Goal: Transaction & Acquisition: Purchase product/service

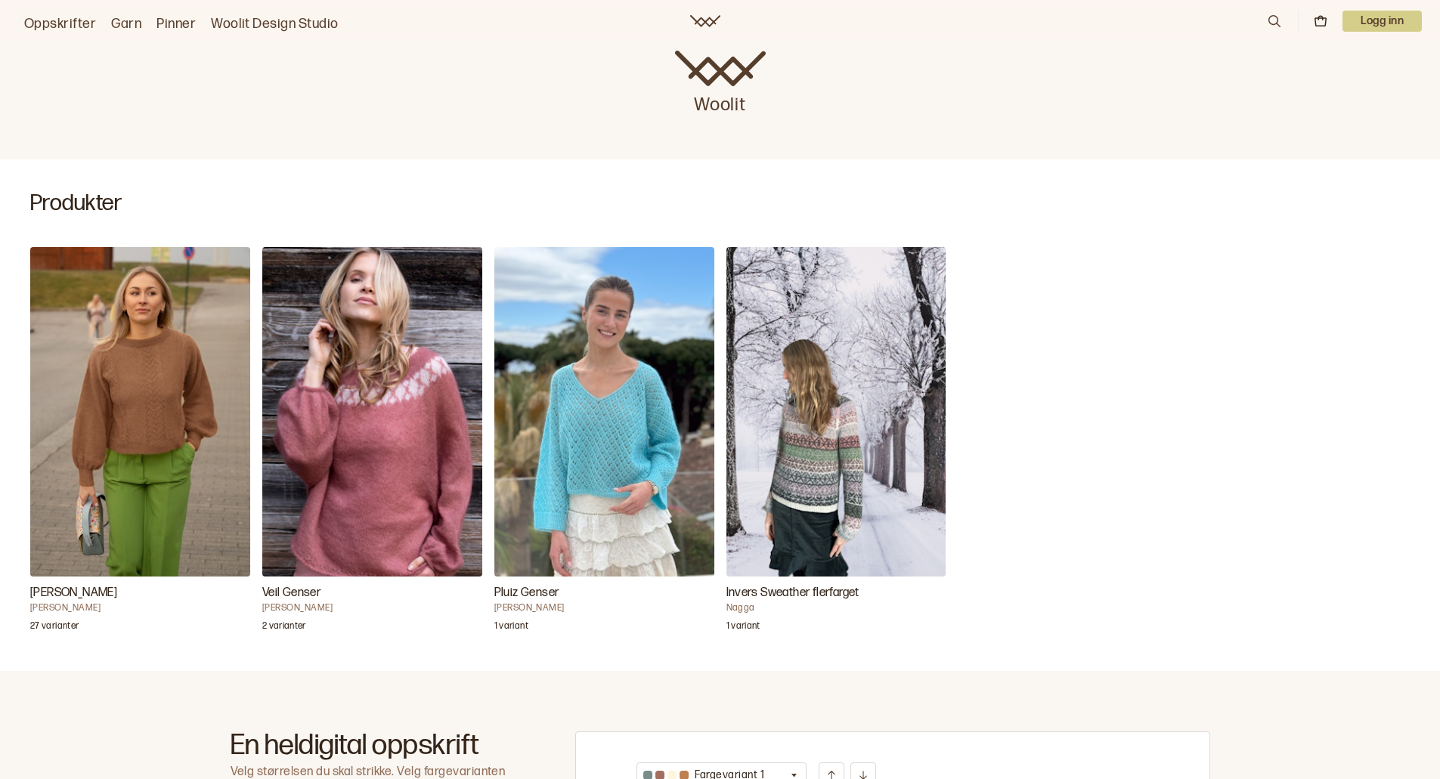
scroll to position [227, 0]
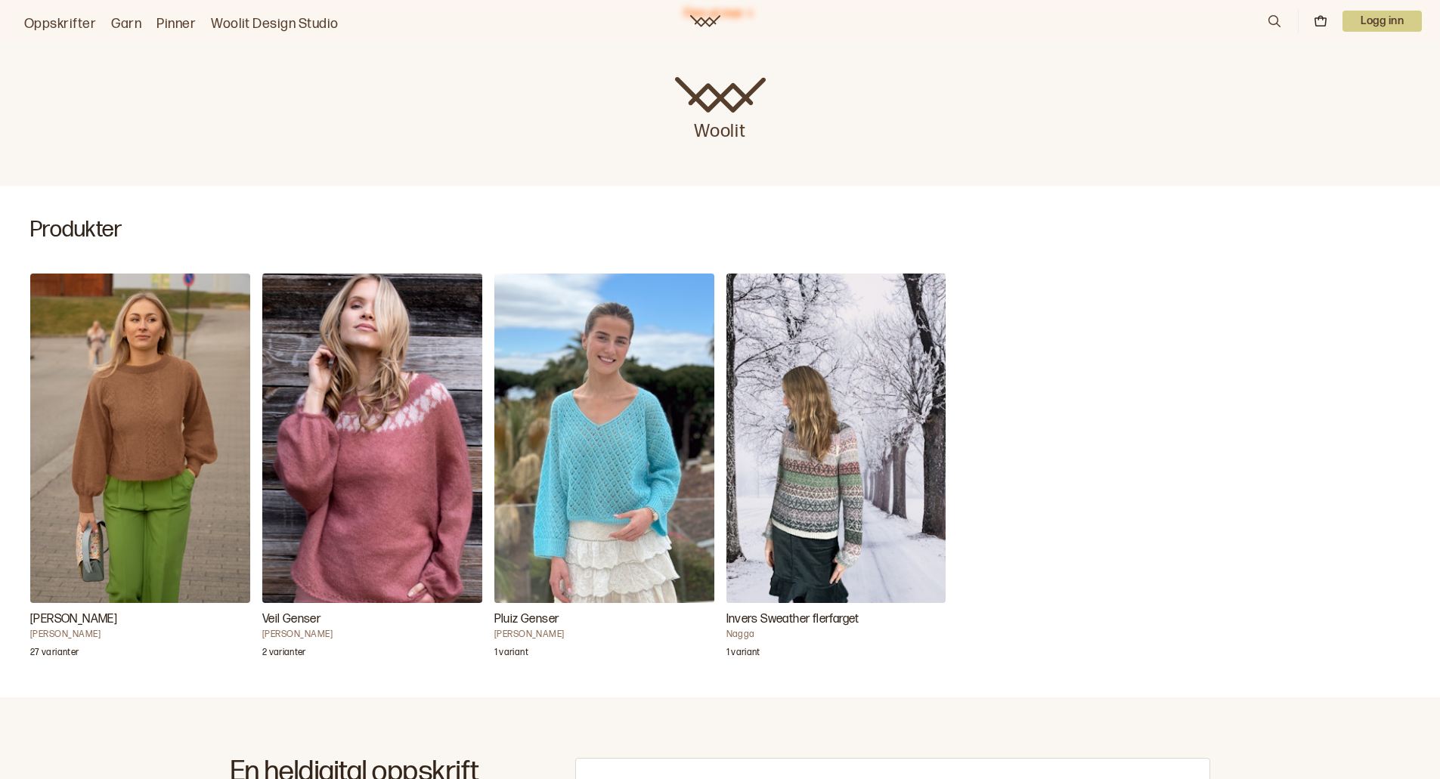
click at [153, 428] on img "Annine genser" at bounding box center [140, 439] width 220 height 330
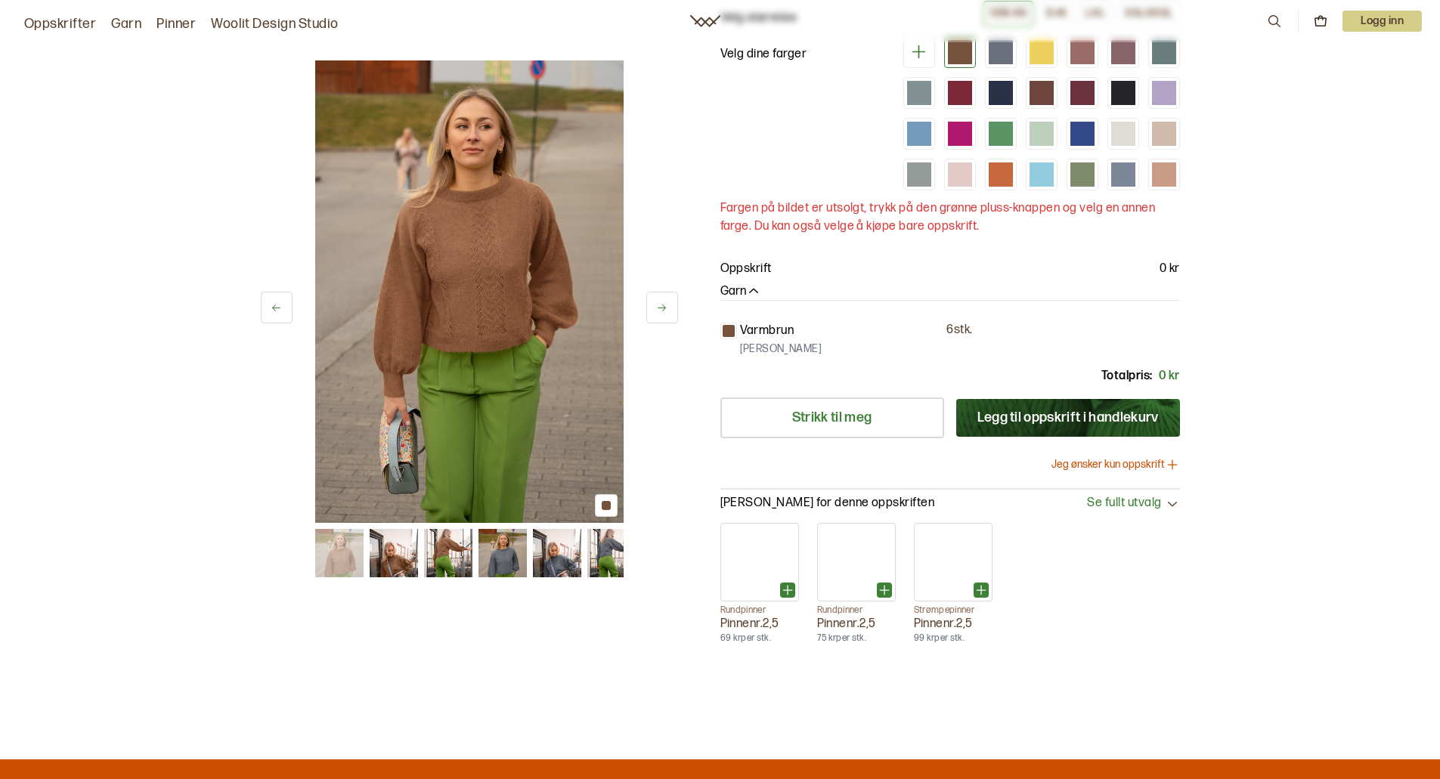
scroll to position [151, 0]
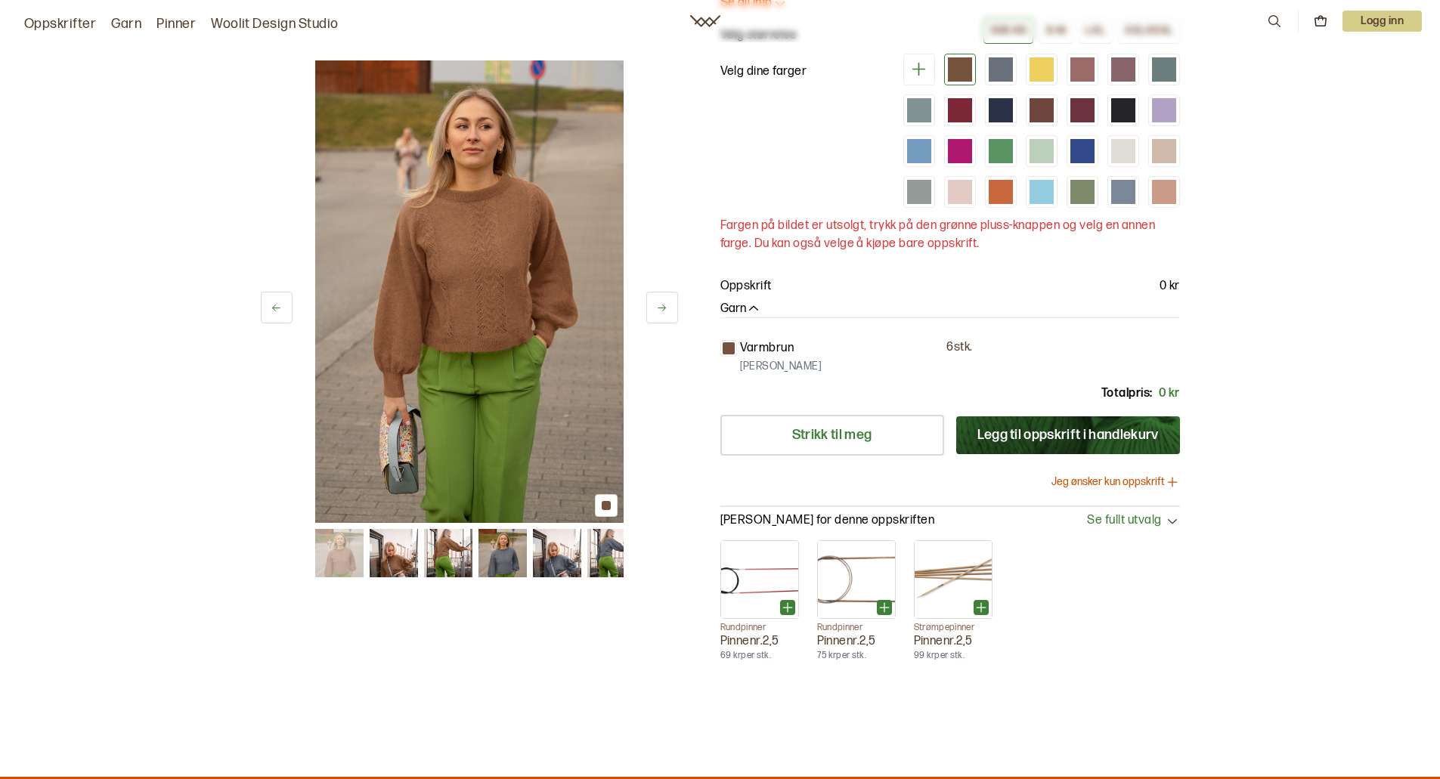
click at [664, 311] on icon at bounding box center [661, 307] width 11 height 11
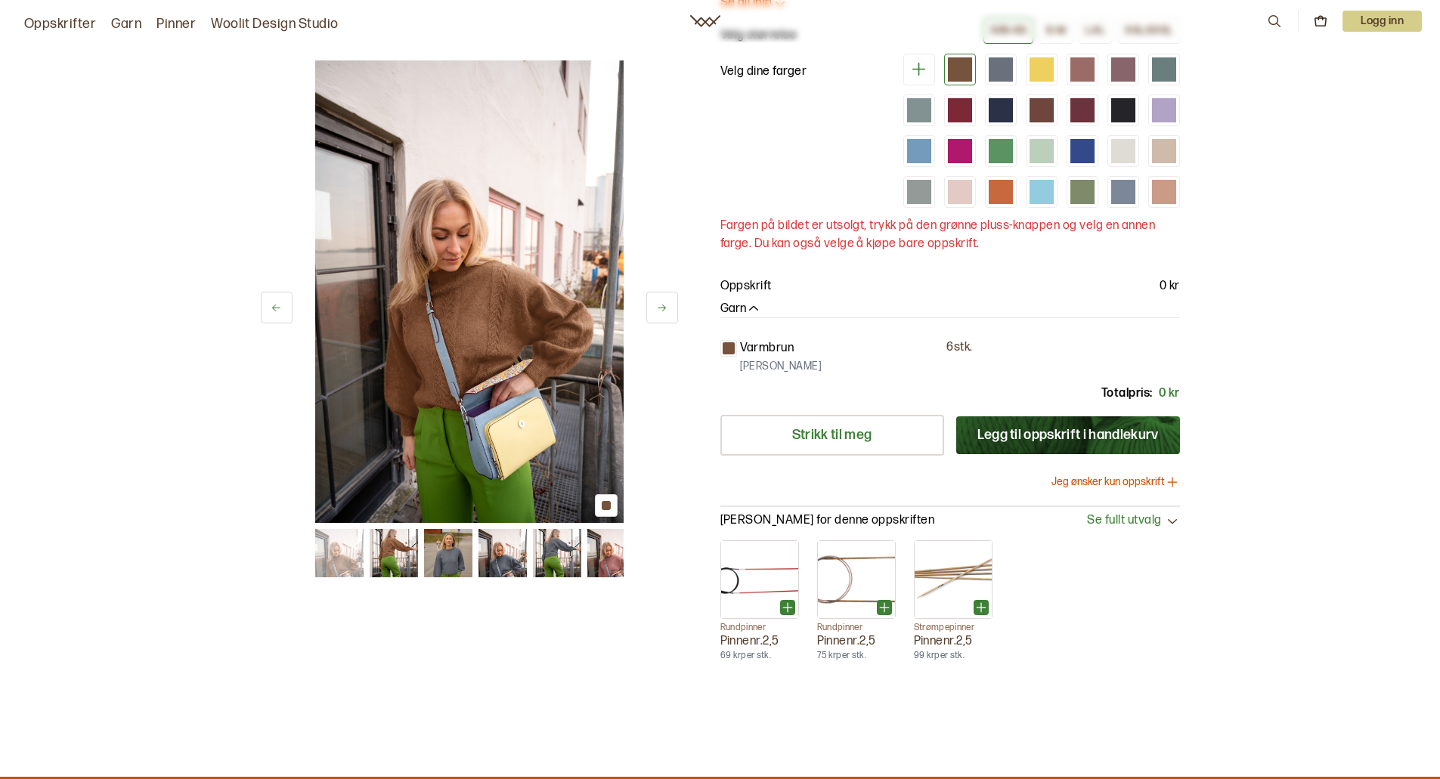
click at [664, 311] on icon at bounding box center [661, 307] width 11 height 11
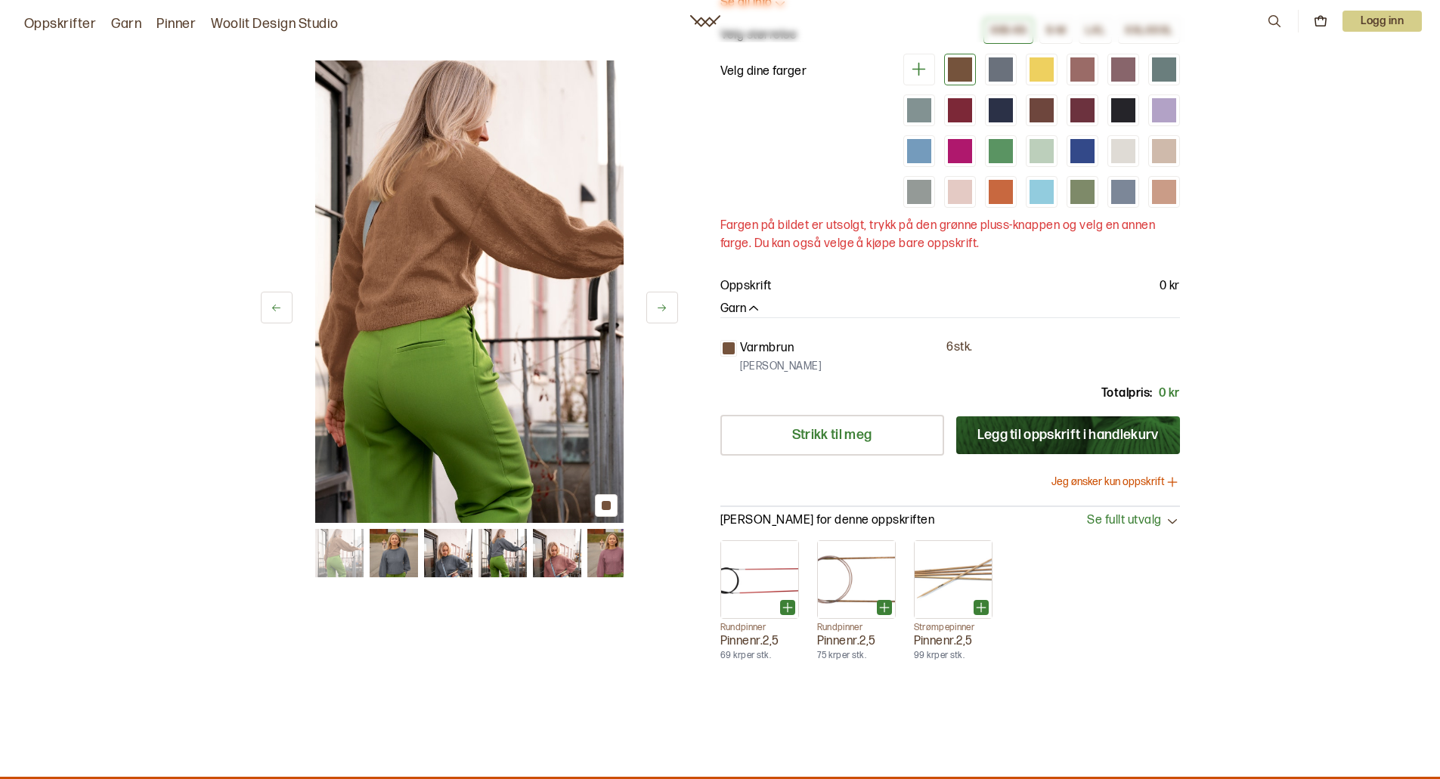
click at [664, 310] on icon at bounding box center [662, 308] width 8 height 7
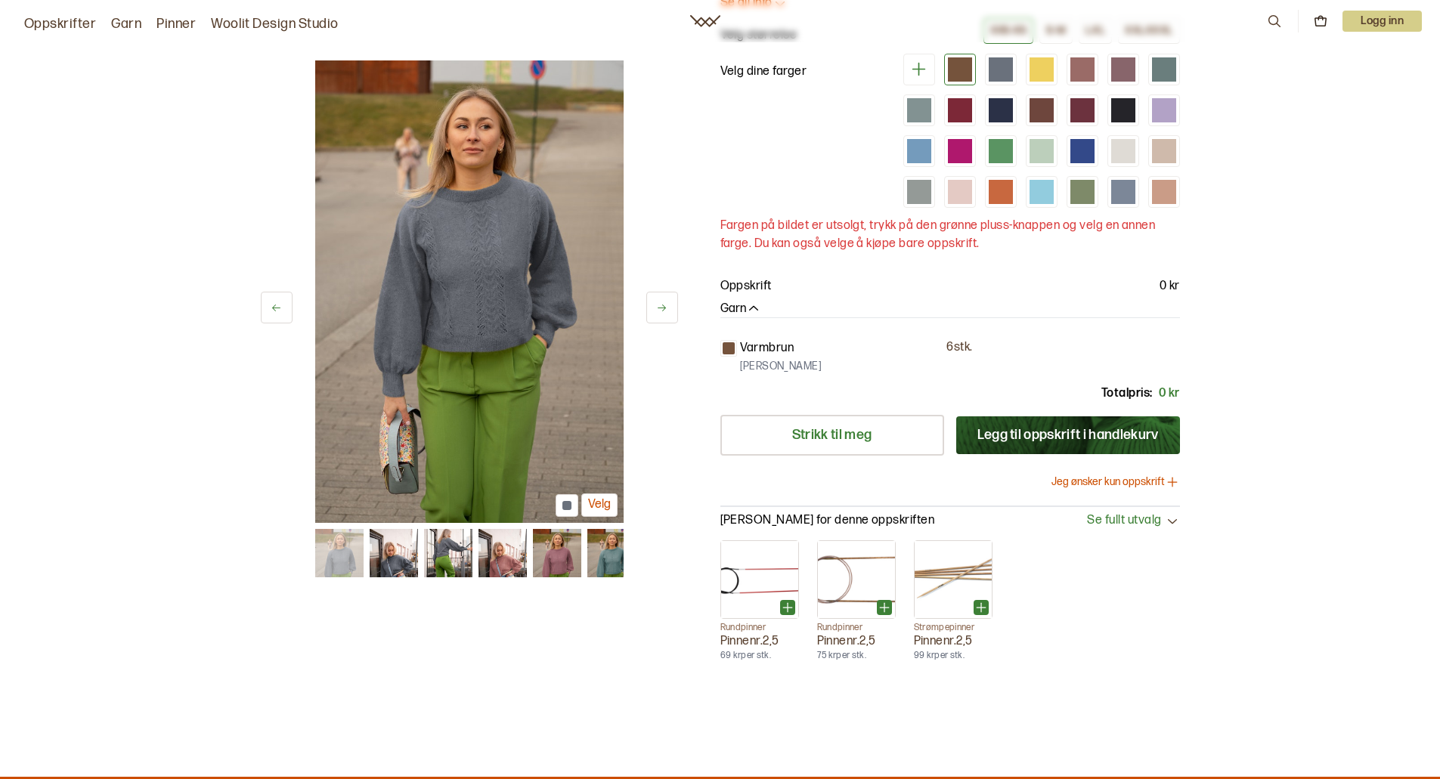
click at [666, 307] on icon at bounding box center [661, 307] width 11 height 11
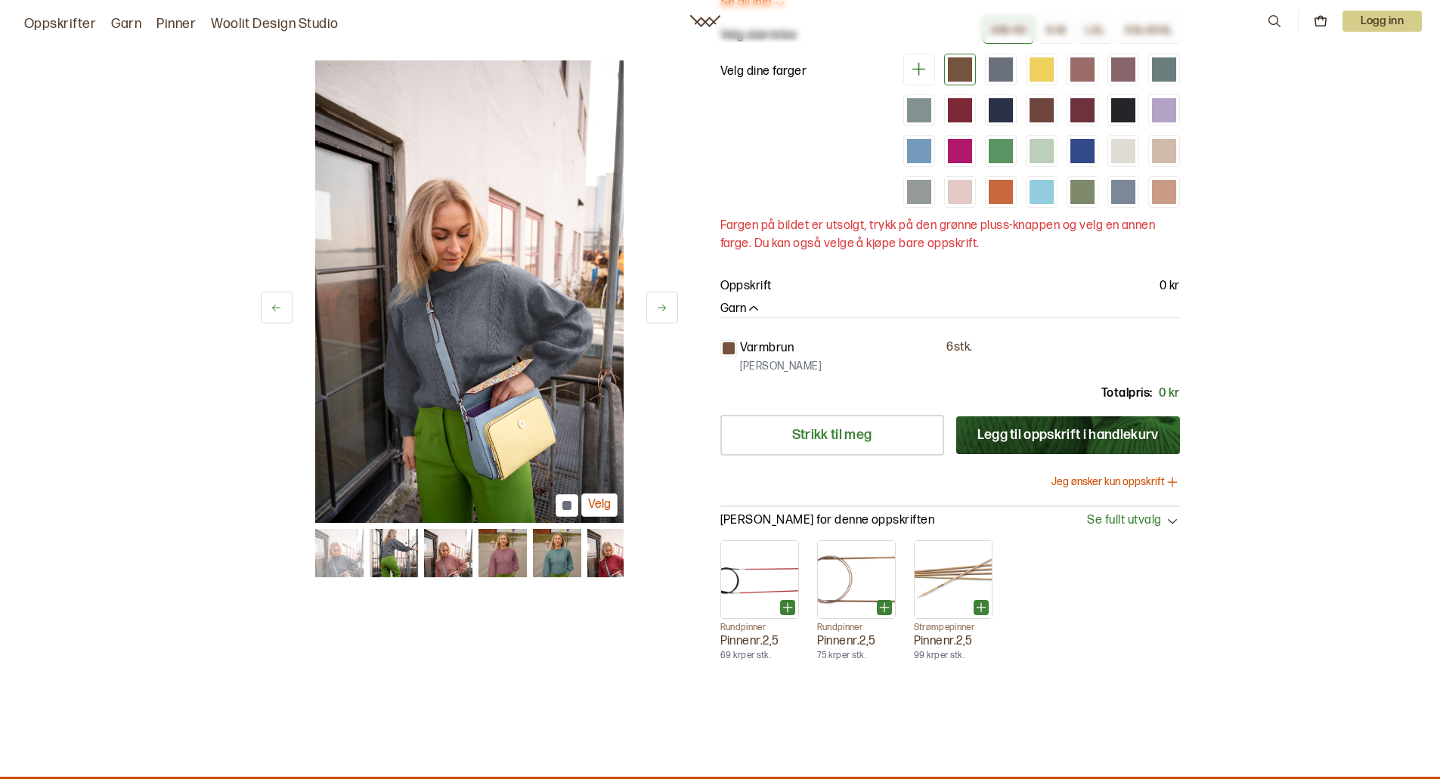
click at [667, 305] on icon at bounding box center [661, 307] width 11 height 11
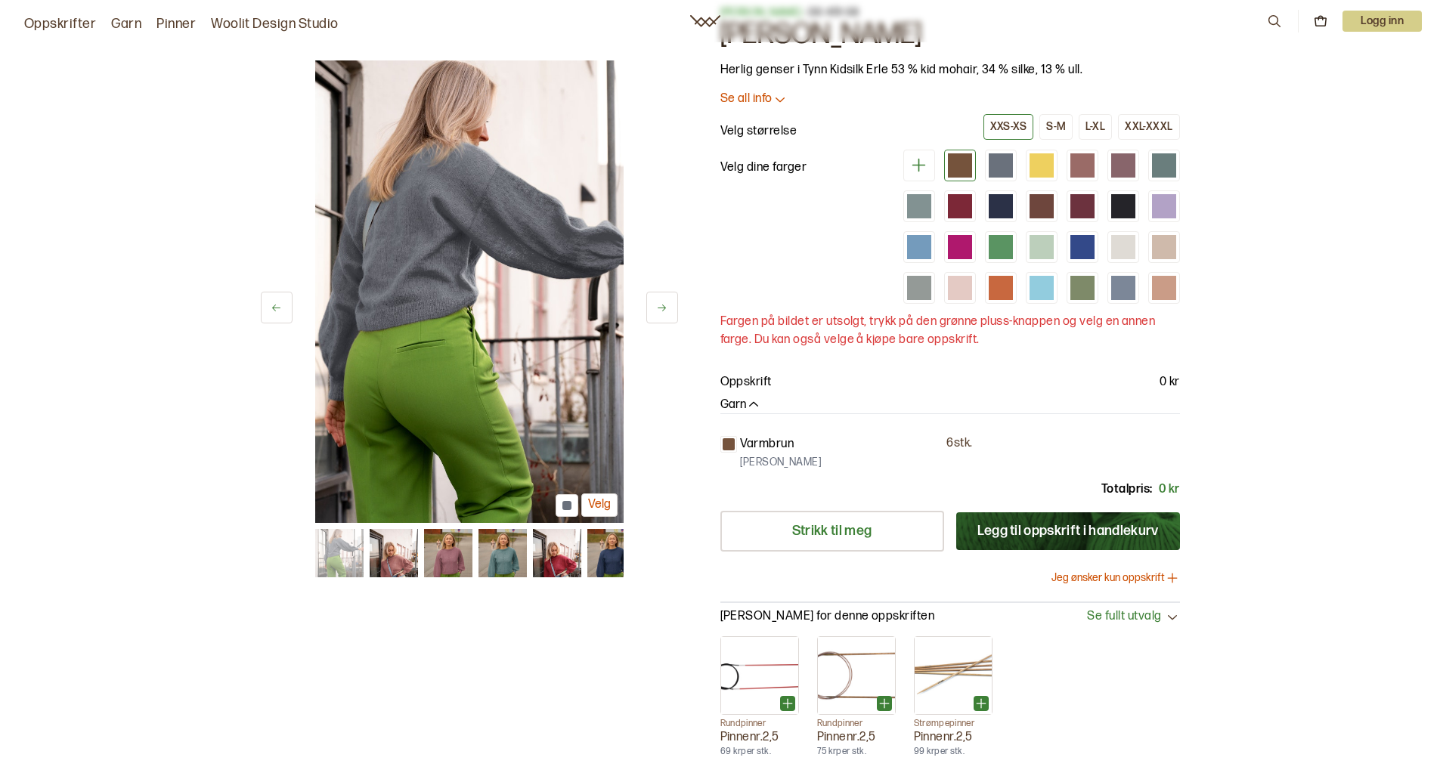
scroll to position [0, 0]
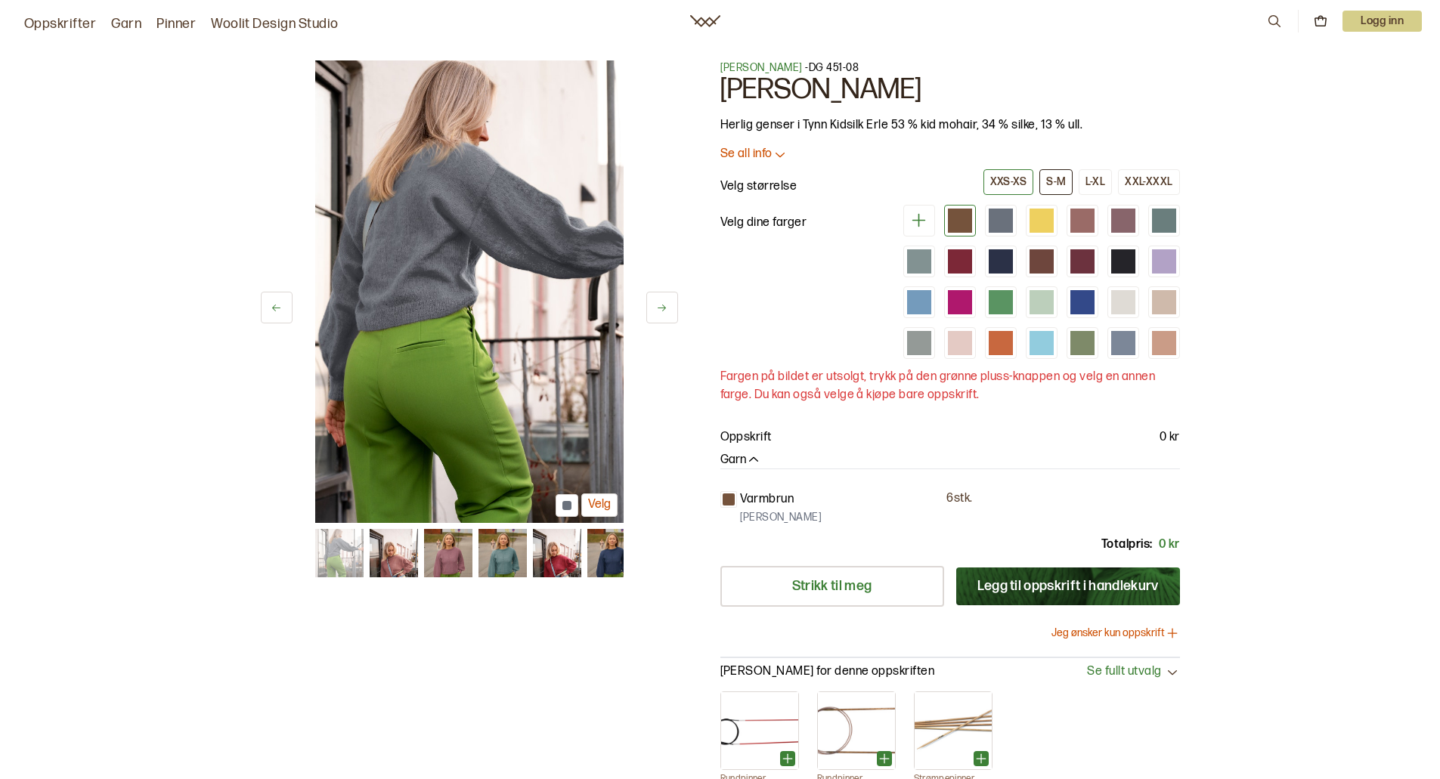
click at [1059, 183] on div "S-M" at bounding box center [1056, 182] width 20 height 14
click at [919, 261] on div at bounding box center [919, 261] width 24 height 24
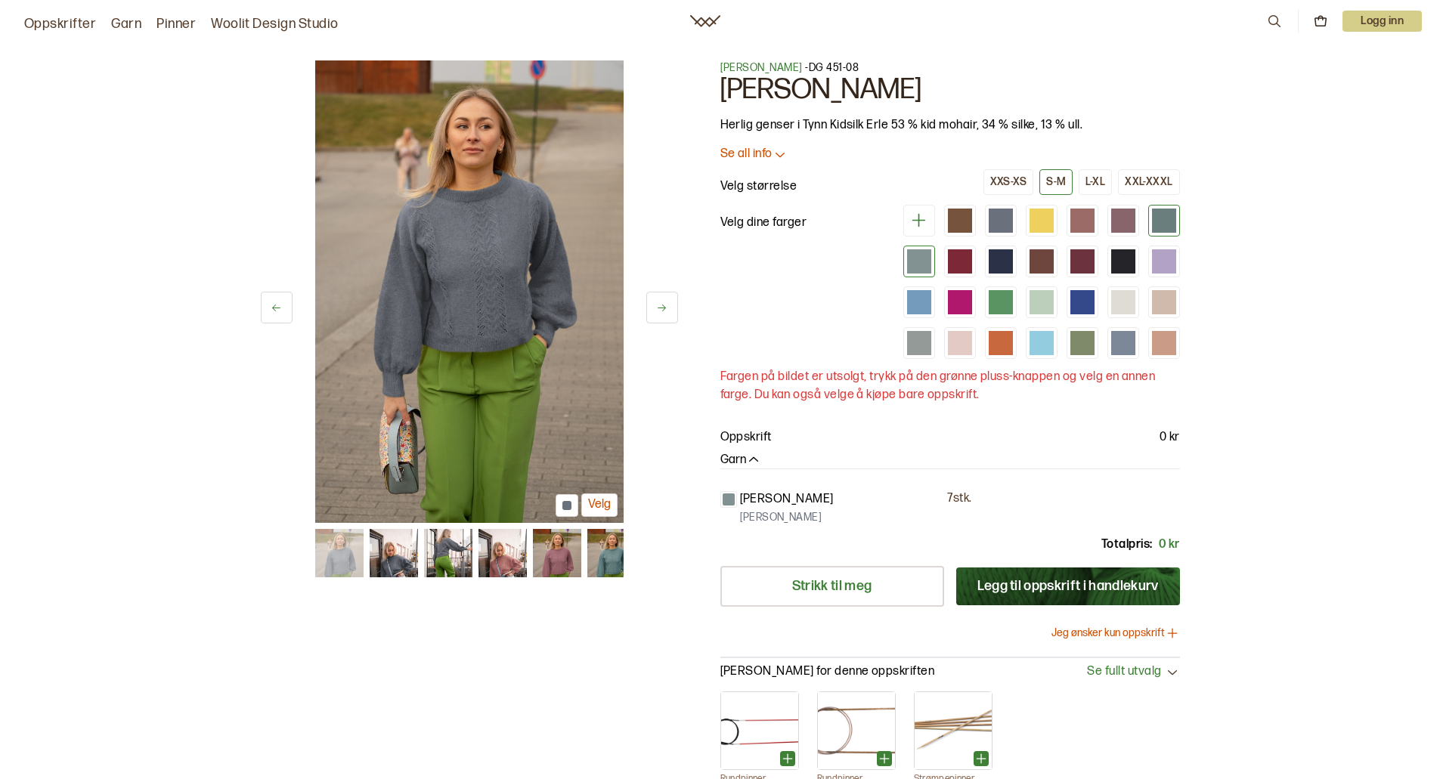
click at [1162, 216] on div at bounding box center [1164, 221] width 24 height 24
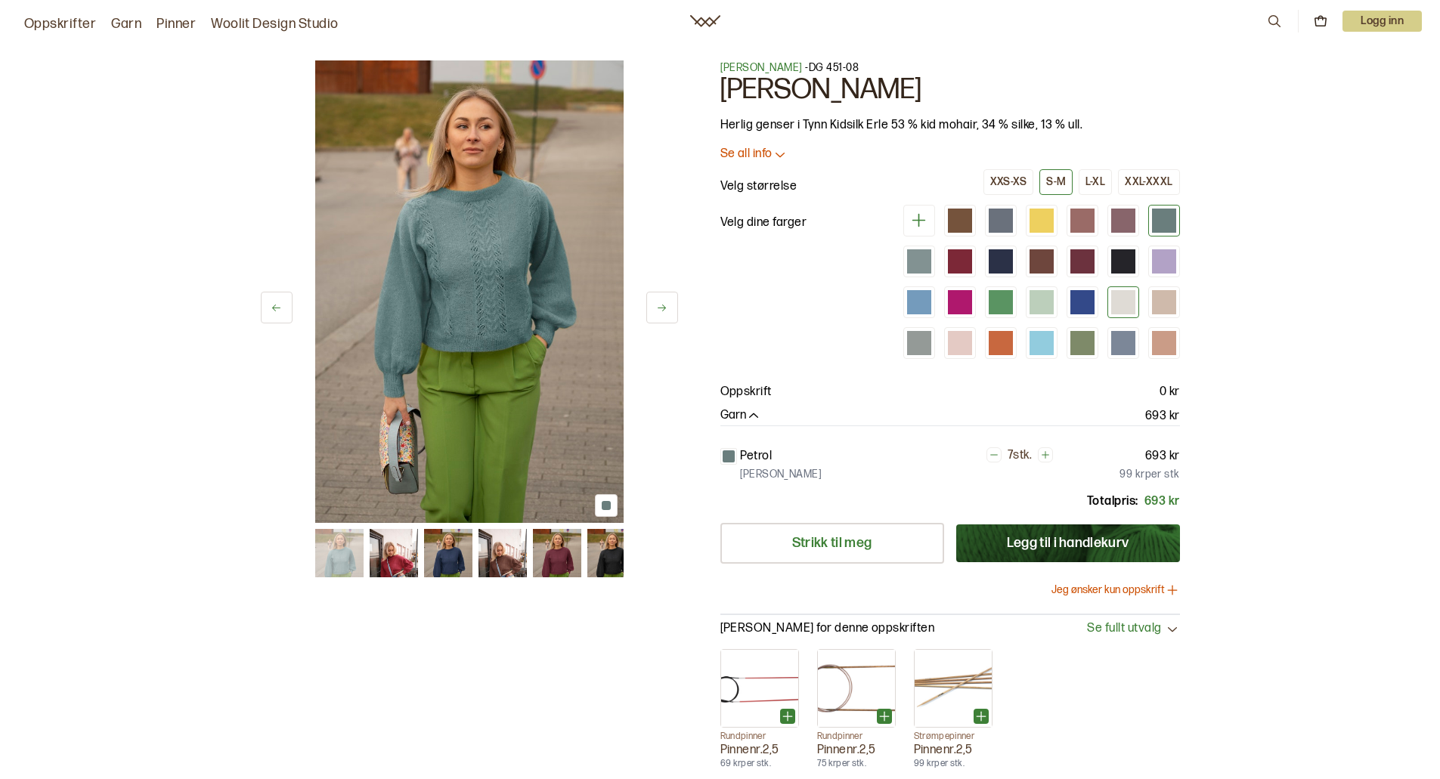
click at [1122, 306] on div at bounding box center [1123, 302] width 24 height 24
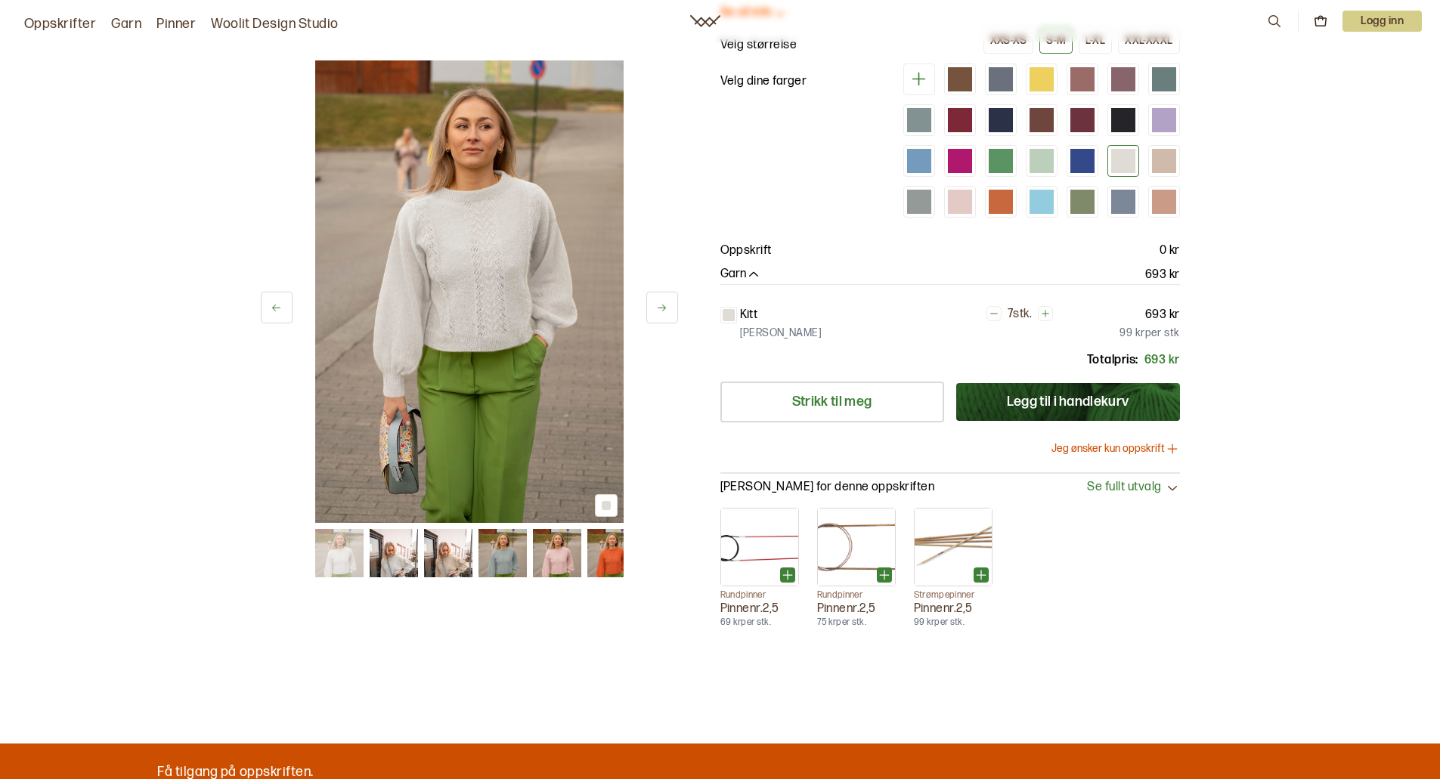
scroll to position [151, 0]
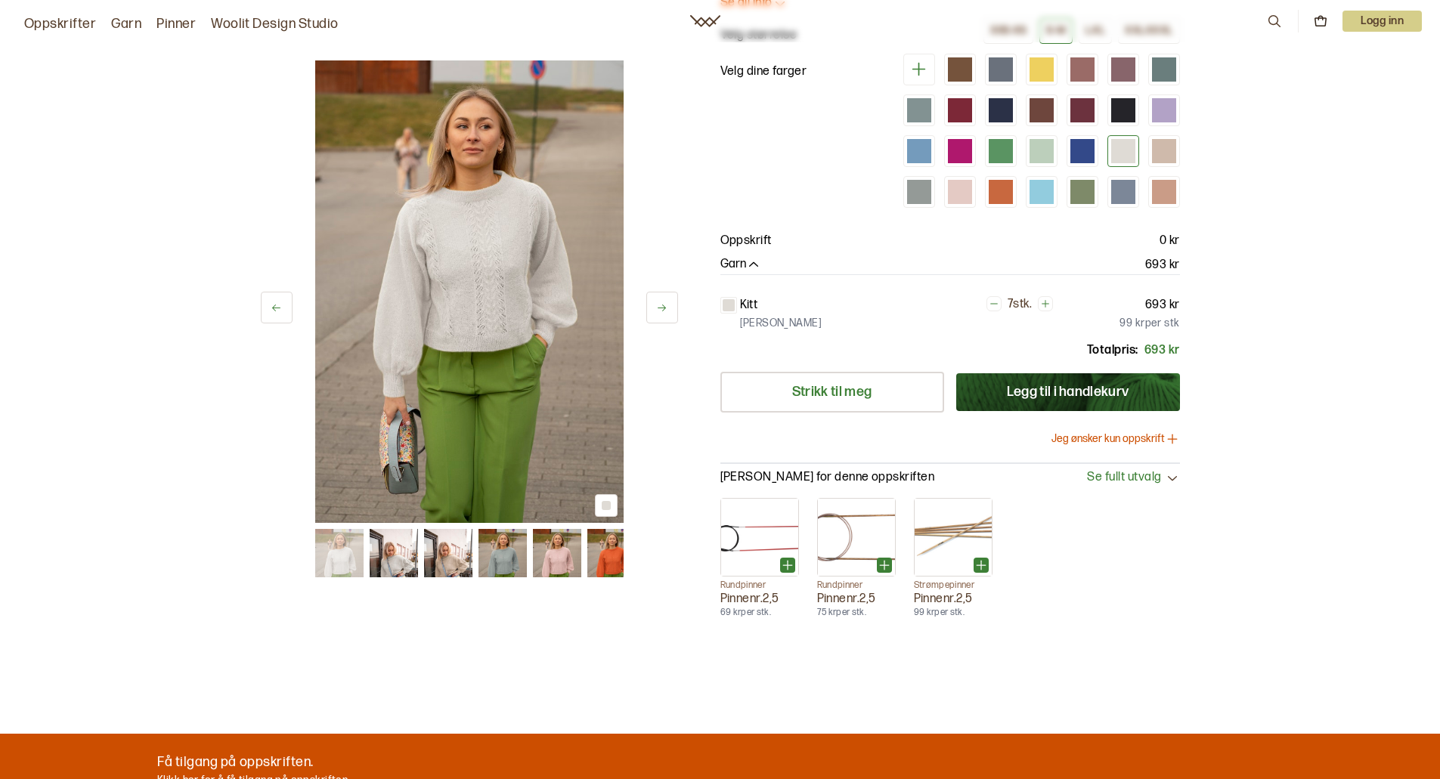
click at [1093, 436] on button "Jeg ønsker kun oppskrift" at bounding box center [1115, 439] width 128 height 15
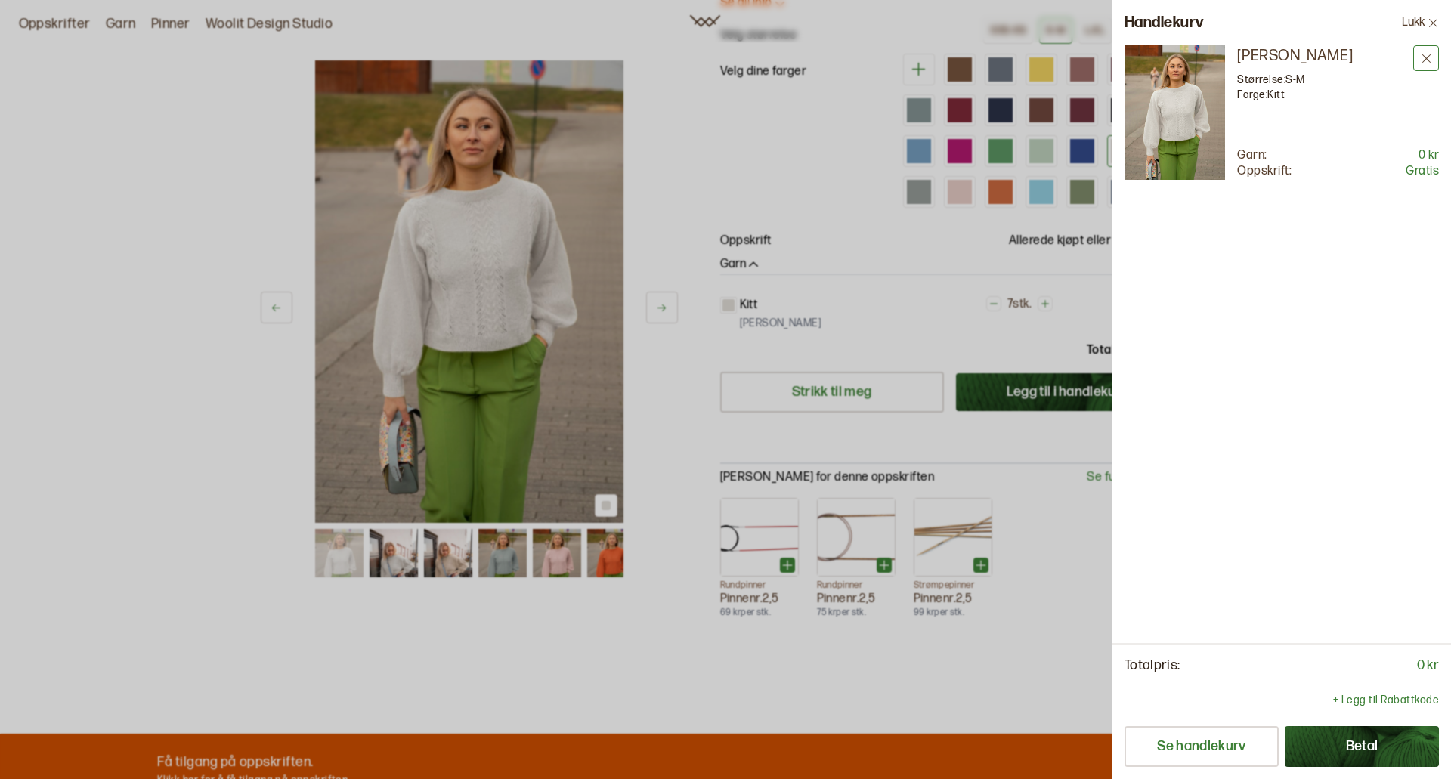
click at [1428, 54] on icon at bounding box center [1426, 58] width 11 height 11
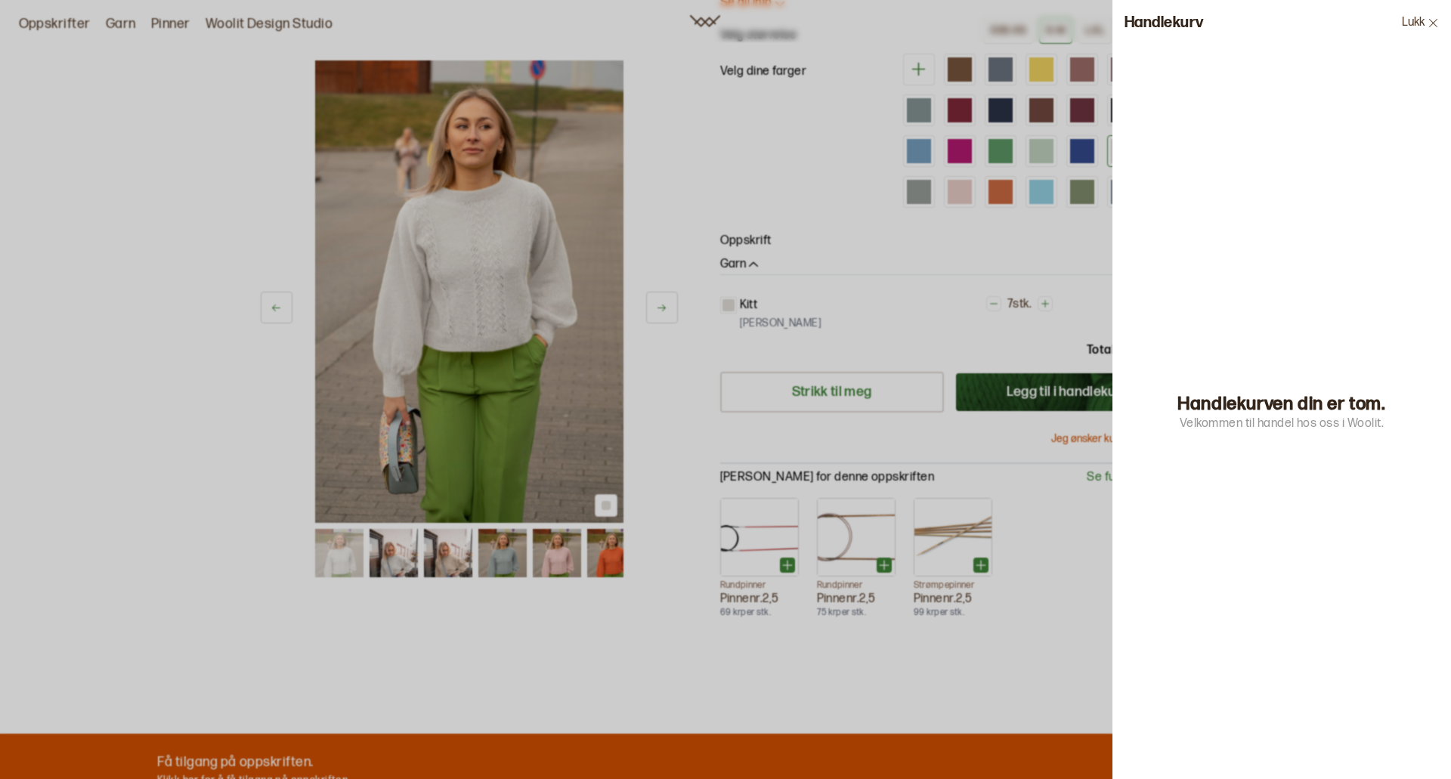
click at [1427, 32] on button "Lukk" at bounding box center [1420, 22] width 61 height 45
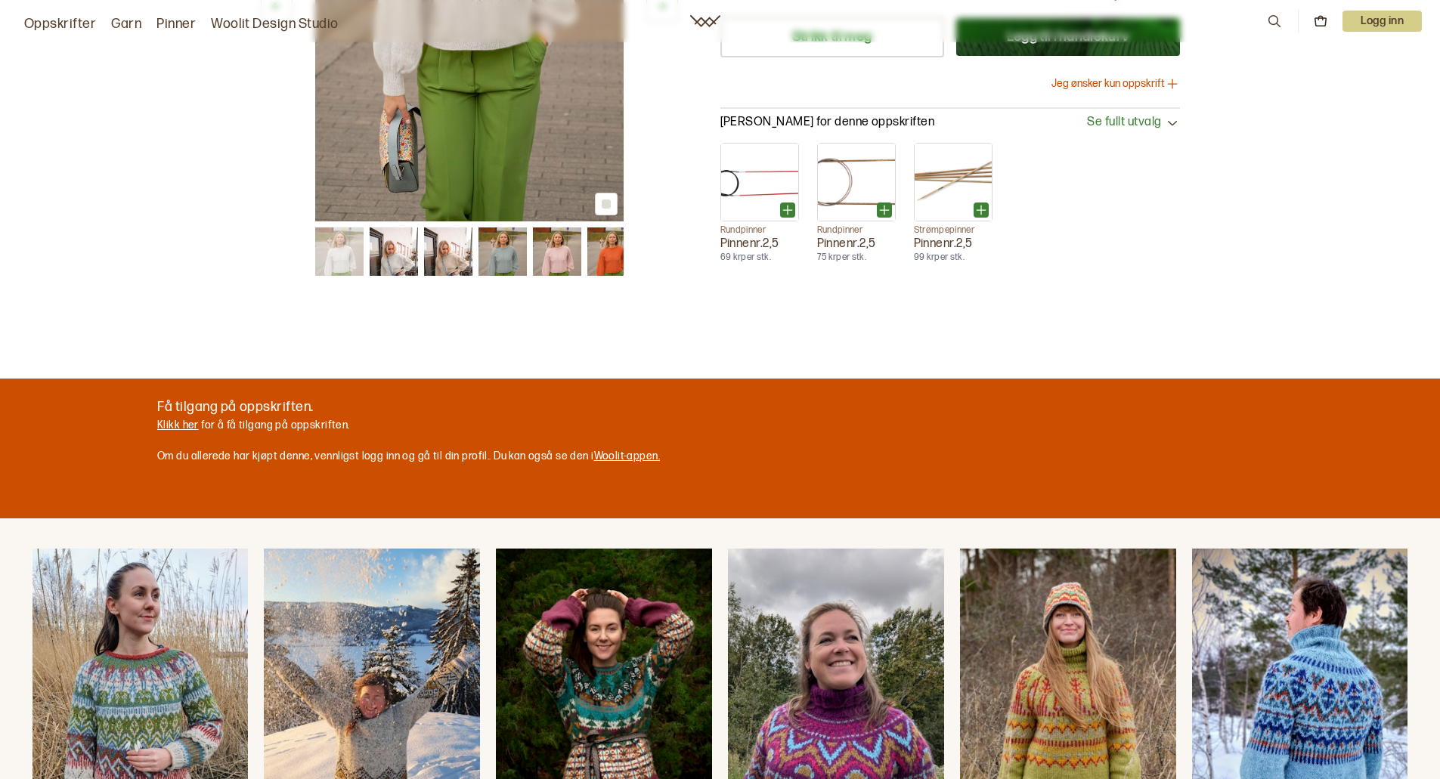
scroll to position [0, 0]
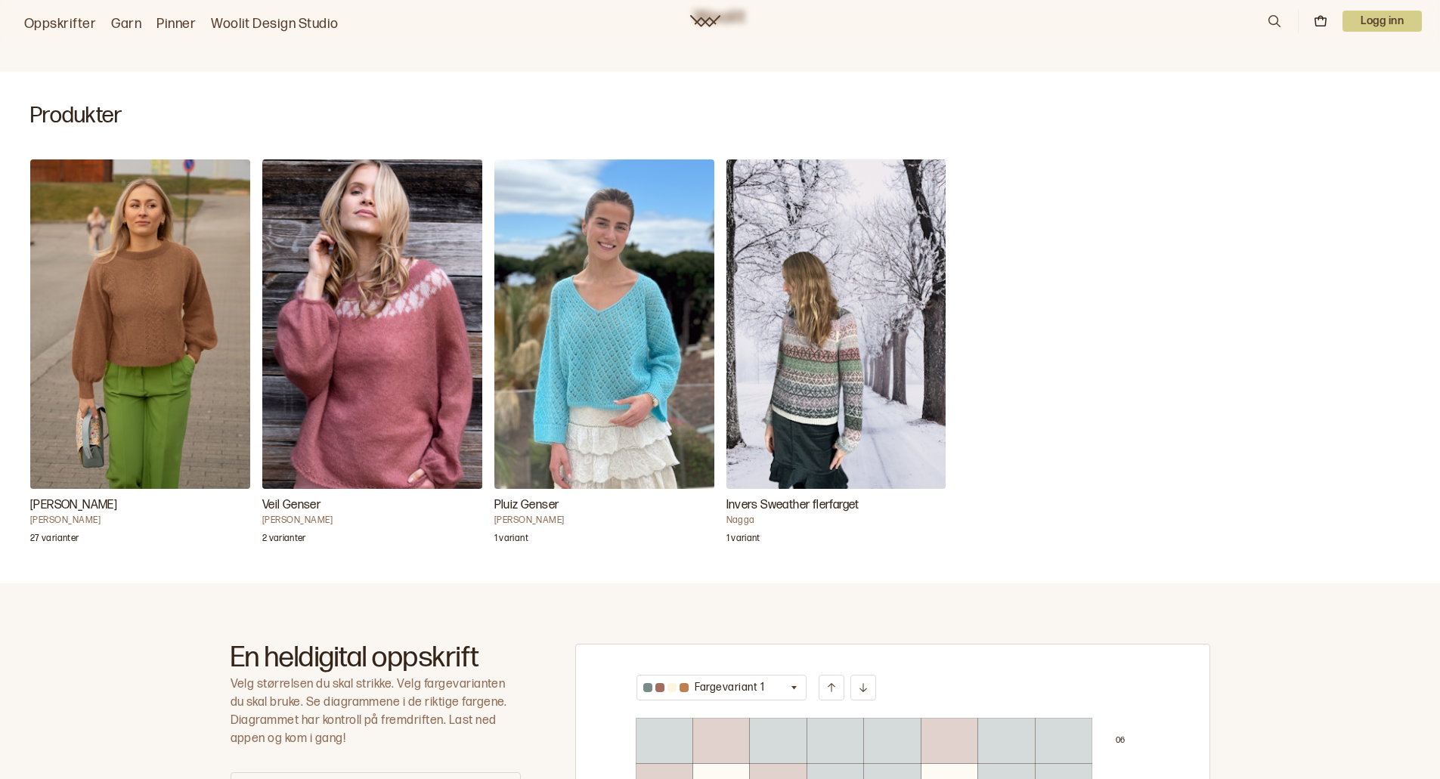
scroll to position [378, 0]
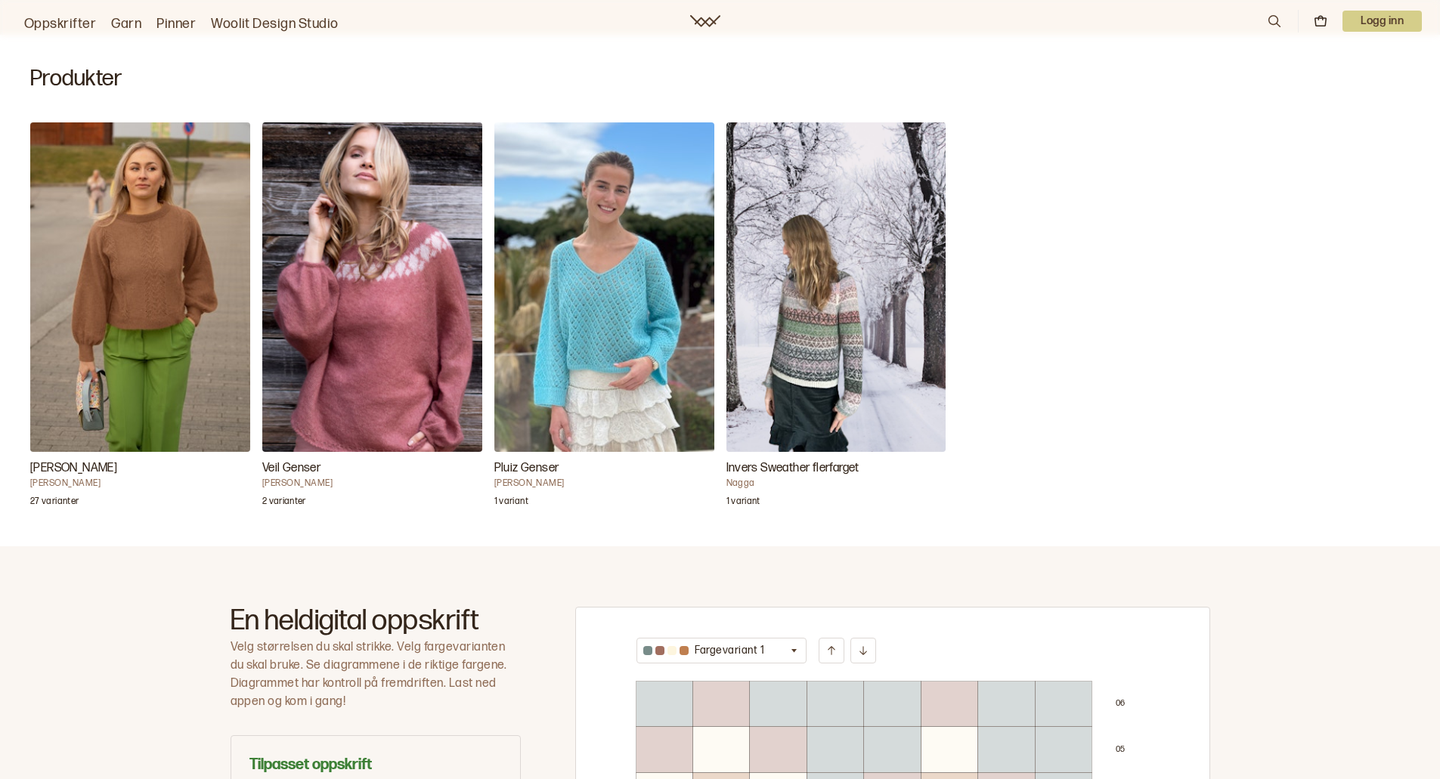
click at [821, 335] on img "Invers Sweather flerfarget" at bounding box center [836, 287] width 220 height 330
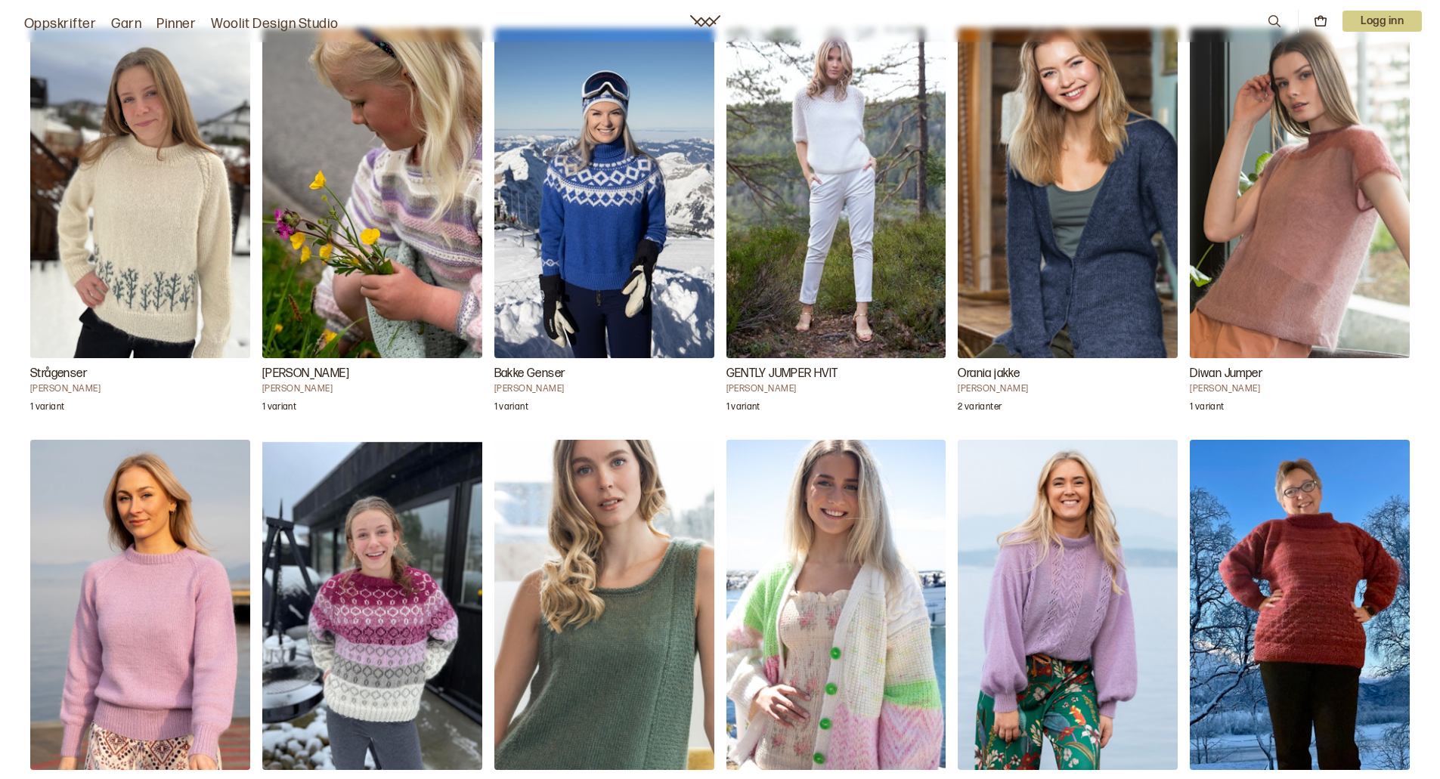
scroll to position [1965, 0]
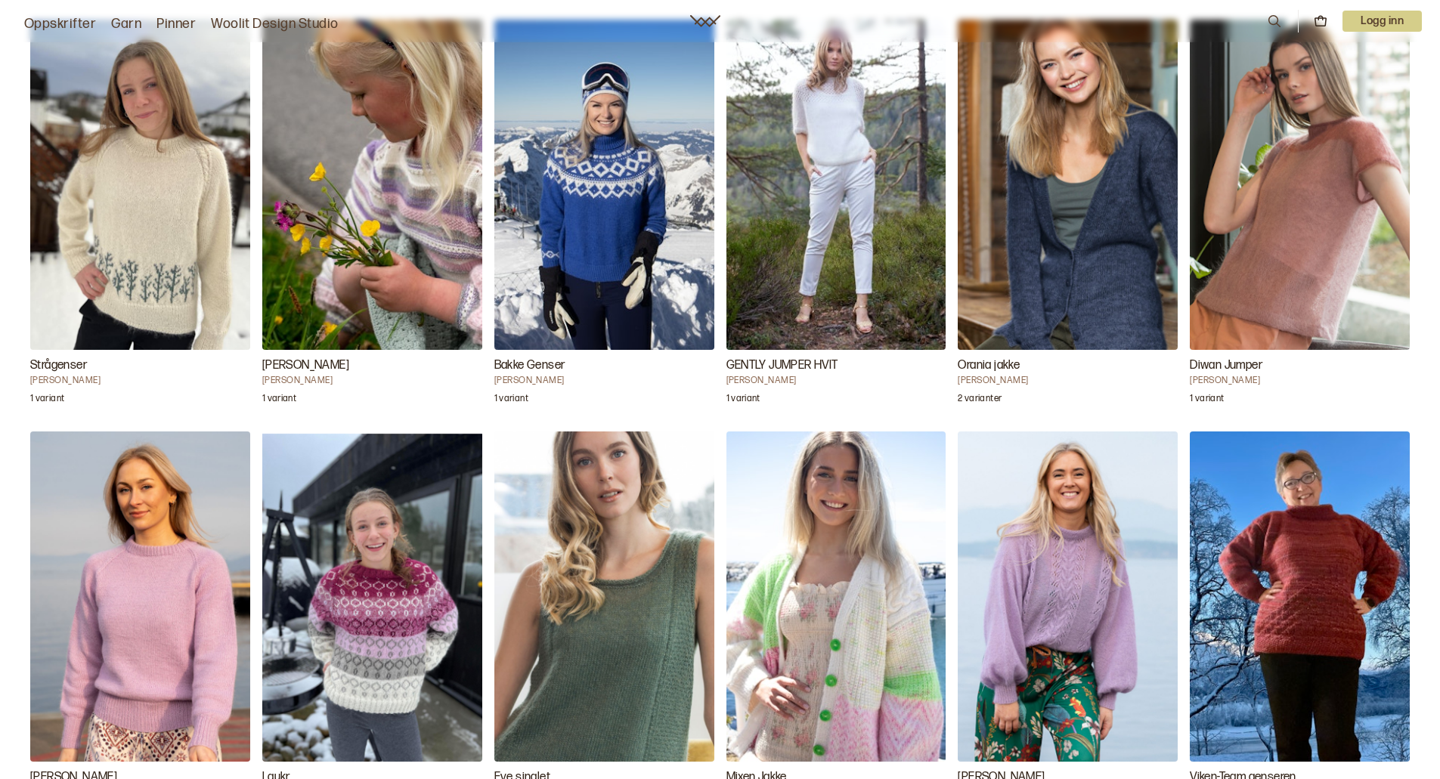
click at [1333, 270] on img "Diwan Jumper" at bounding box center [1300, 185] width 220 height 330
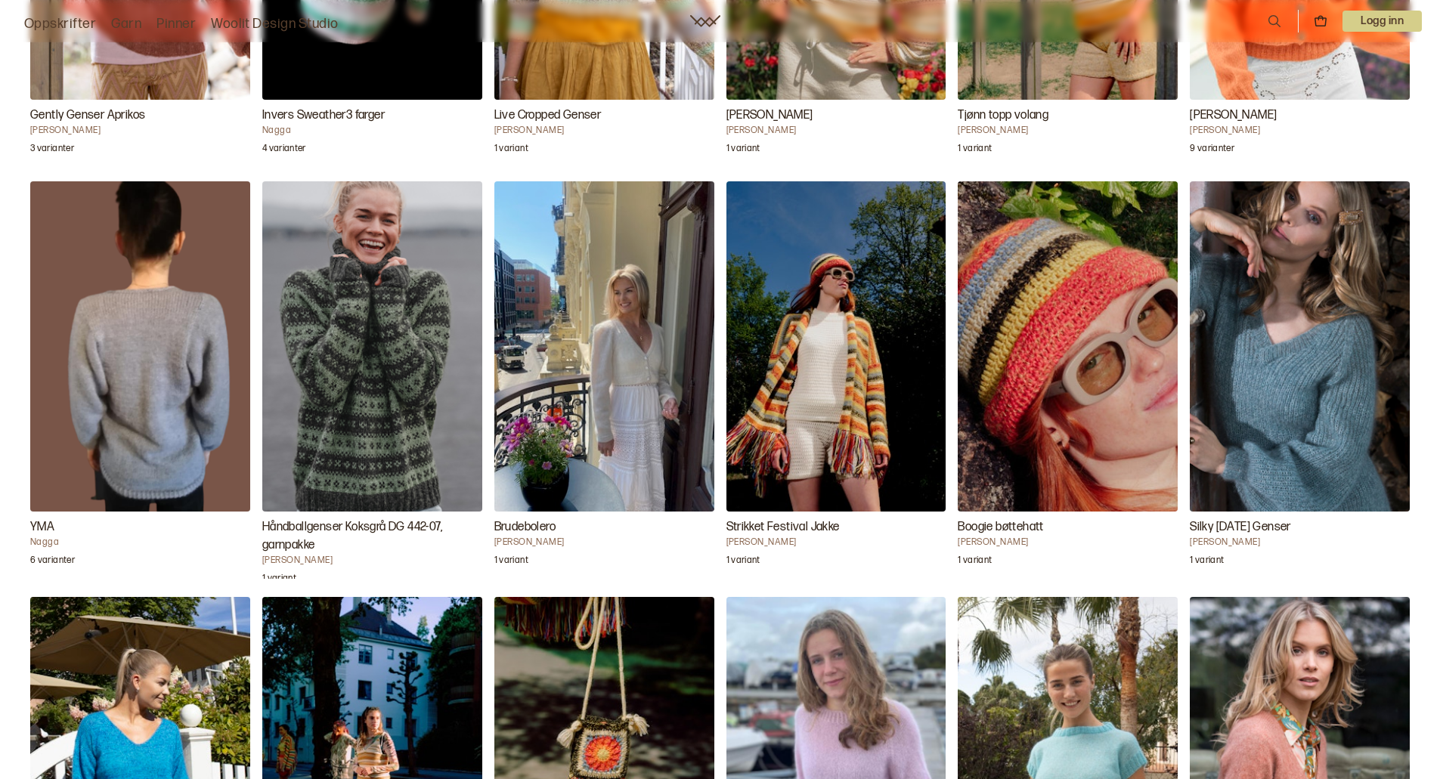
scroll to position [4459, 0]
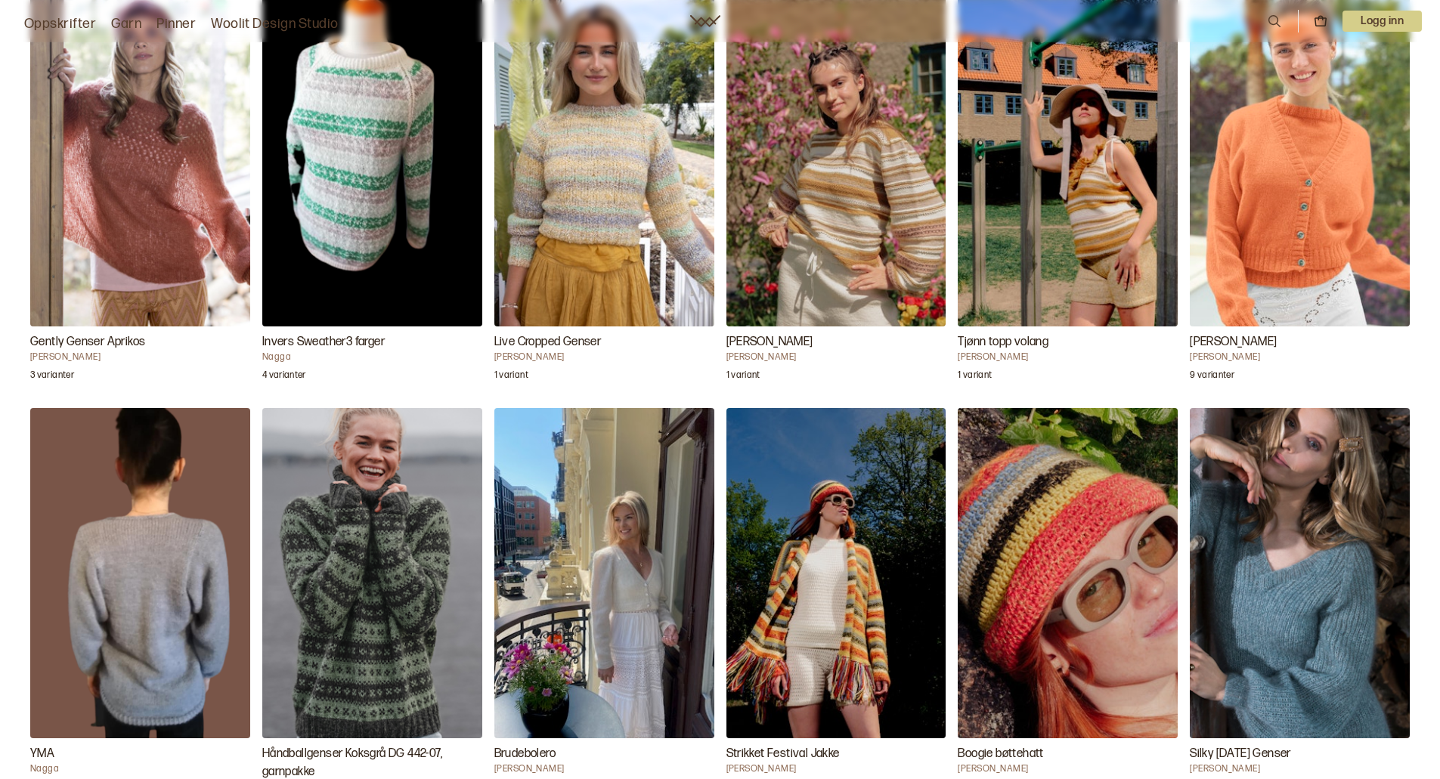
click at [126, 236] on img "Gently Genser Aprikos" at bounding box center [140, 162] width 220 height 330
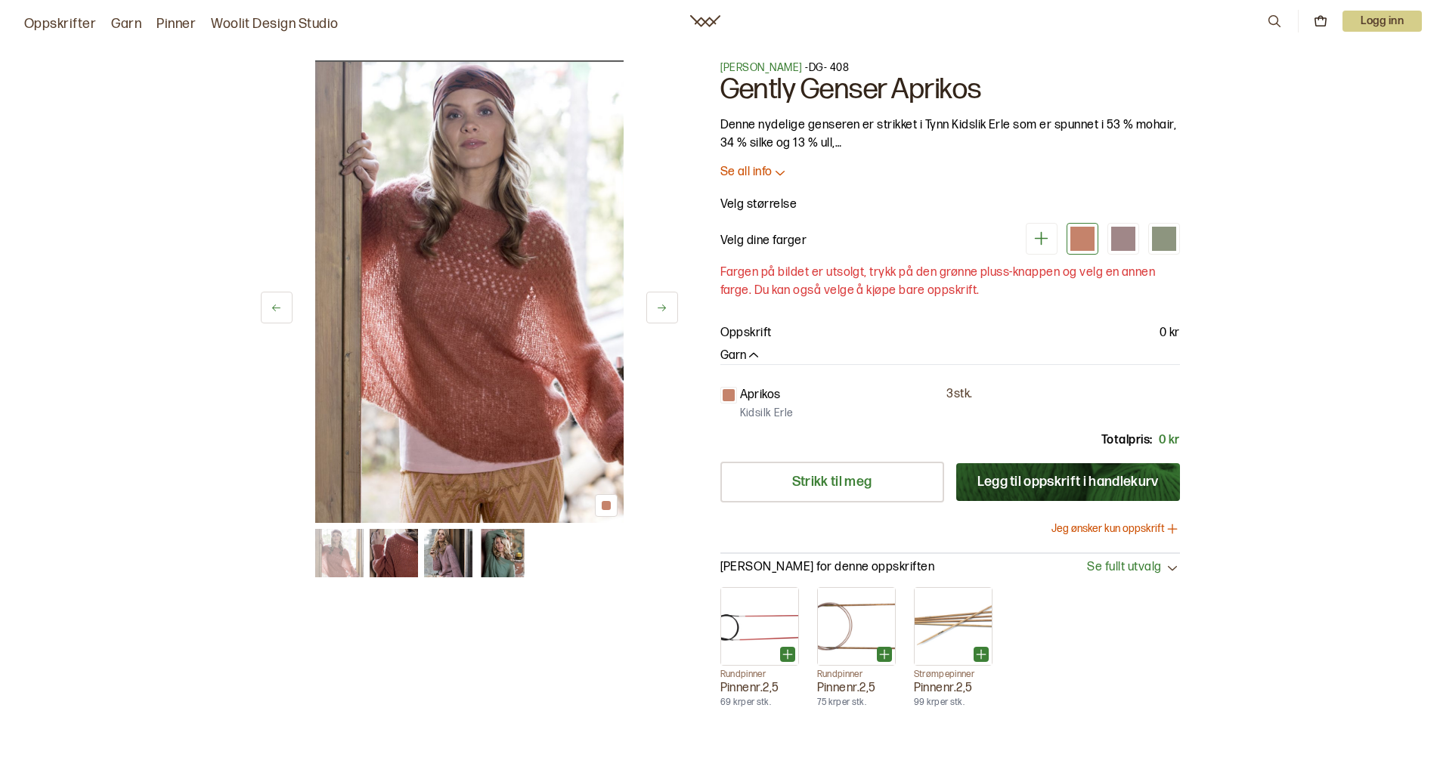
click at [779, 176] on icon at bounding box center [779, 172] width 15 height 15
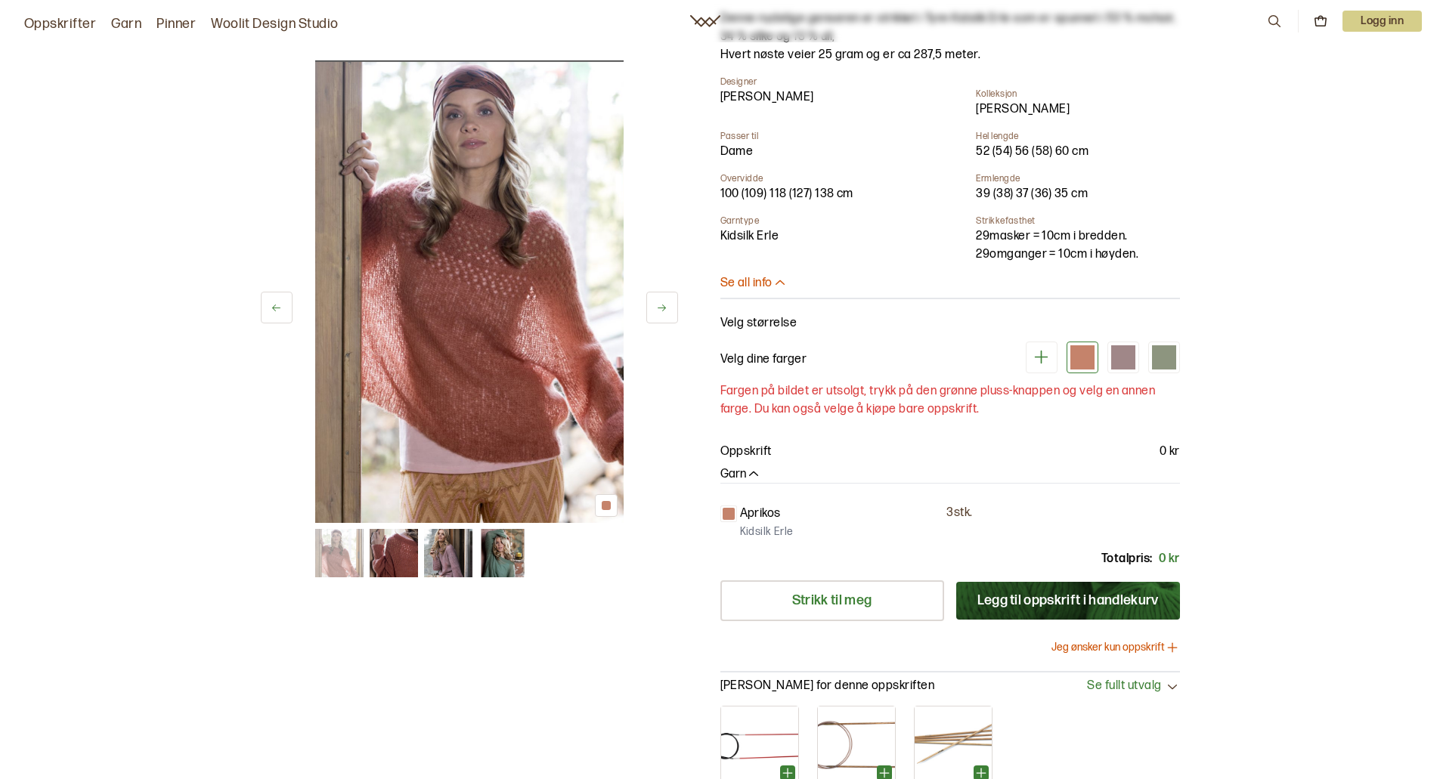
scroll to position [76, 0]
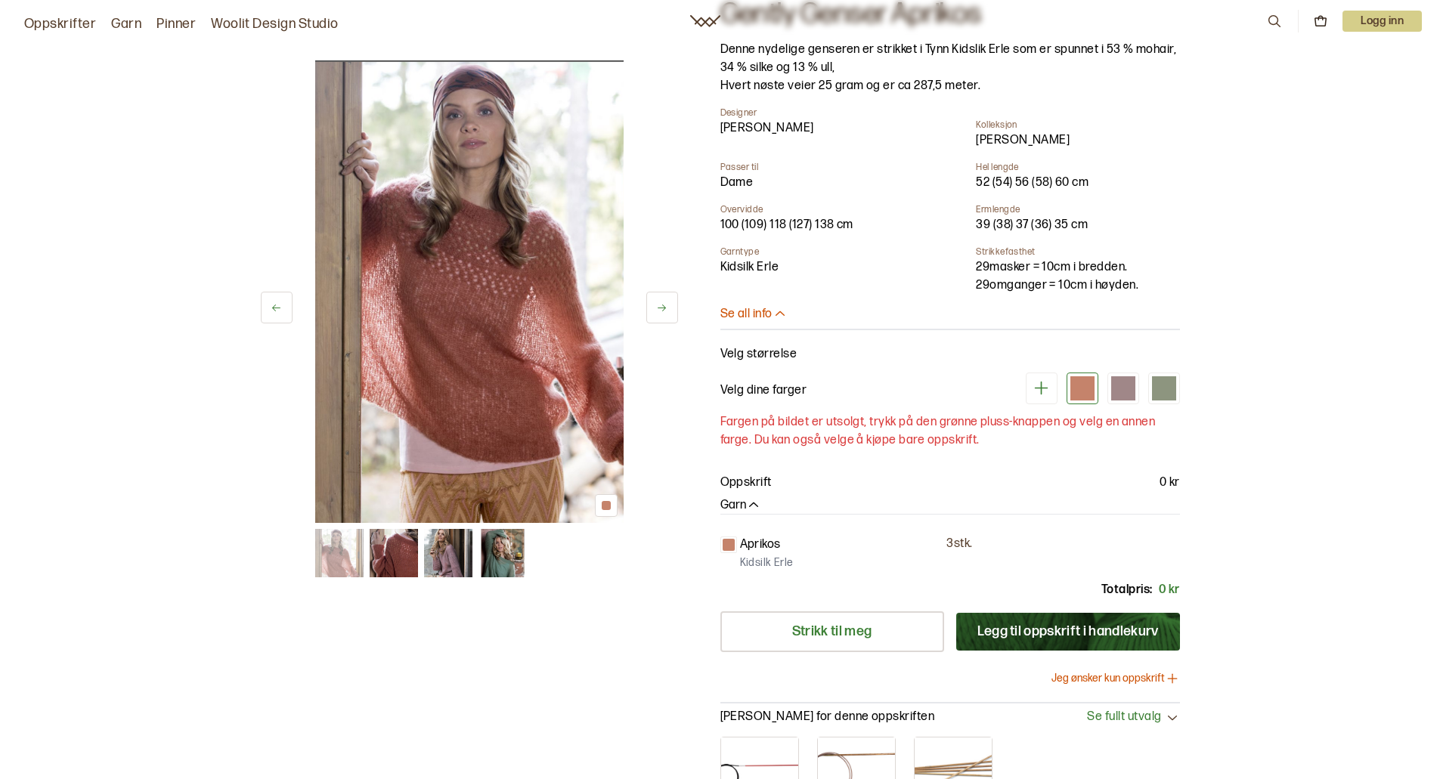
click at [1090, 629] on button "Legg til oppskrift i handlekurv" at bounding box center [1068, 632] width 224 height 38
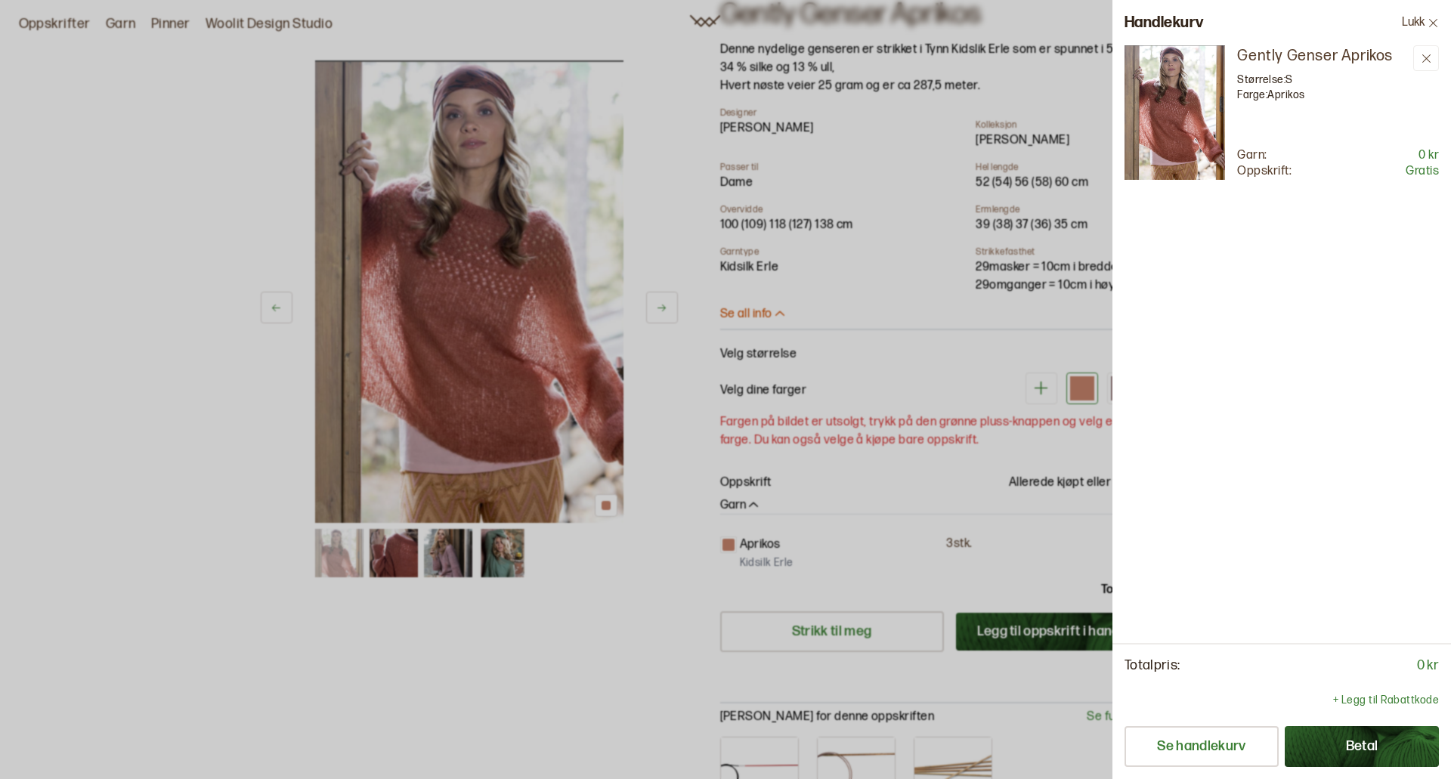
click at [1321, 499] on div "Gently Genser Aprikos Størrelse: S Farge: Aprikos Garn: 0 kr Oppskrift: Gratis" at bounding box center [1282, 344] width 339 height 598
click at [1415, 22] on button "Lukk" at bounding box center [1420, 22] width 61 height 45
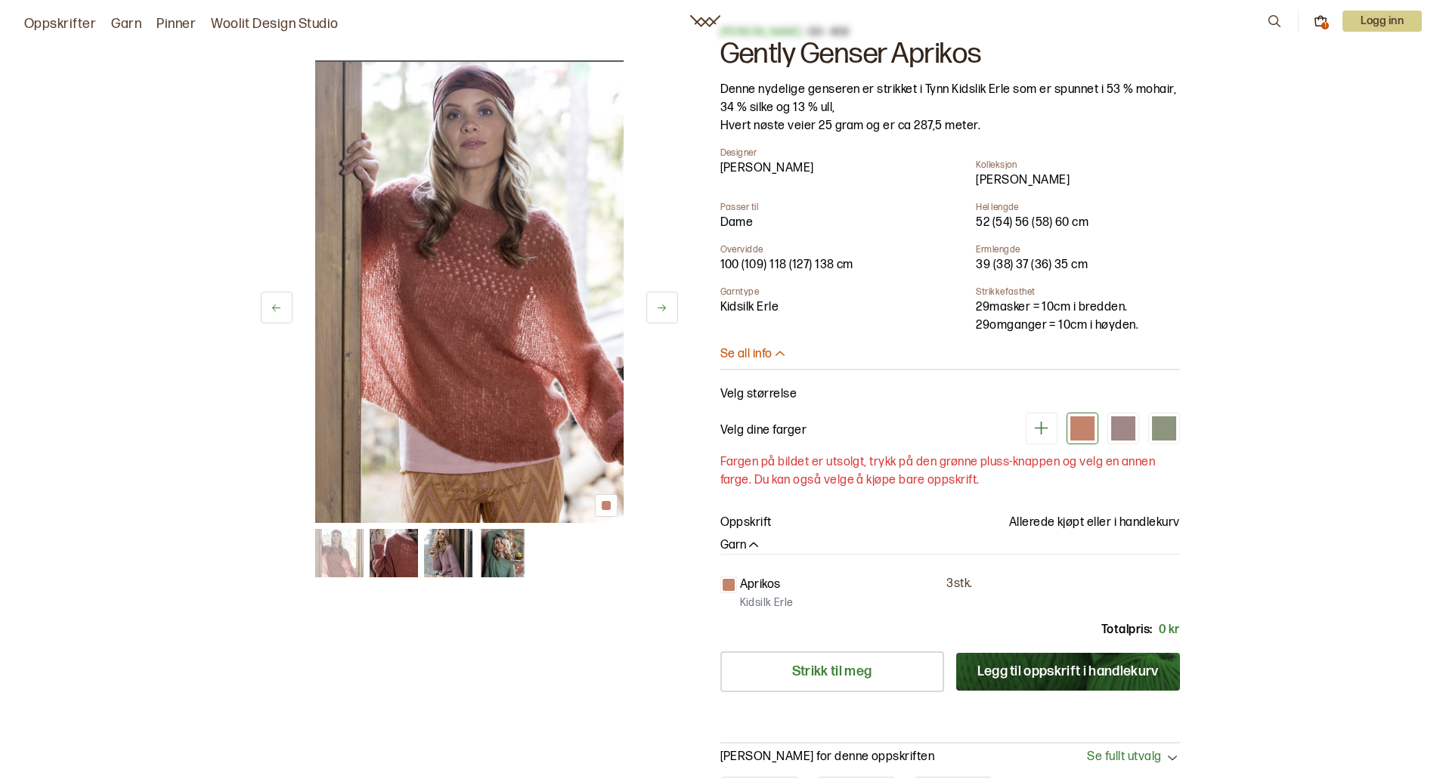
scroll to position [0, 0]
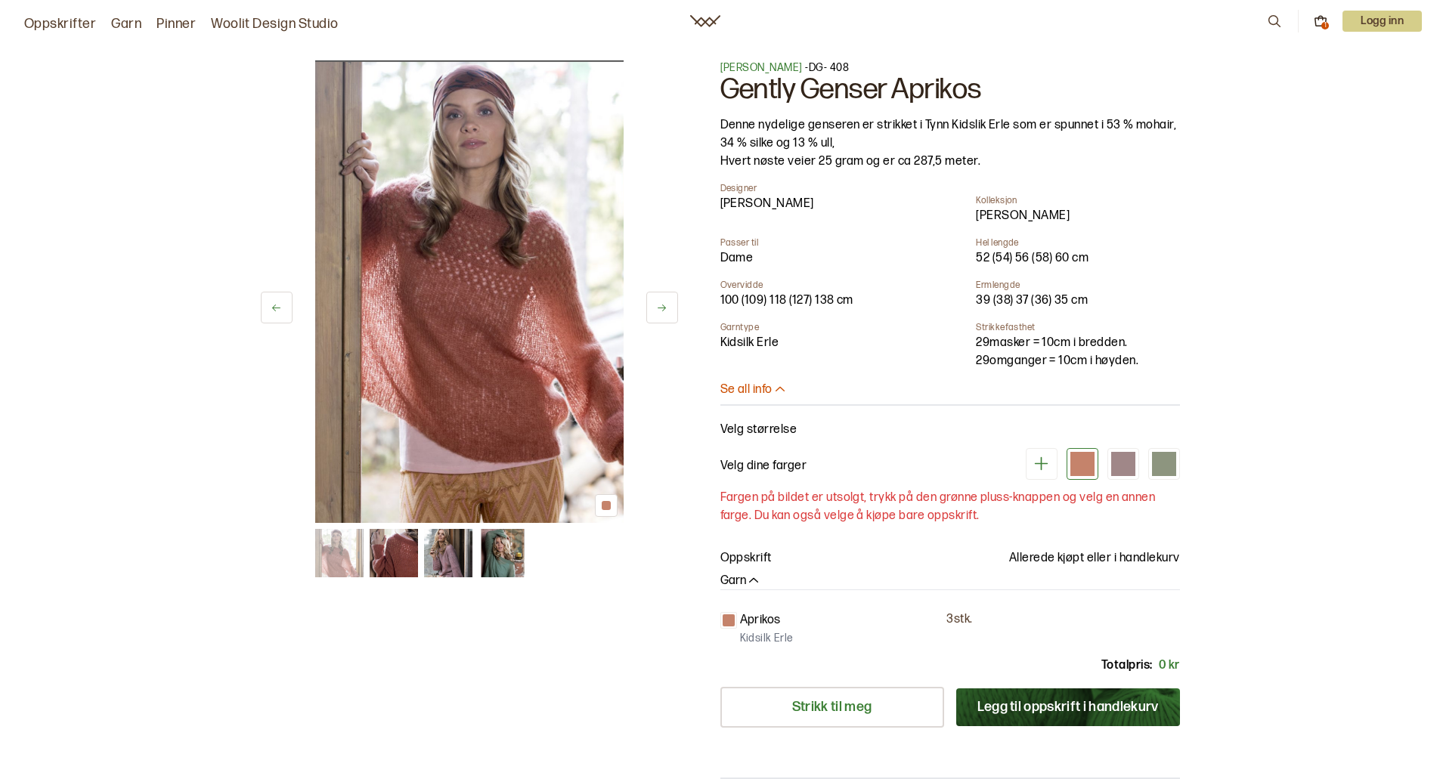
click at [1318, 20] on icon at bounding box center [1321, 21] width 14 height 14
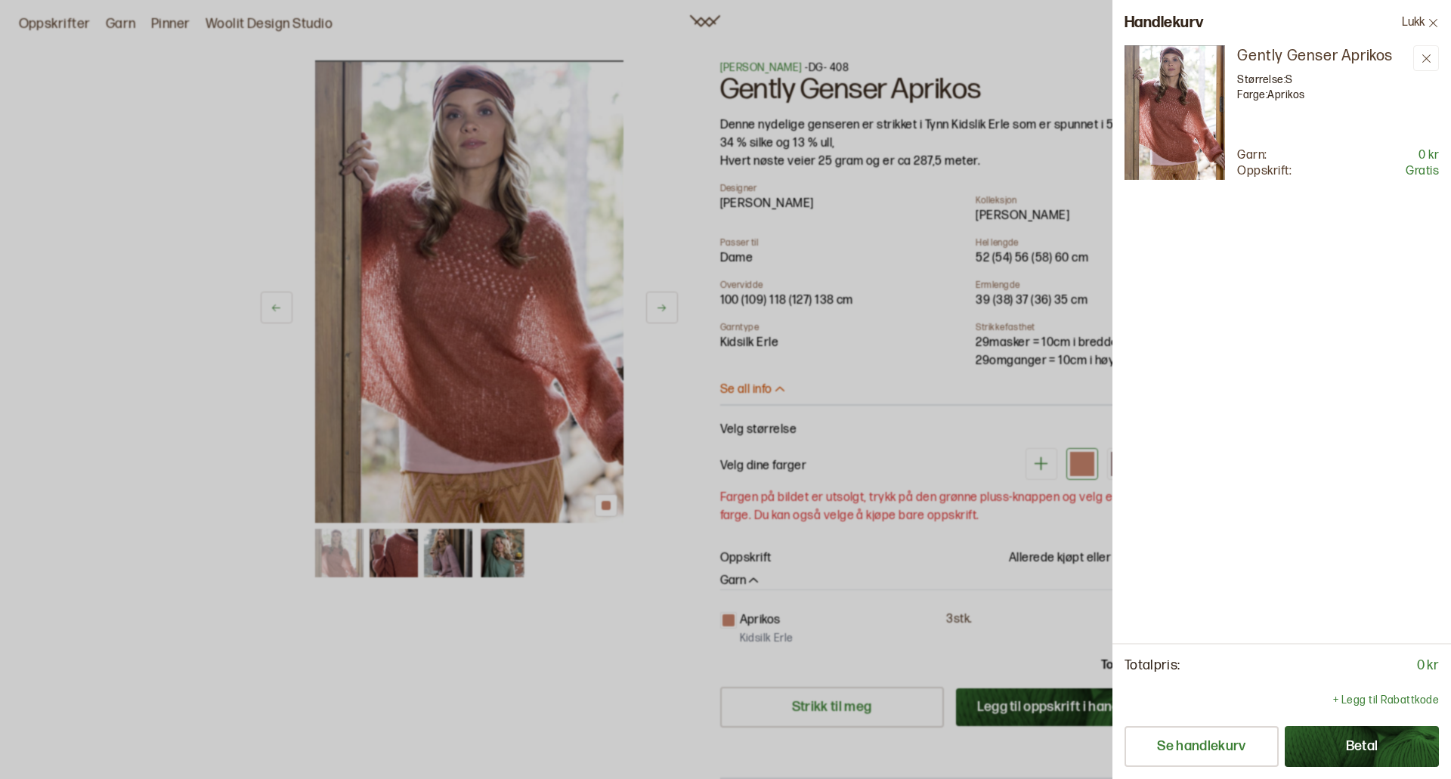
click at [1295, 430] on div "Gently Genser Aprikos Størrelse: S Farge: Aprikos Garn: 0 kr Oppskrift: Gratis" at bounding box center [1282, 344] width 339 height 598
click at [1429, 22] on icon at bounding box center [1433, 22] width 11 height 11
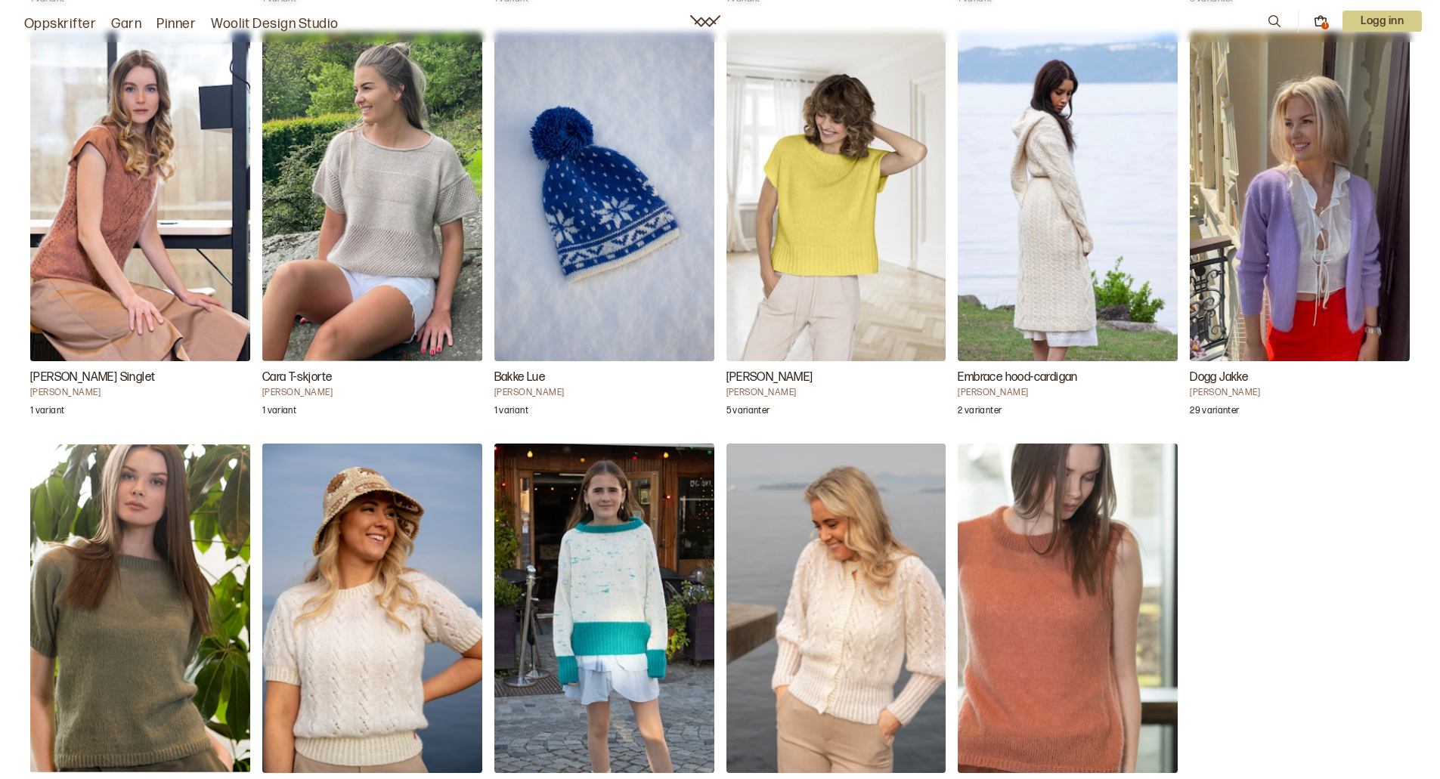
scroll to position [5366, 0]
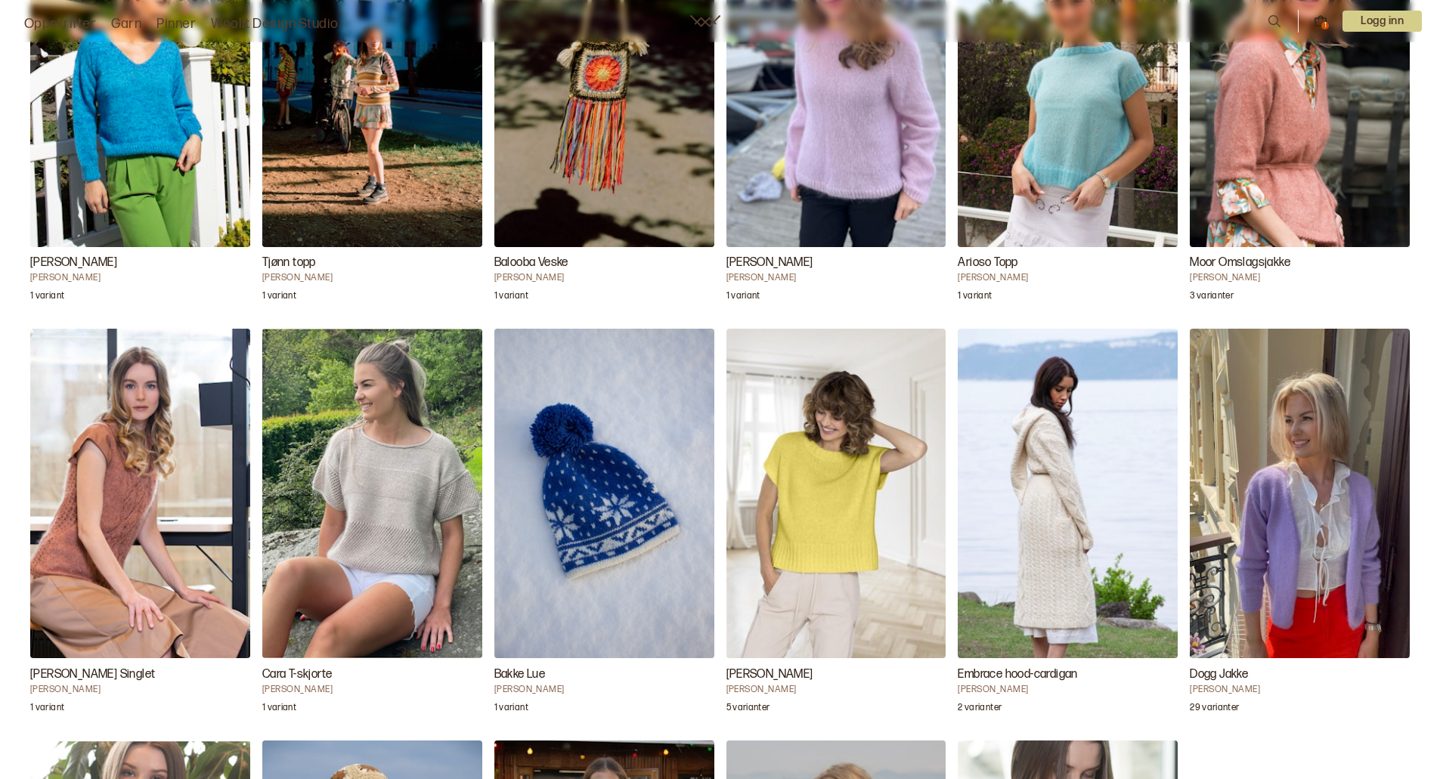
click at [362, 487] on img "Cara T-skjorte" at bounding box center [372, 494] width 220 height 330
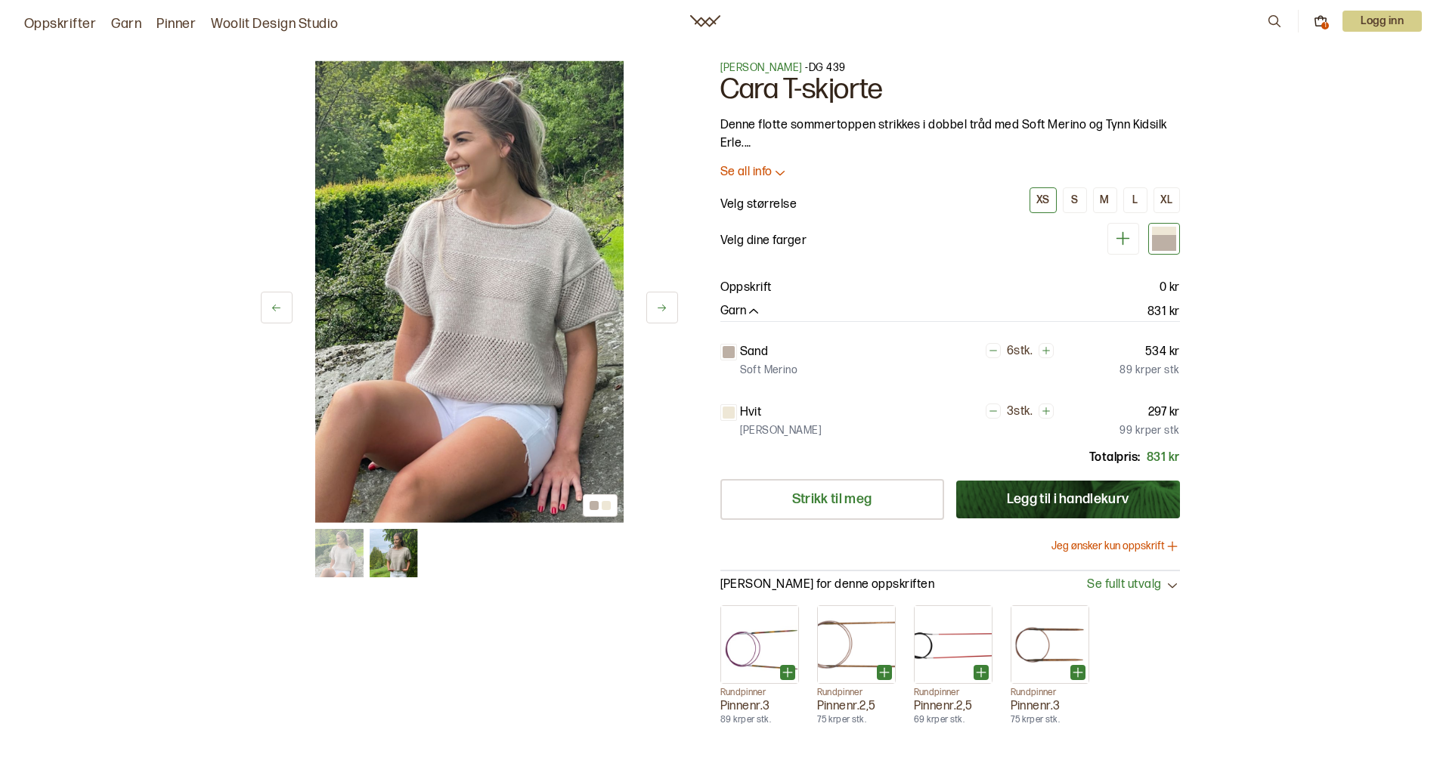
scroll to position [6563, 0]
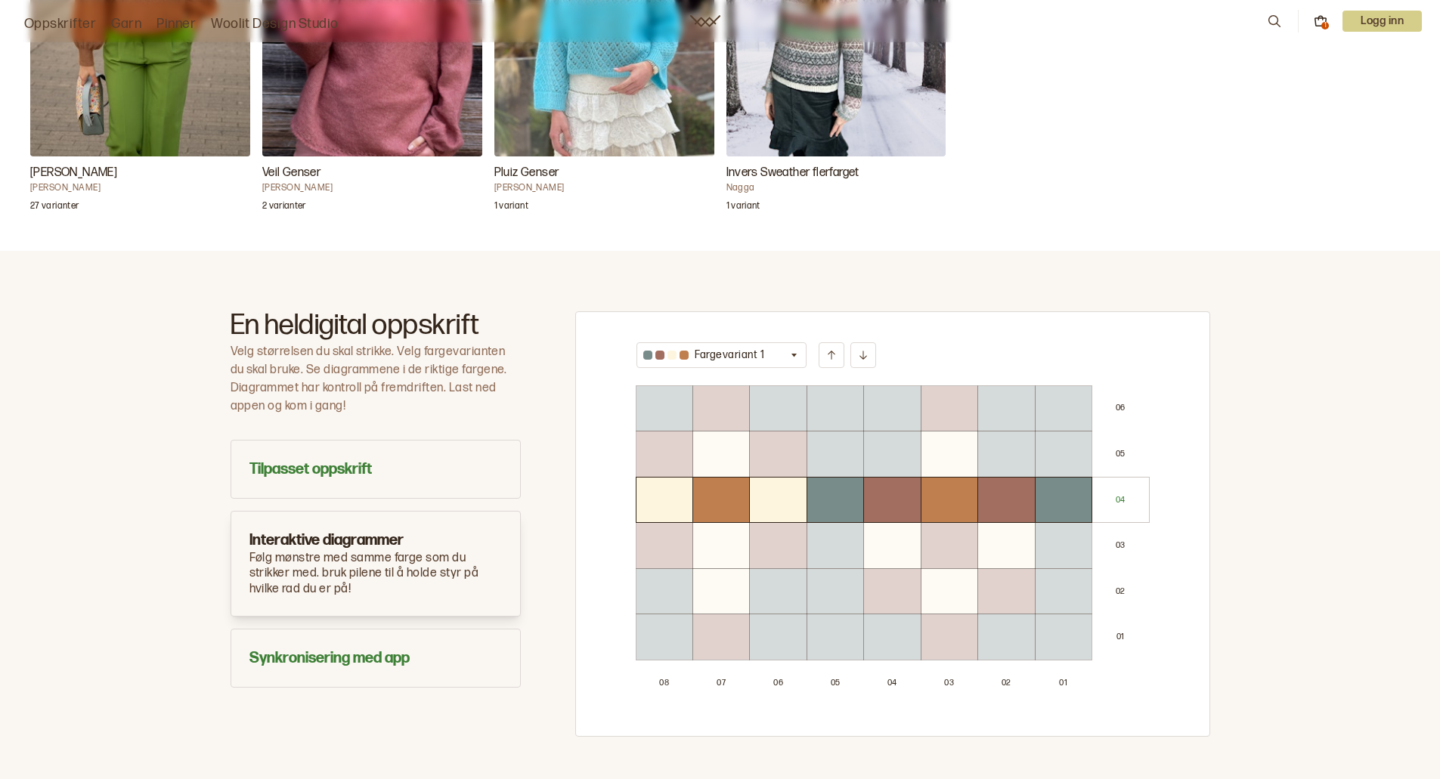
scroll to position [680, 0]
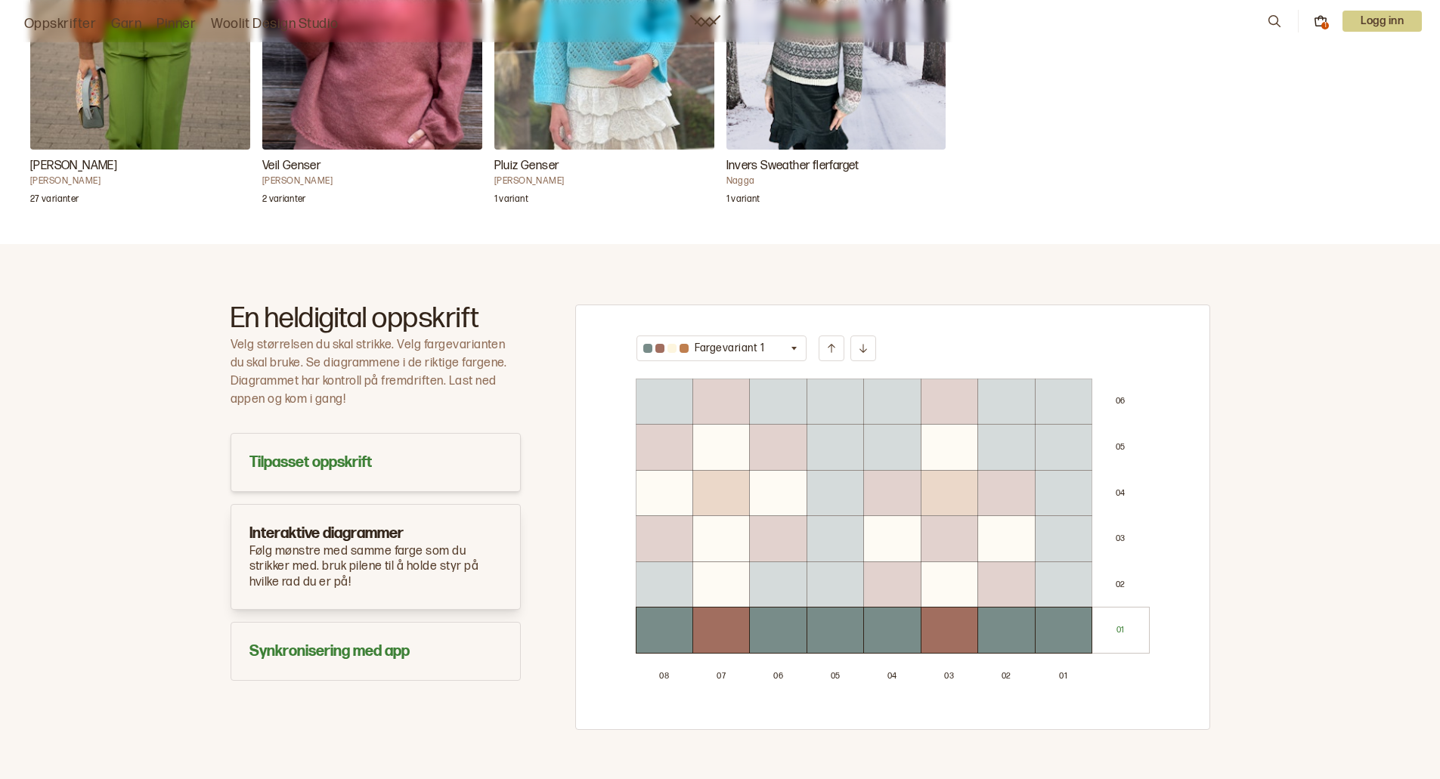
click at [313, 456] on h3 "Tilpasset oppskrift" at bounding box center [375, 462] width 252 height 21
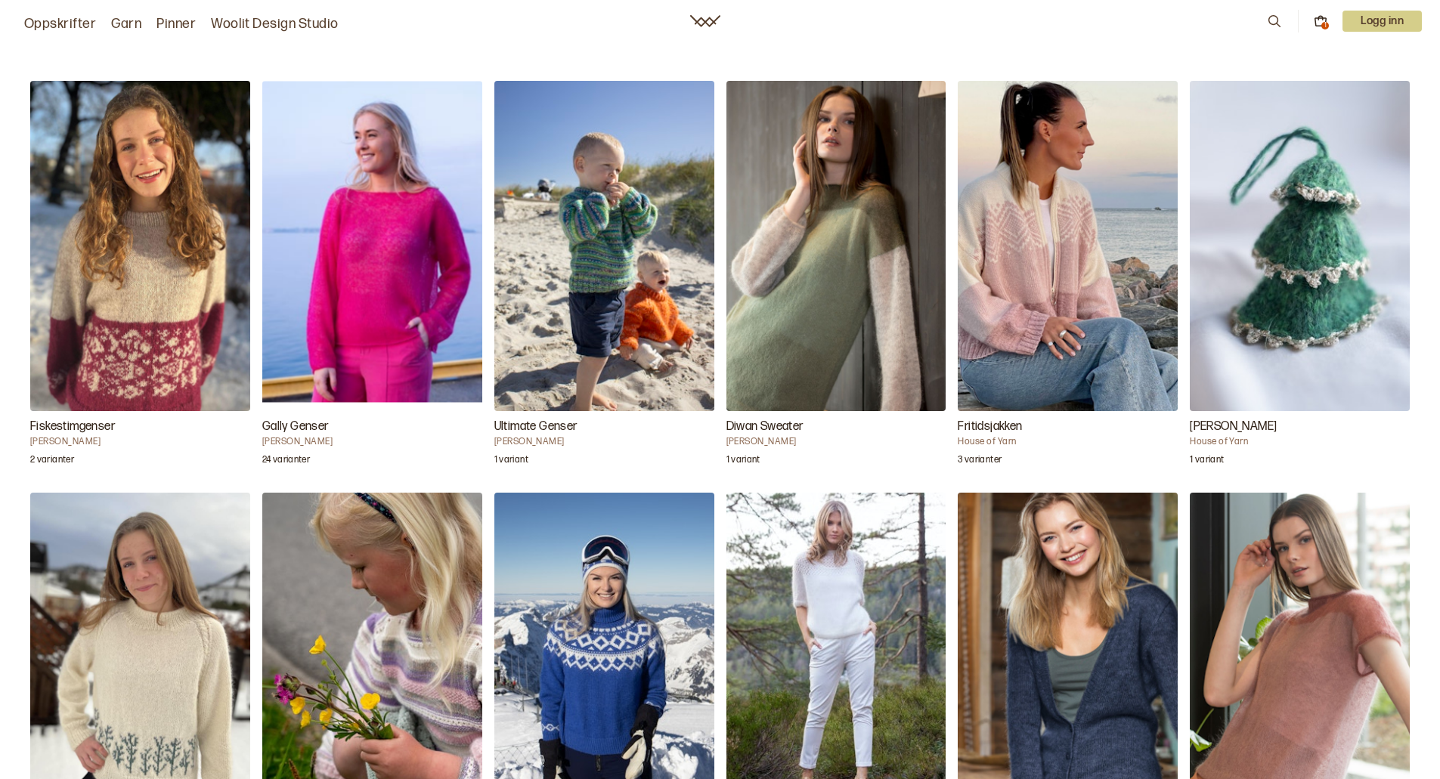
scroll to position [1360, 0]
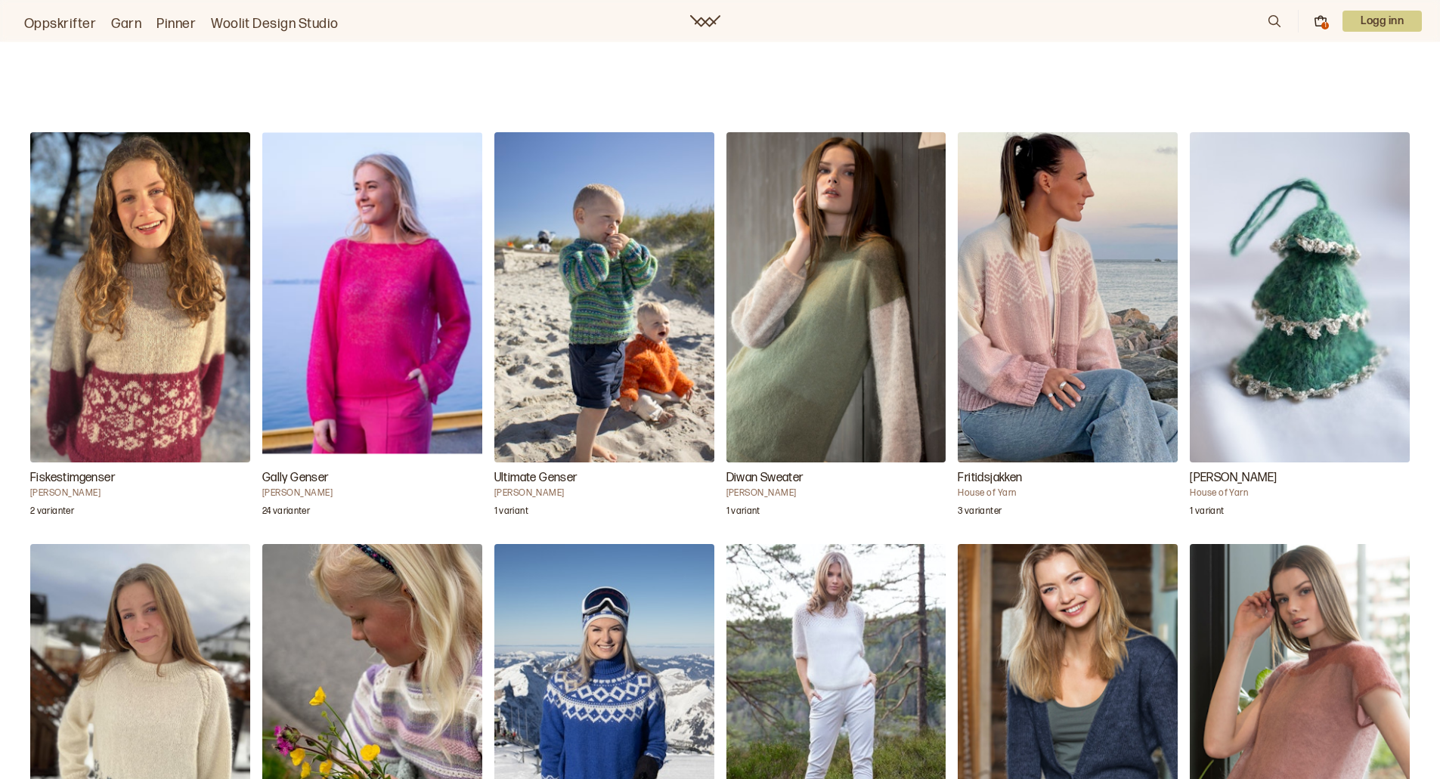
click at [400, 339] on img "Gally Genser" at bounding box center [372, 297] width 220 height 330
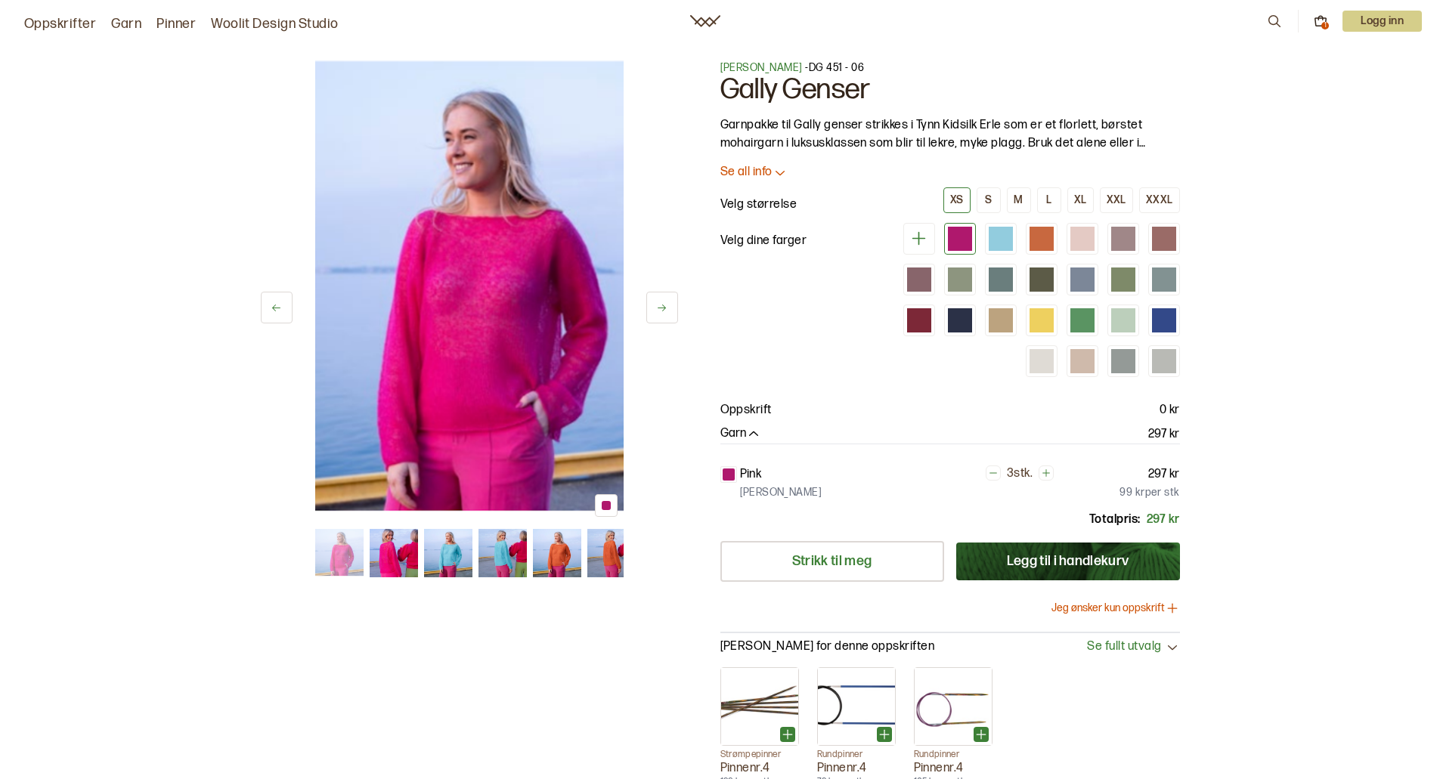
click at [743, 171] on p "Se all info" at bounding box center [746, 173] width 52 height 16
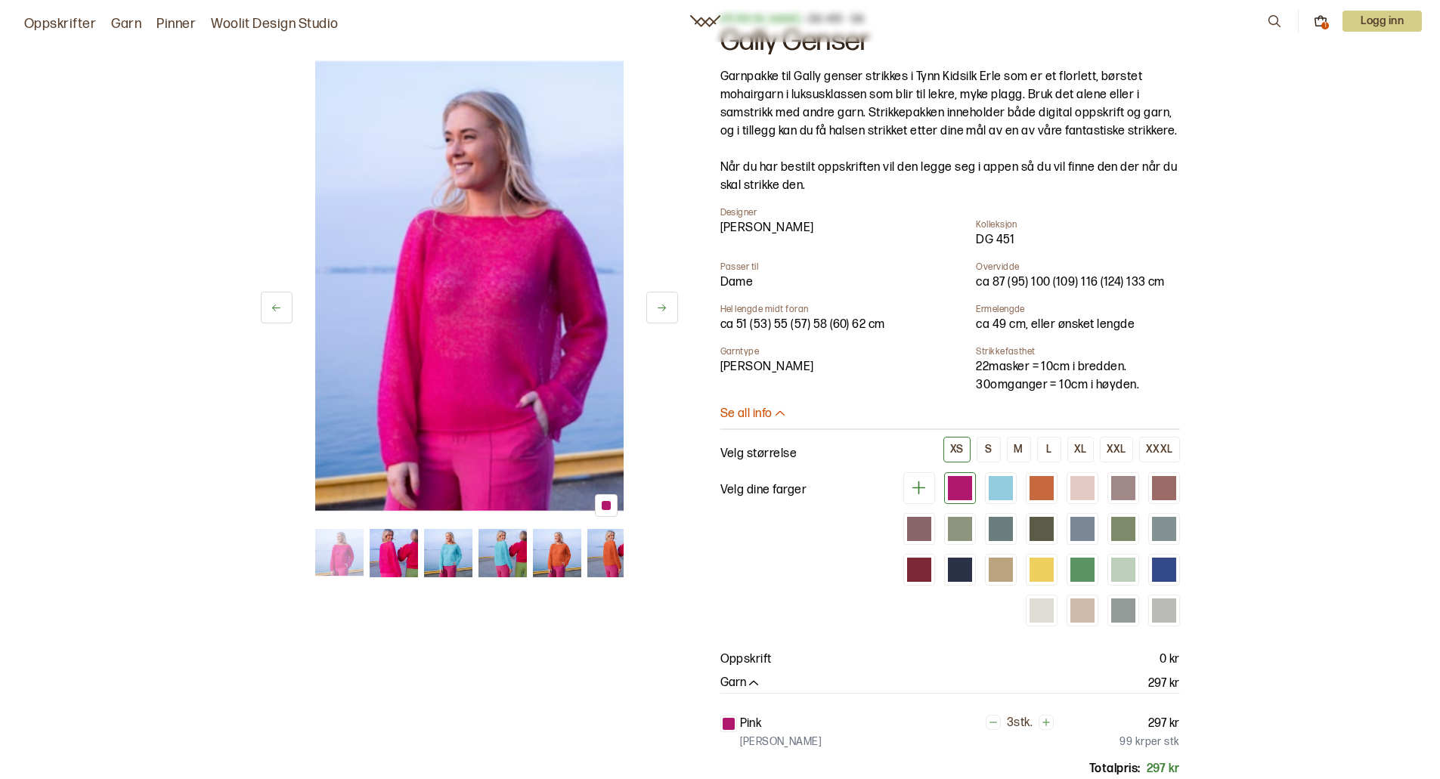
scroll to position [76, 0]
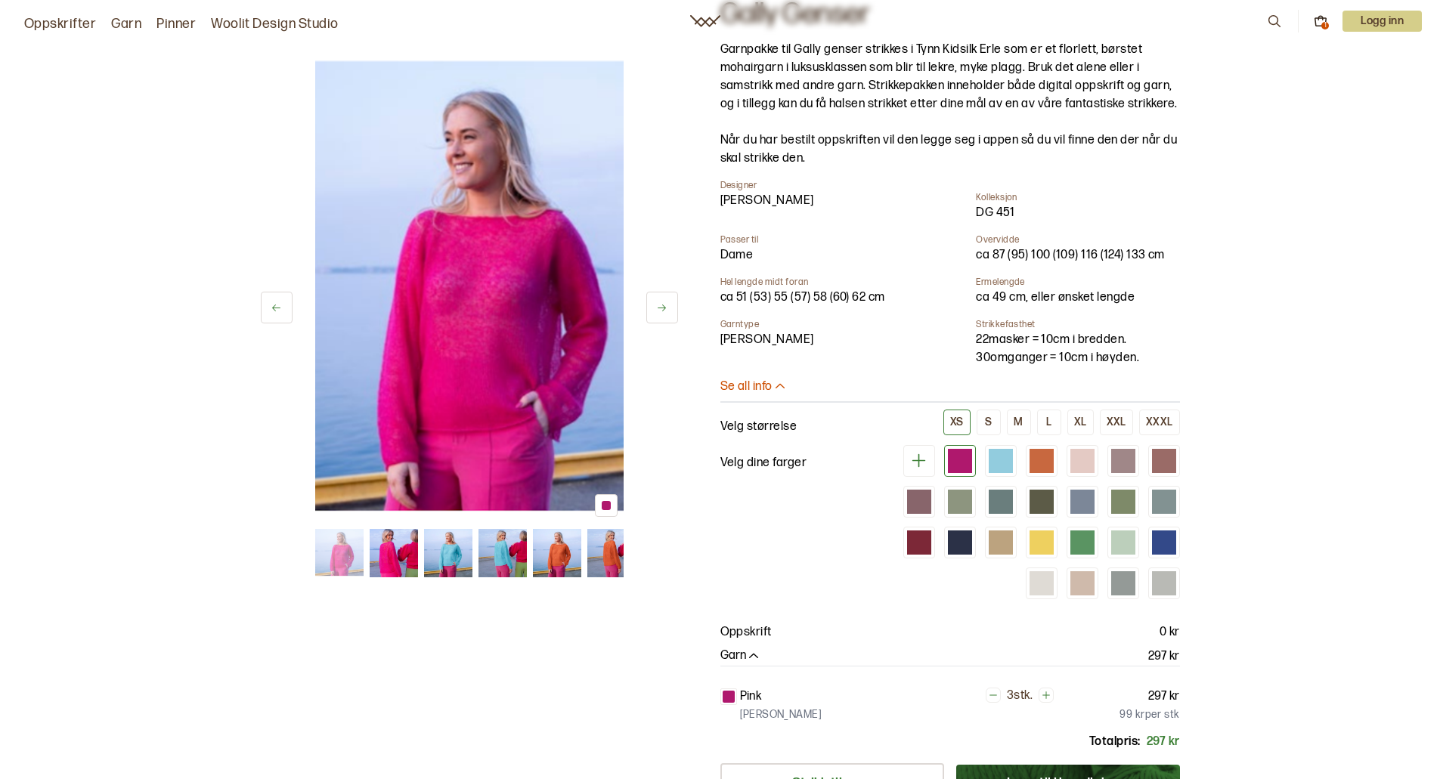
click at [753, 376] on div "Ane Kydland Thomassen - DG 451 - 06 Gally Genser Garnpakke til Gally genser str…" at bounding box center [950, 431] width 460 height 893
click at [757, 386] on p "Se all info" at bounding box center [746, 387] width 52 height 16
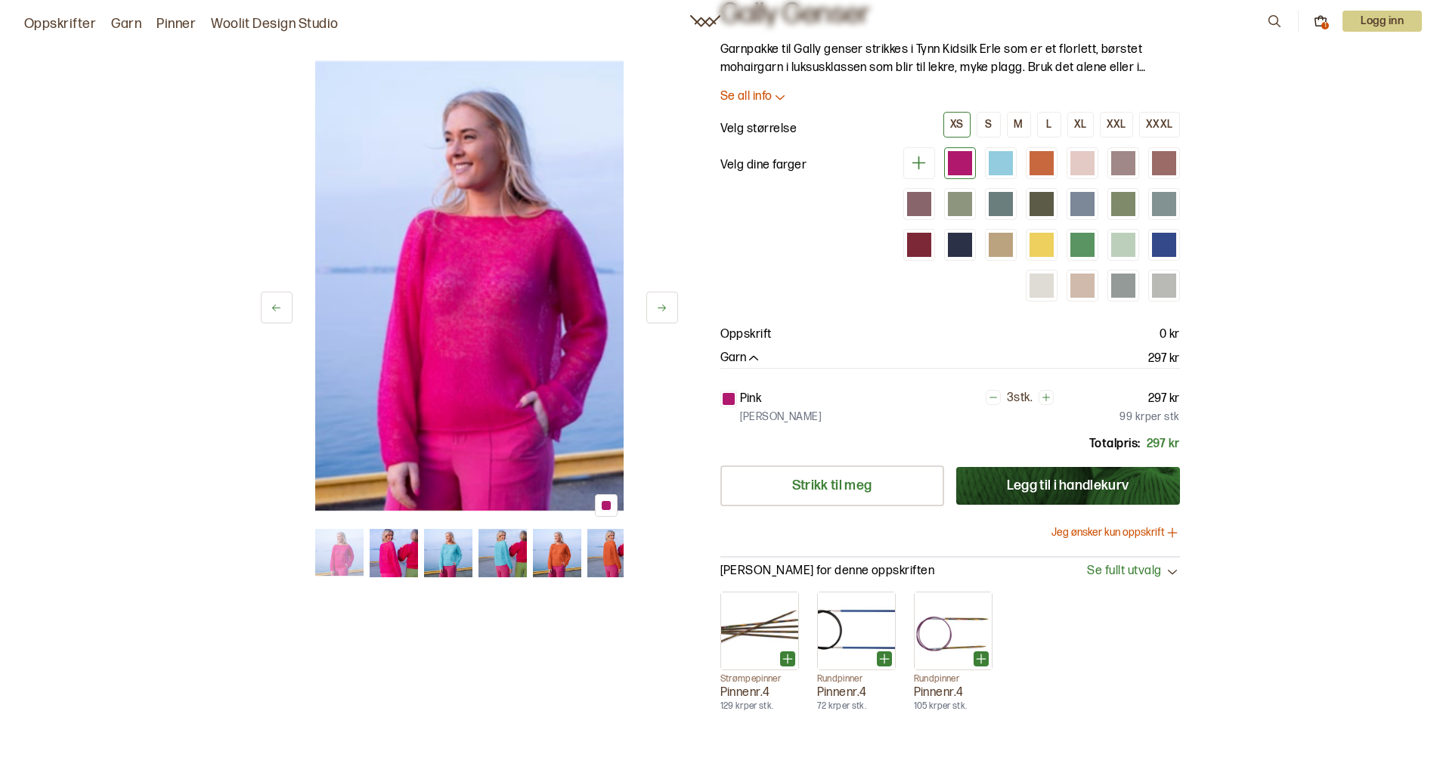
click at [736, 98] on p "Se all info" at bounding box center [746, 97] width 52 height 16
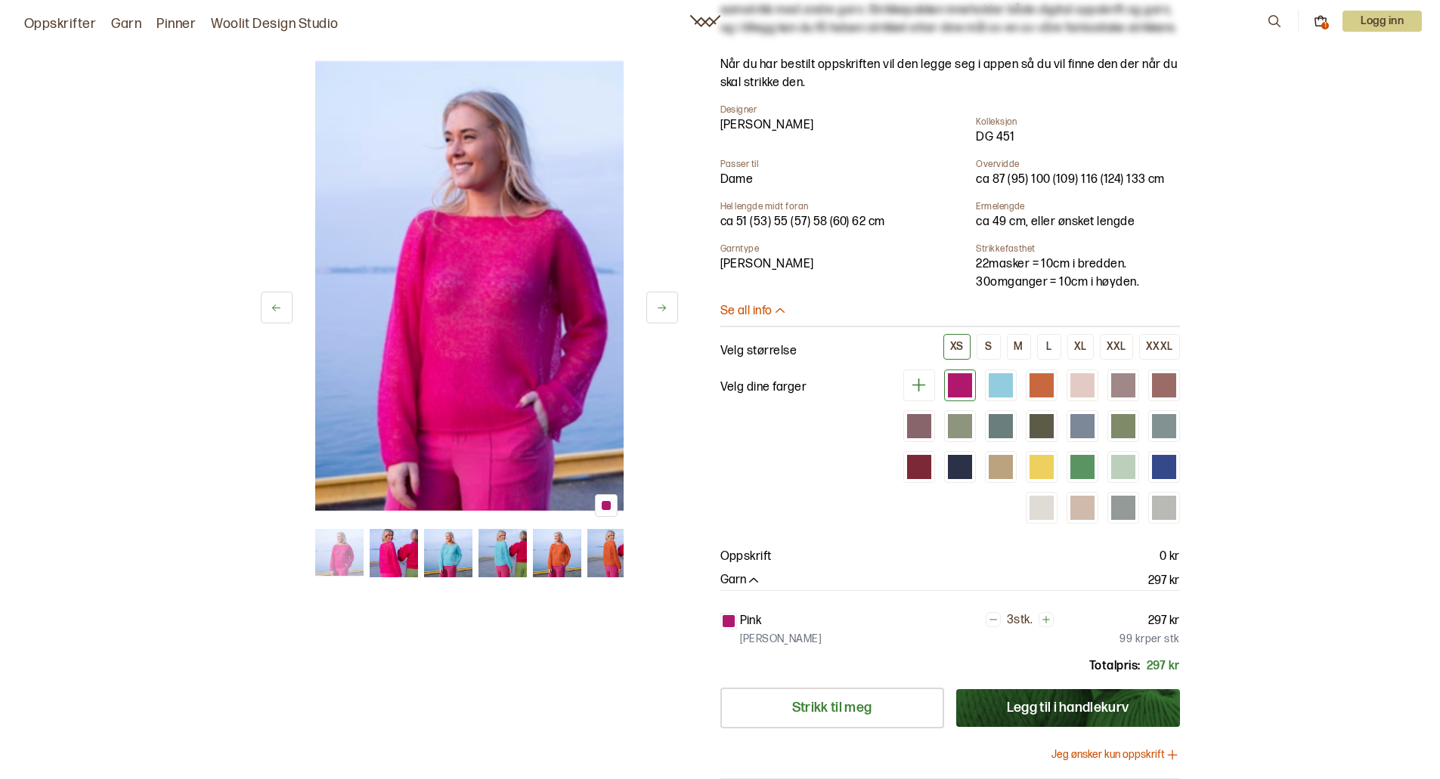
scroll to position [227, 0]
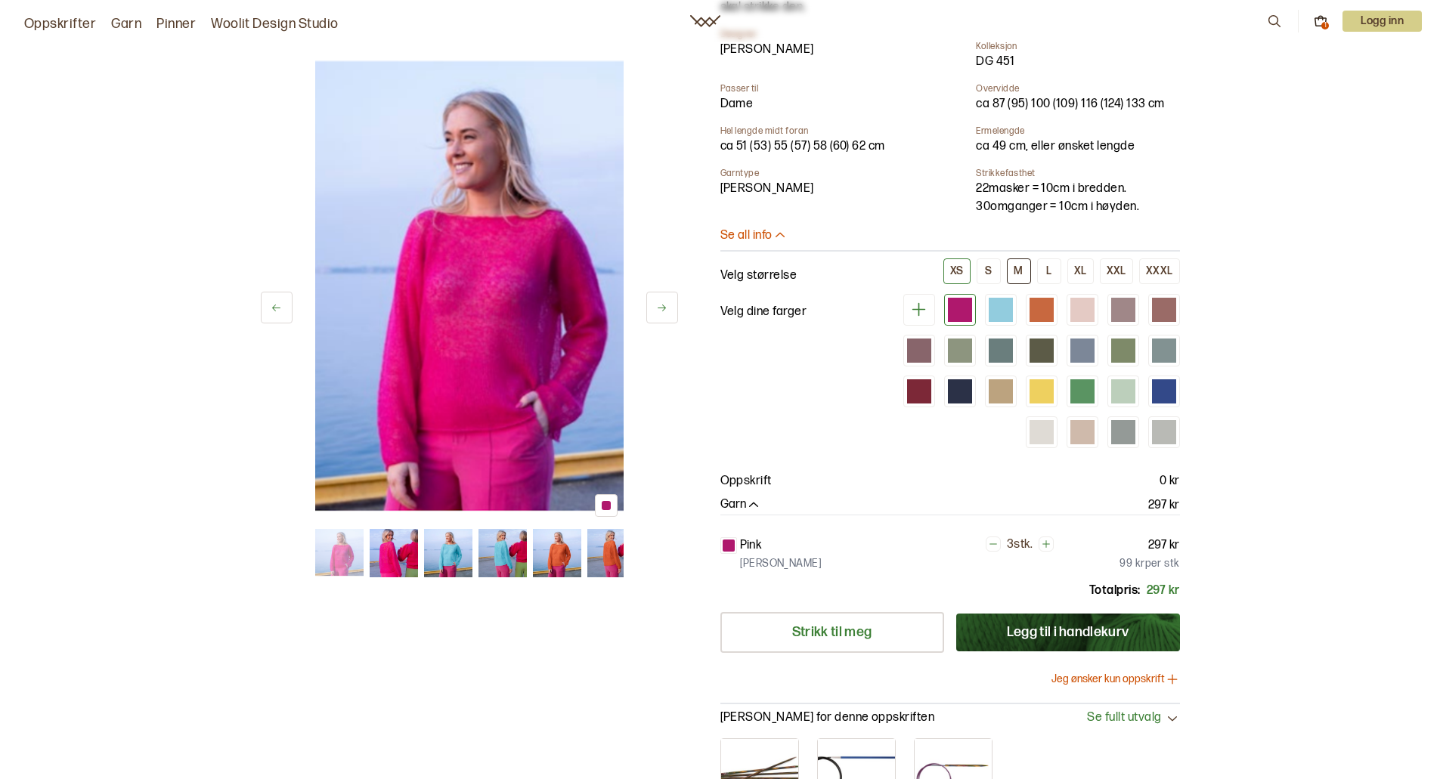
click at [1020, 271] on div "M" at bounding box center [1018, 272] width 9 height 14
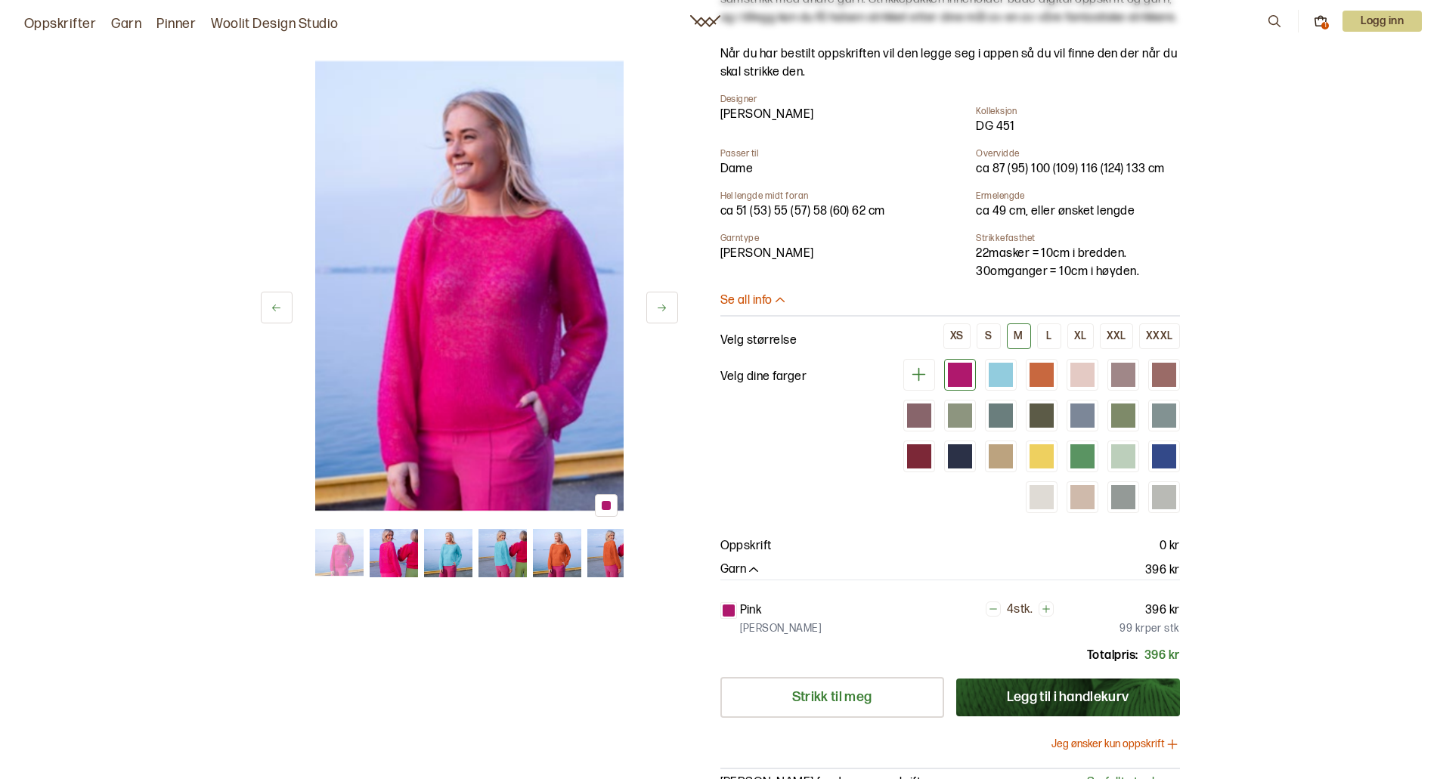
scroll to position [151, 0]
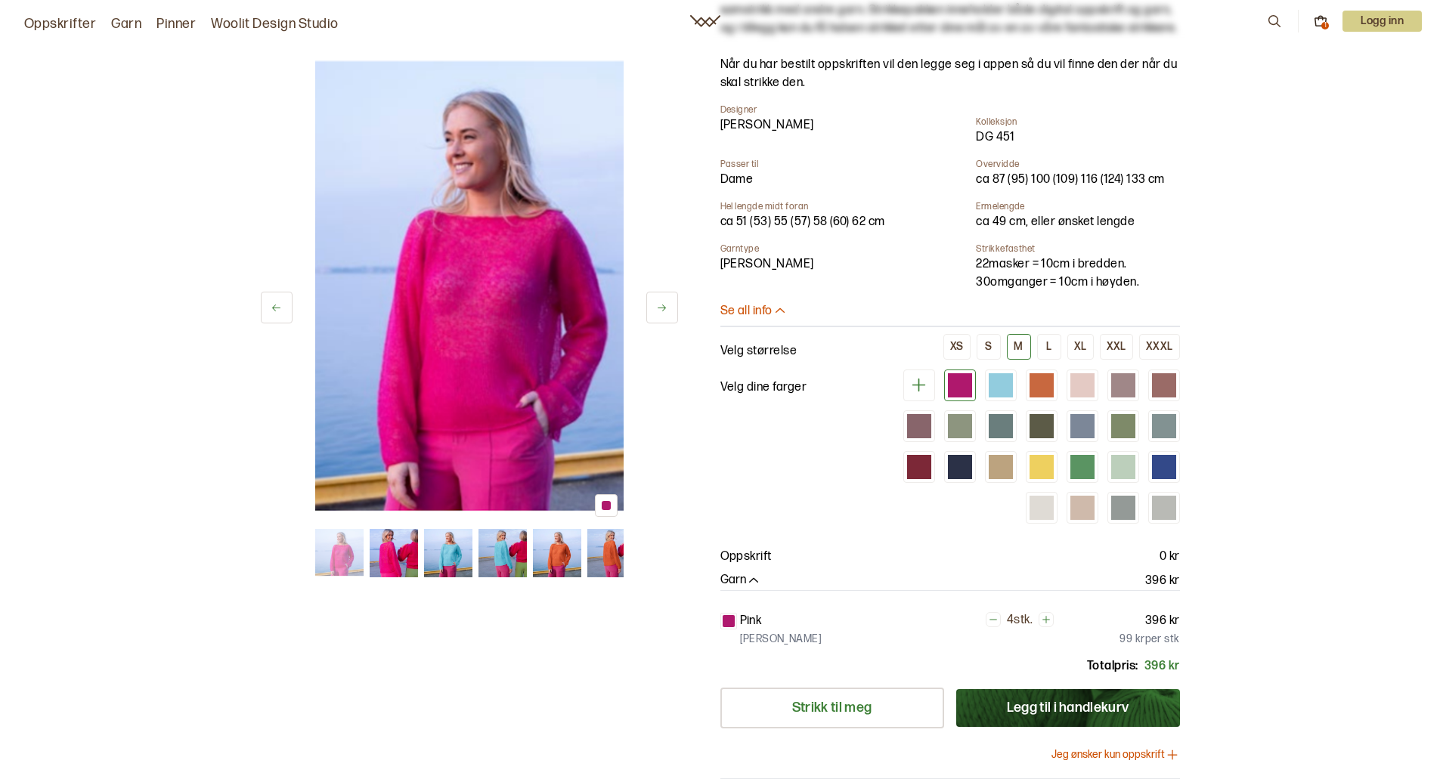
click at [659, 308] on icon at bounding box center [662, 308] width 8 height 7
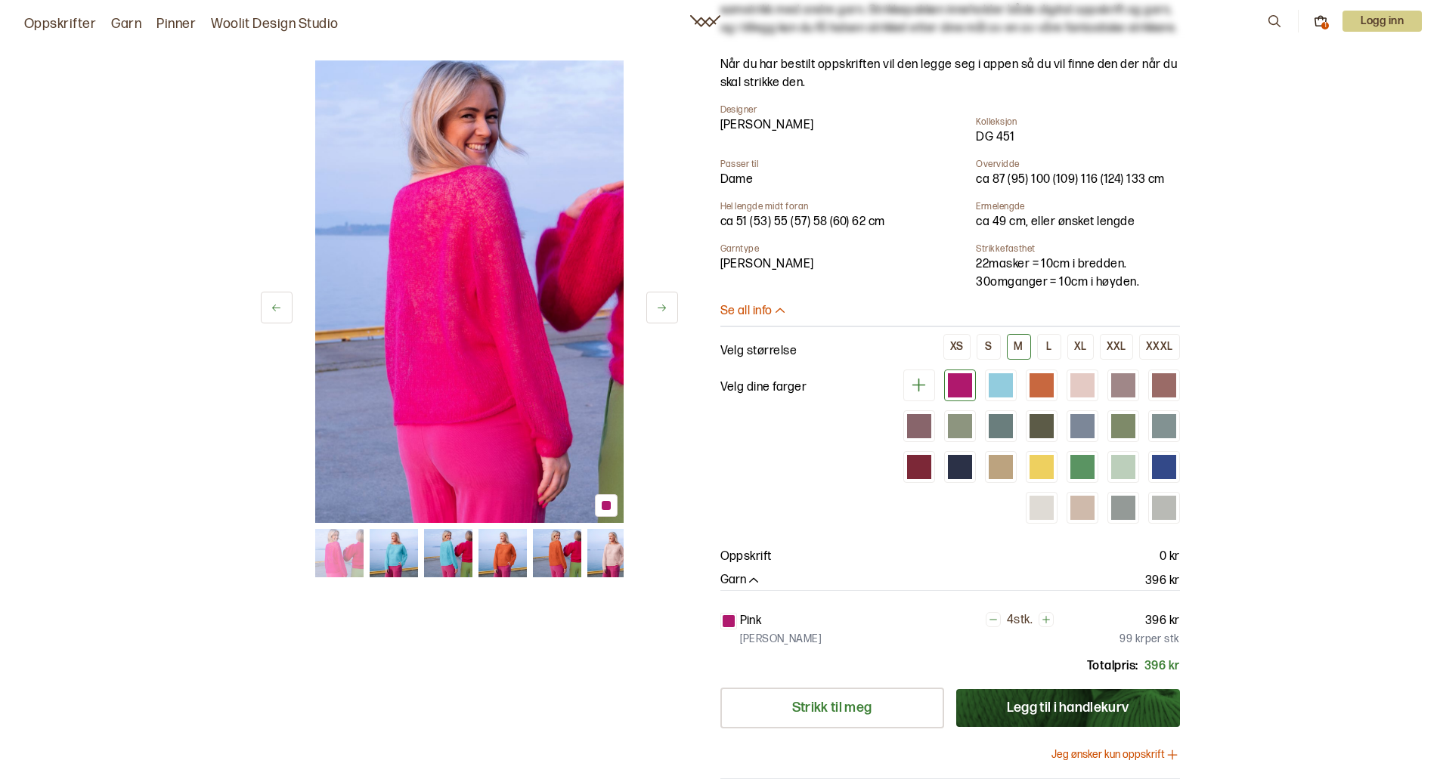
click at [659, 308] on icon at bounding box center [662, 308] width 8 height 7
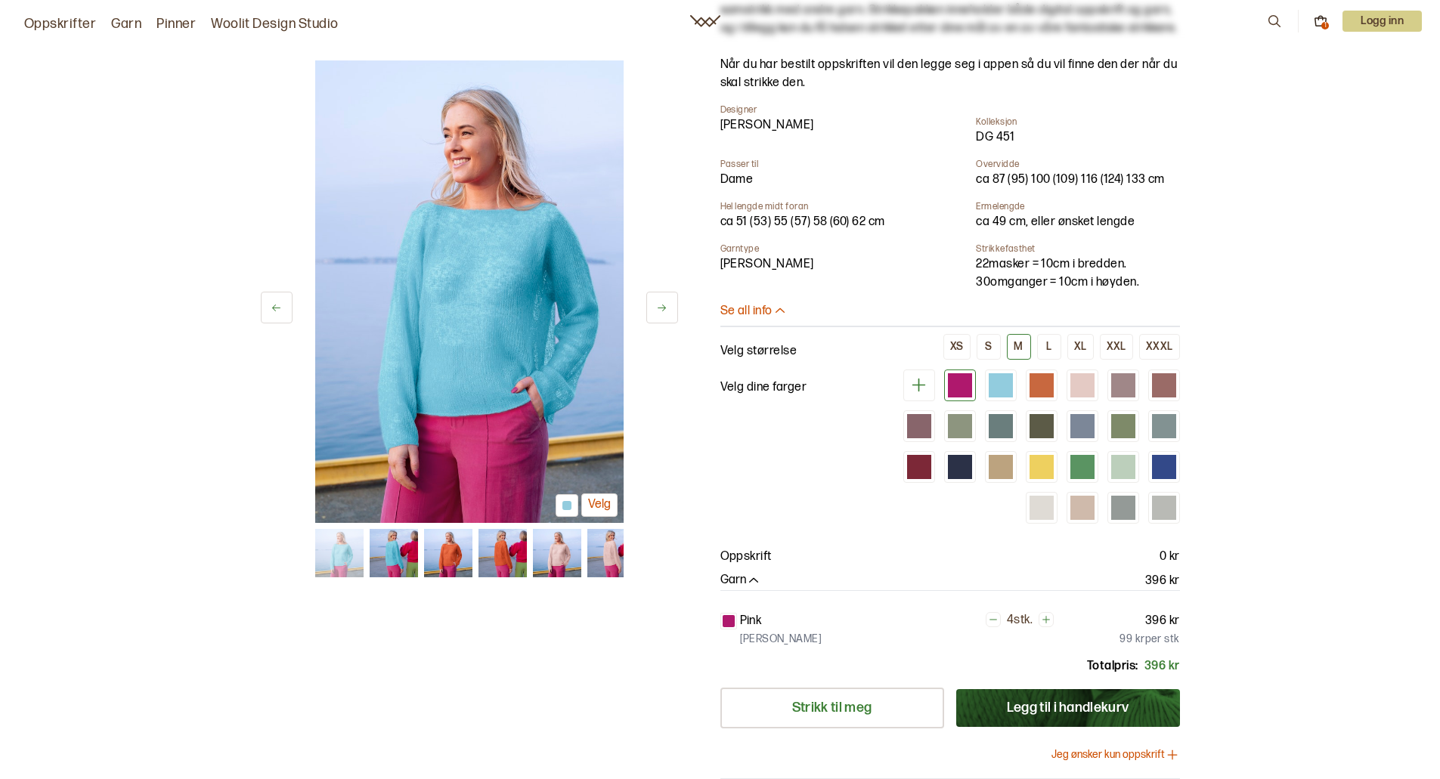
click at [659, 308] on icon at bounding box center [662, 308] width 8 height 7
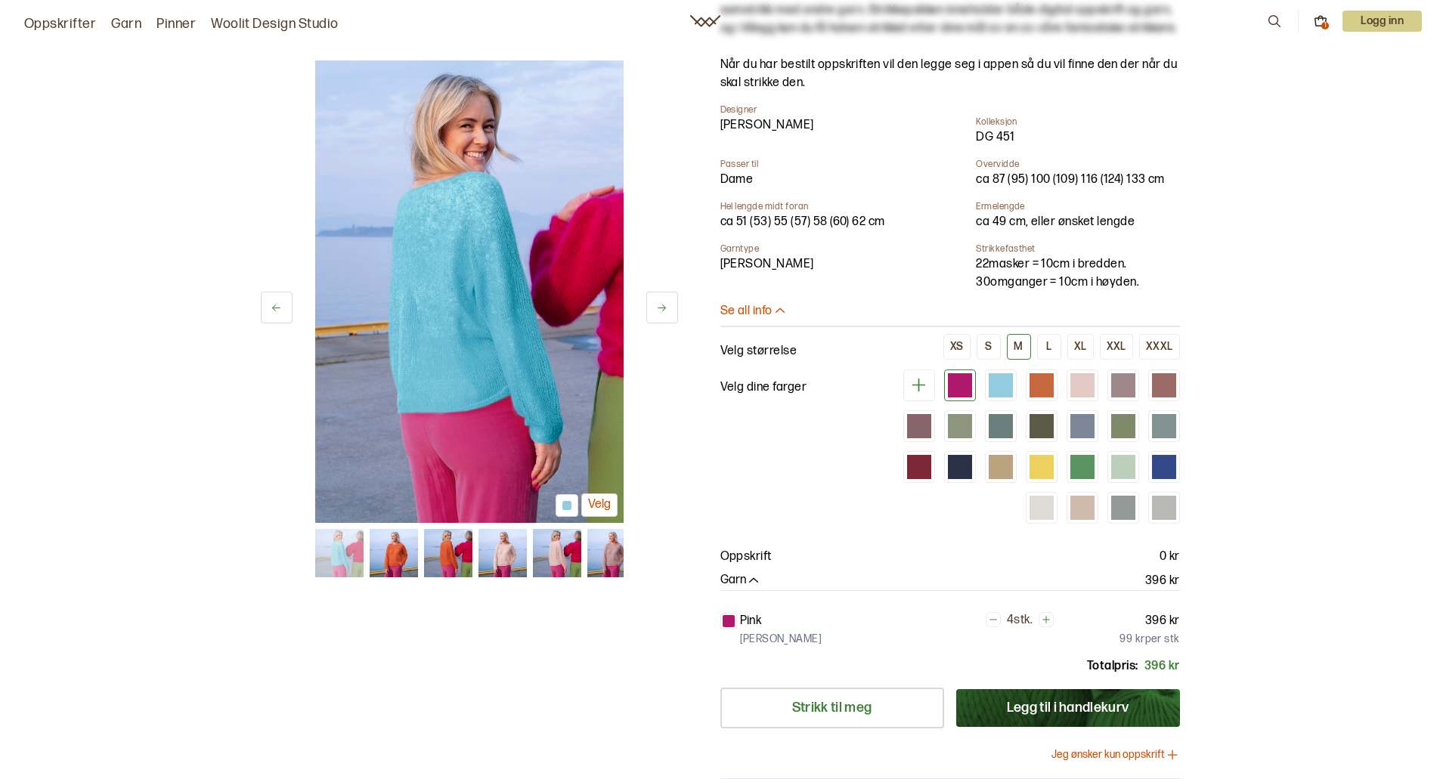
click at [659, 308] on icon at bounding box center [662, 308] width 8 height 7
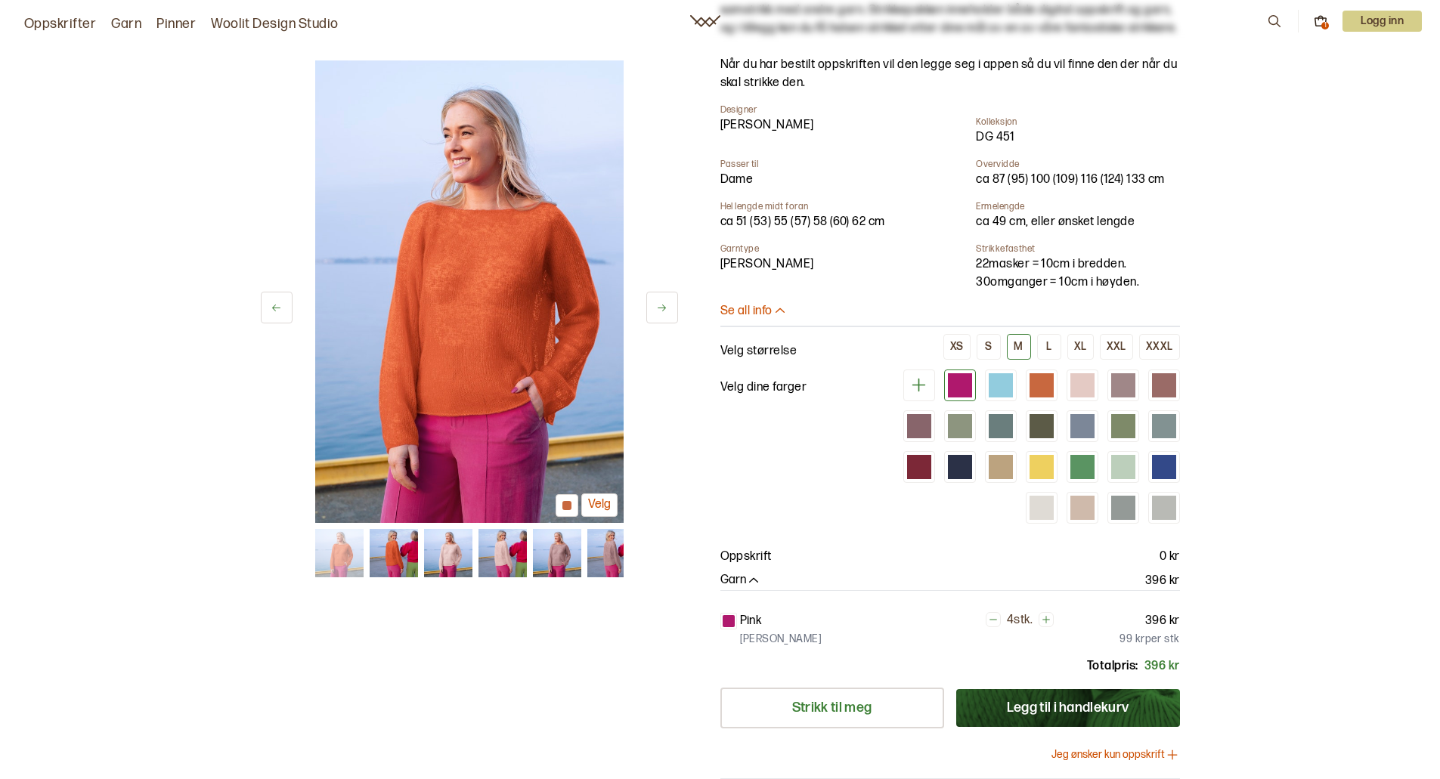
click at [659, 308] on icon at bounding box center [662, 308] width 8 height 7
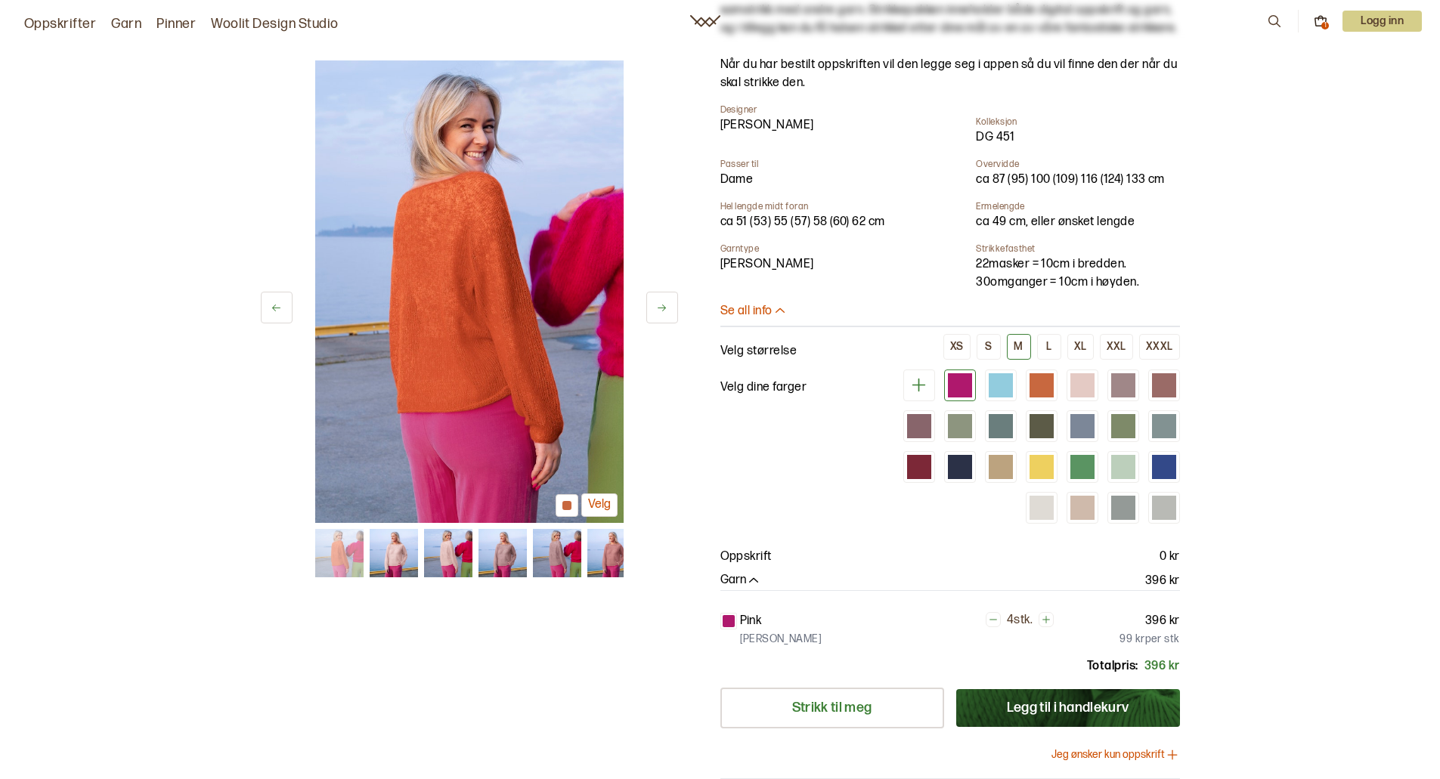
click at [659, 308] on icon at bounding box center [662, 308] width 8 height 7
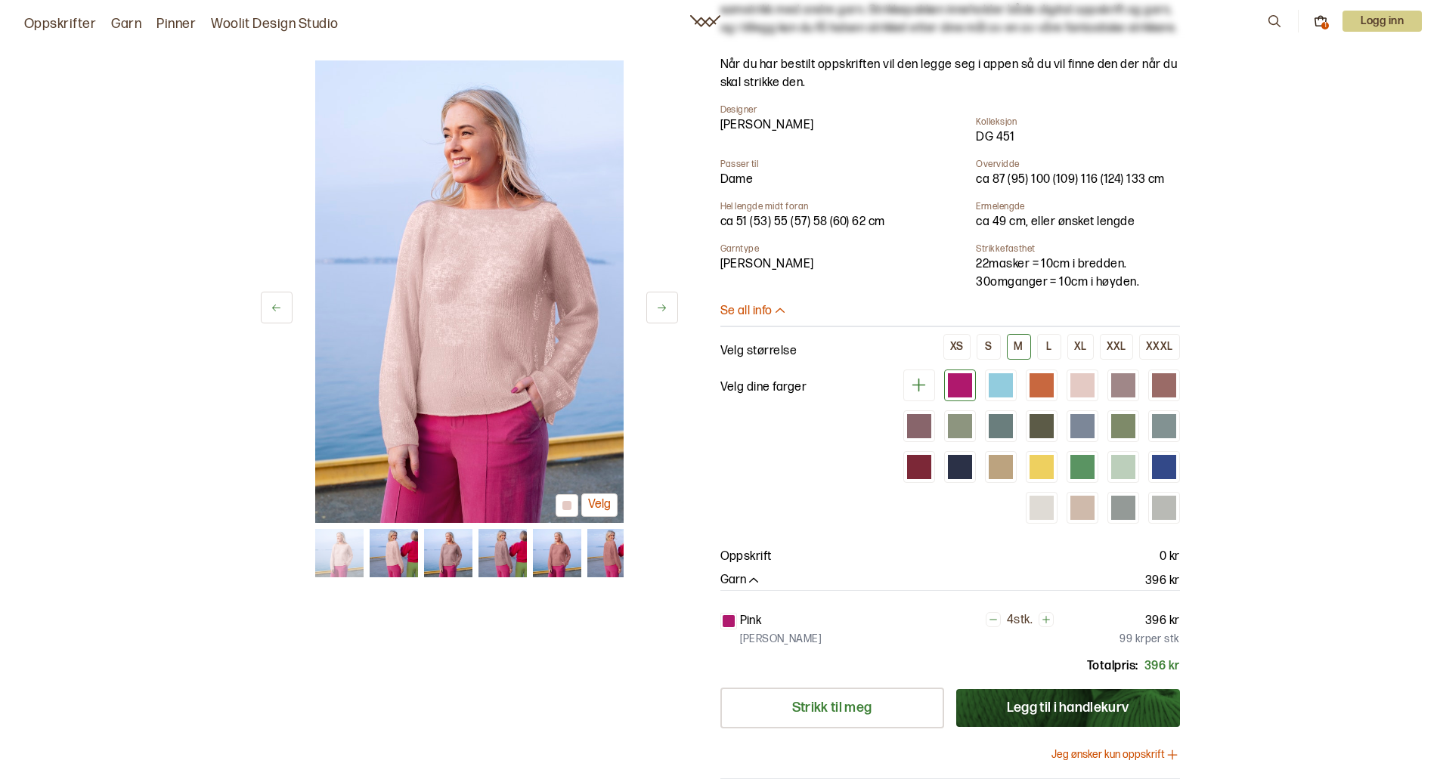
click at [659, 307] on icon at bounding box center [661, 307] width 11 height 11
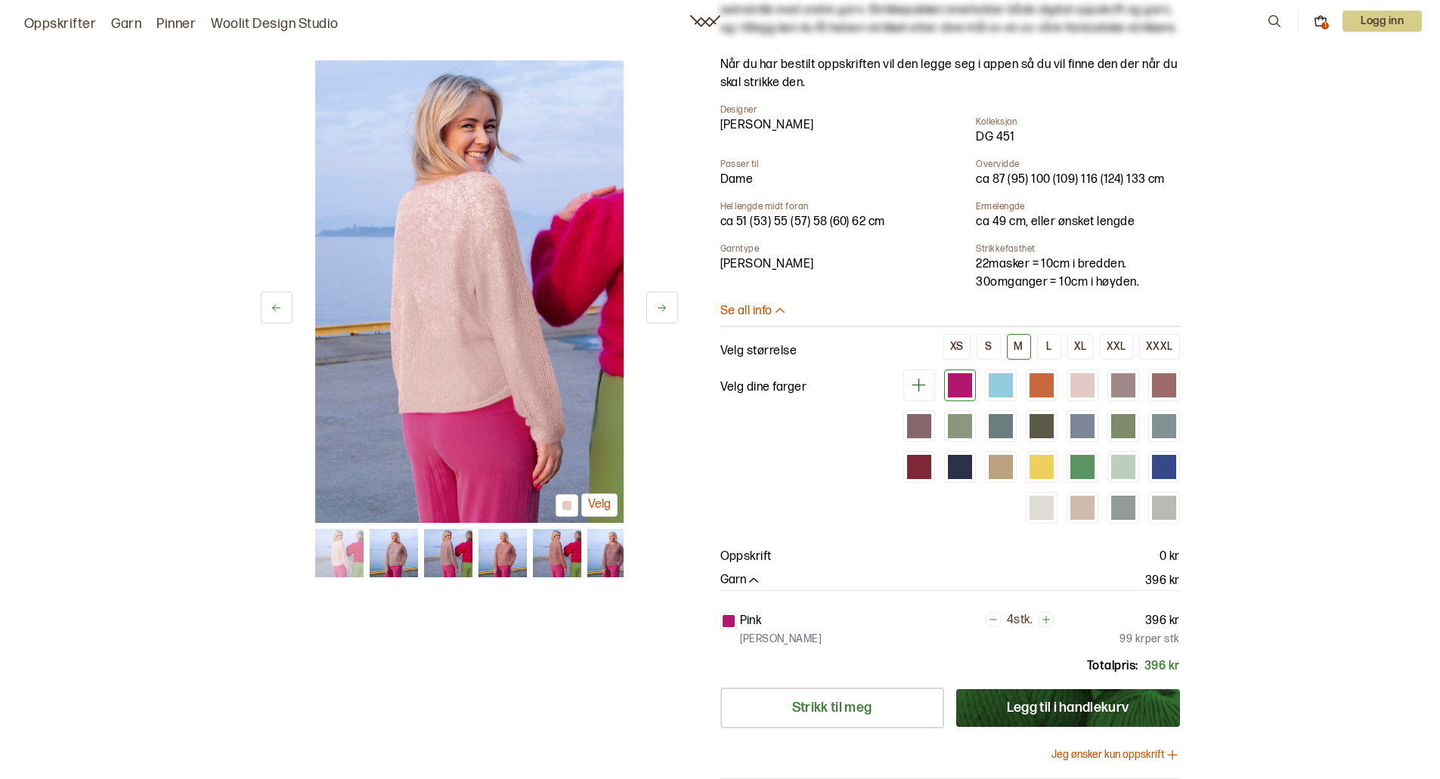
click at [659, 307] on icon at bounding box center [661, 307] width 11 height 11
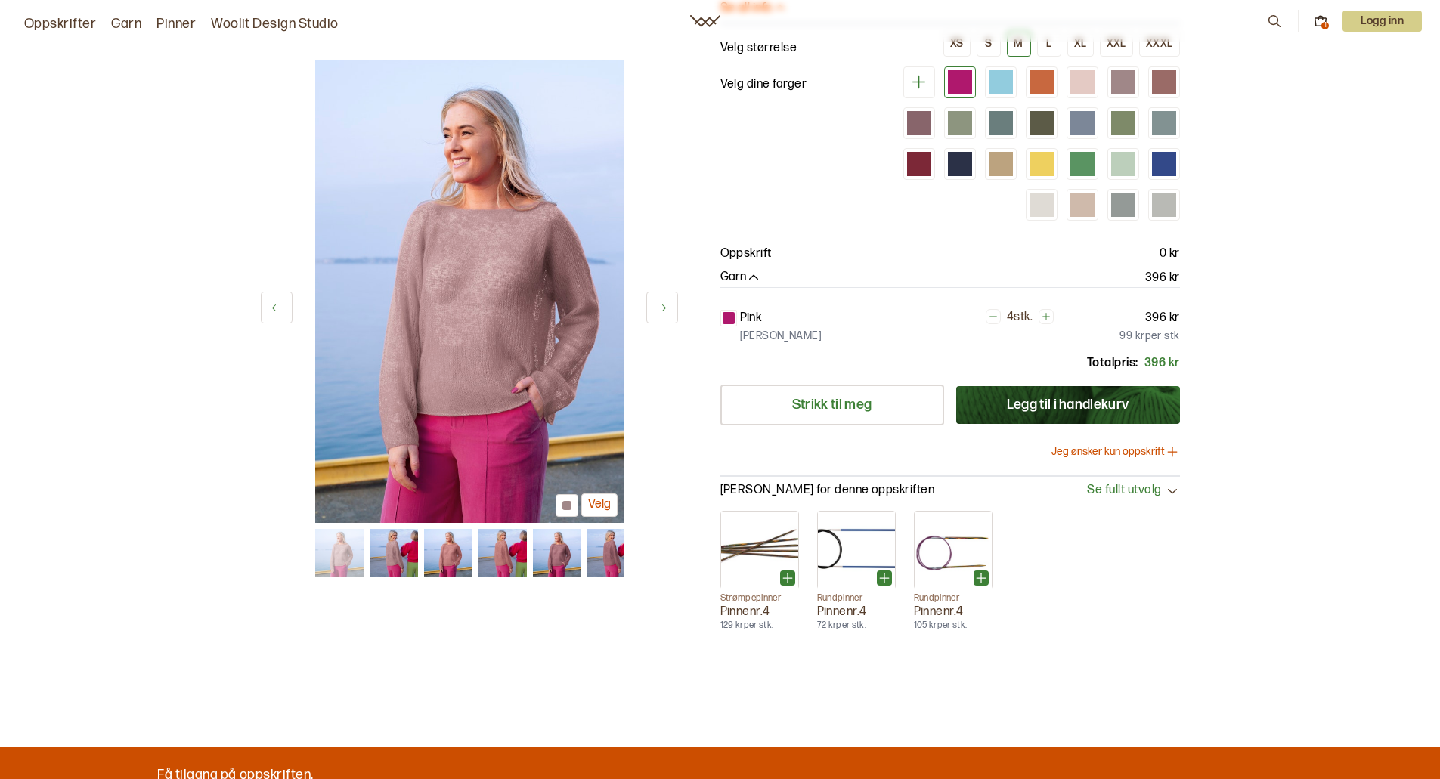
scroll to position [453, 0]
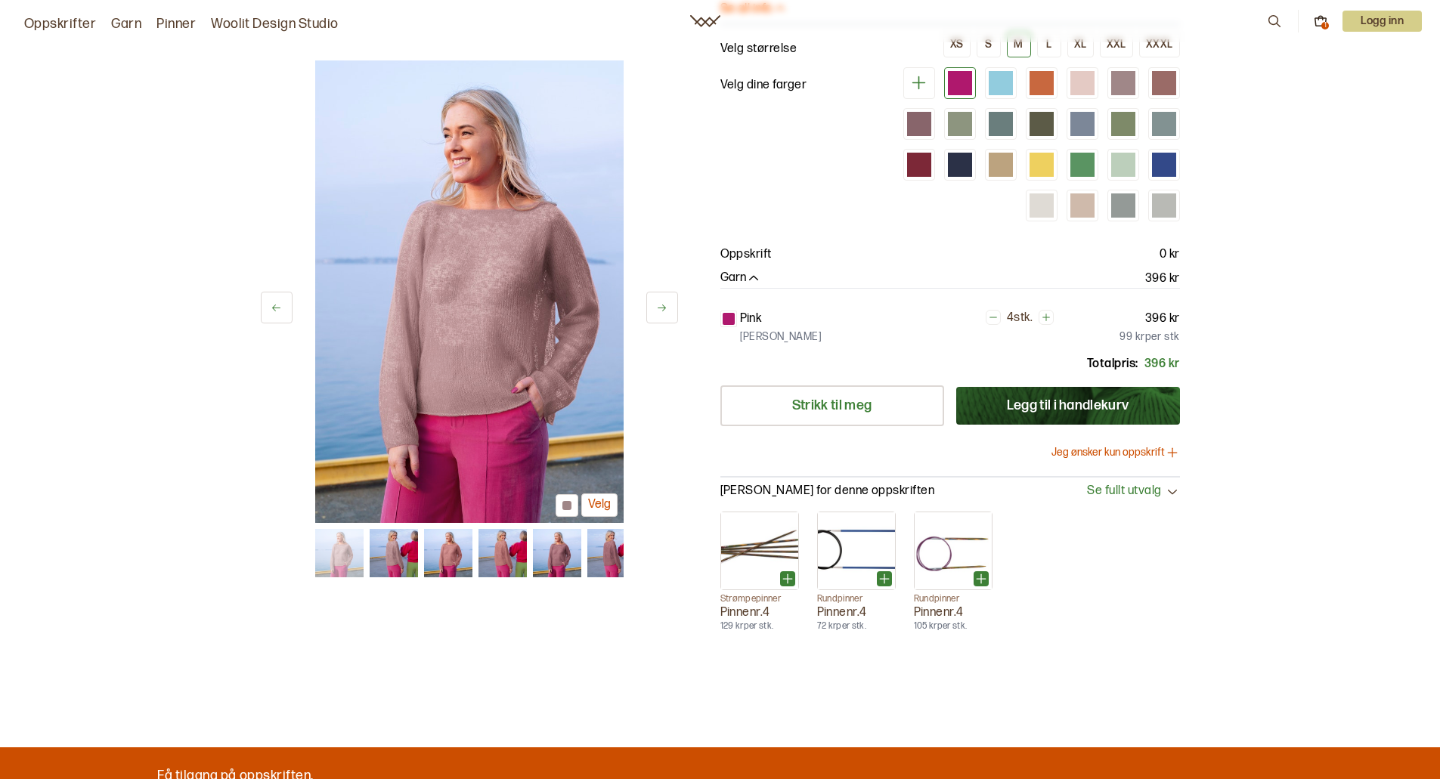
click at [1113, 452] on button "Jeg ønsker kun oppskrift" at bounding box center [1115, 452] width 128 height 15
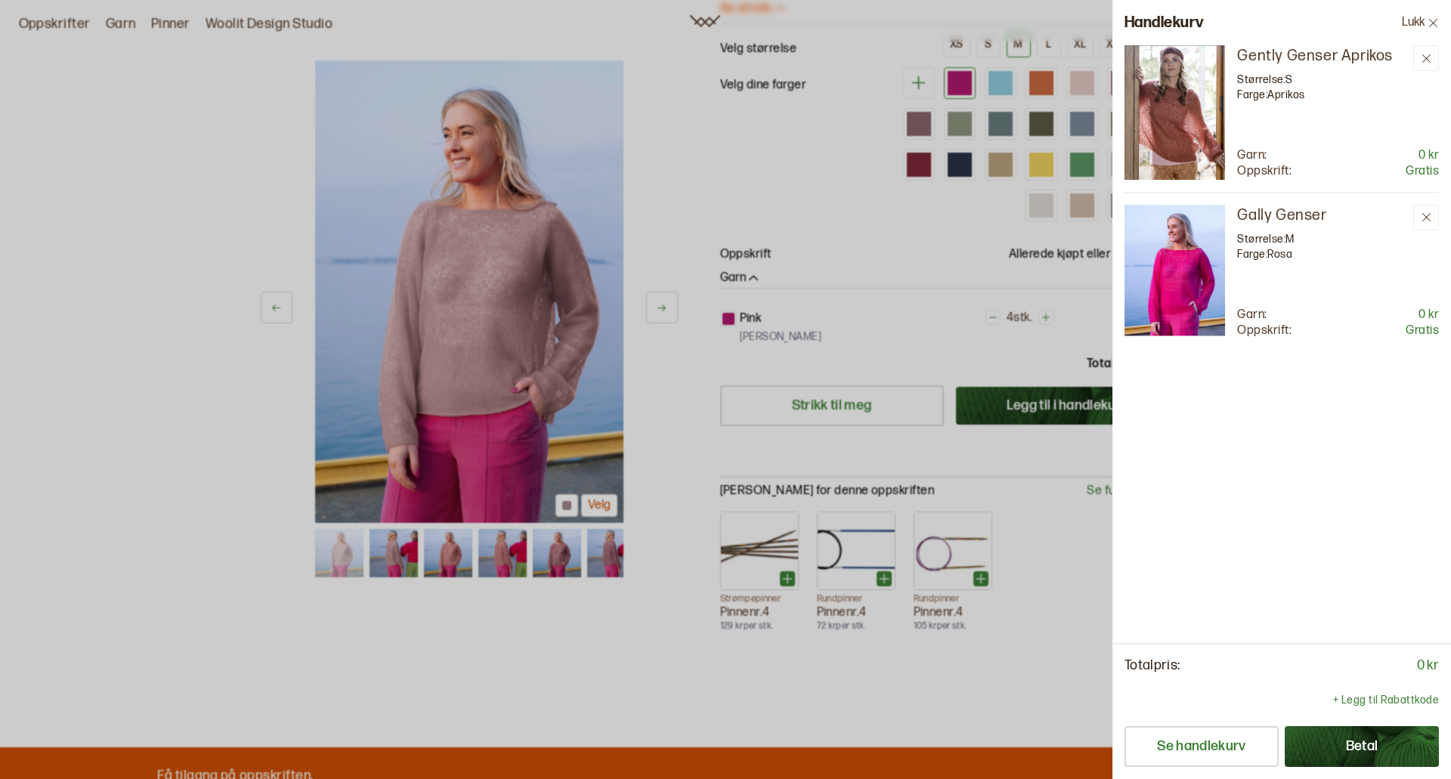
click at [1430, 19] on icon at bounding box center [1433, 22] width 8 height 8
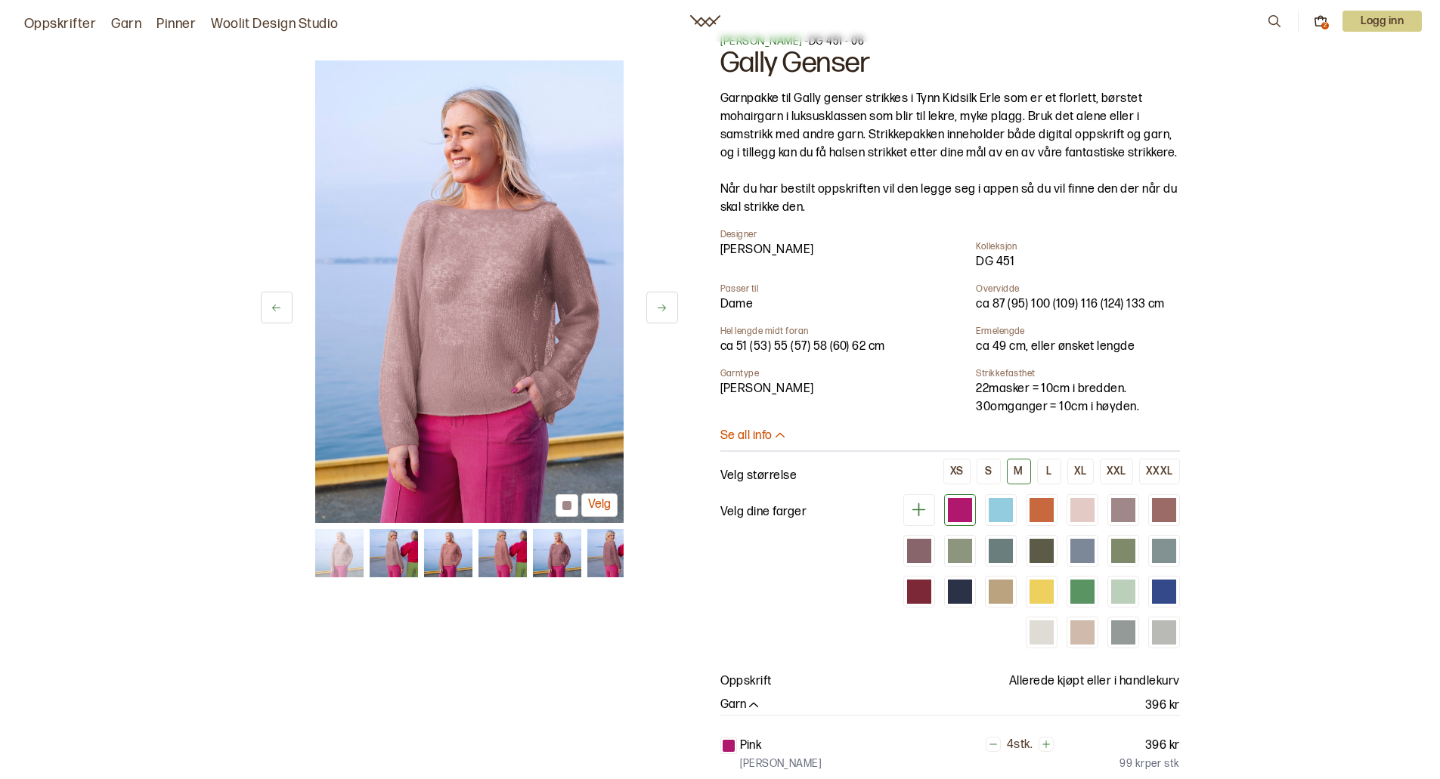
scroll to position [0, 0]
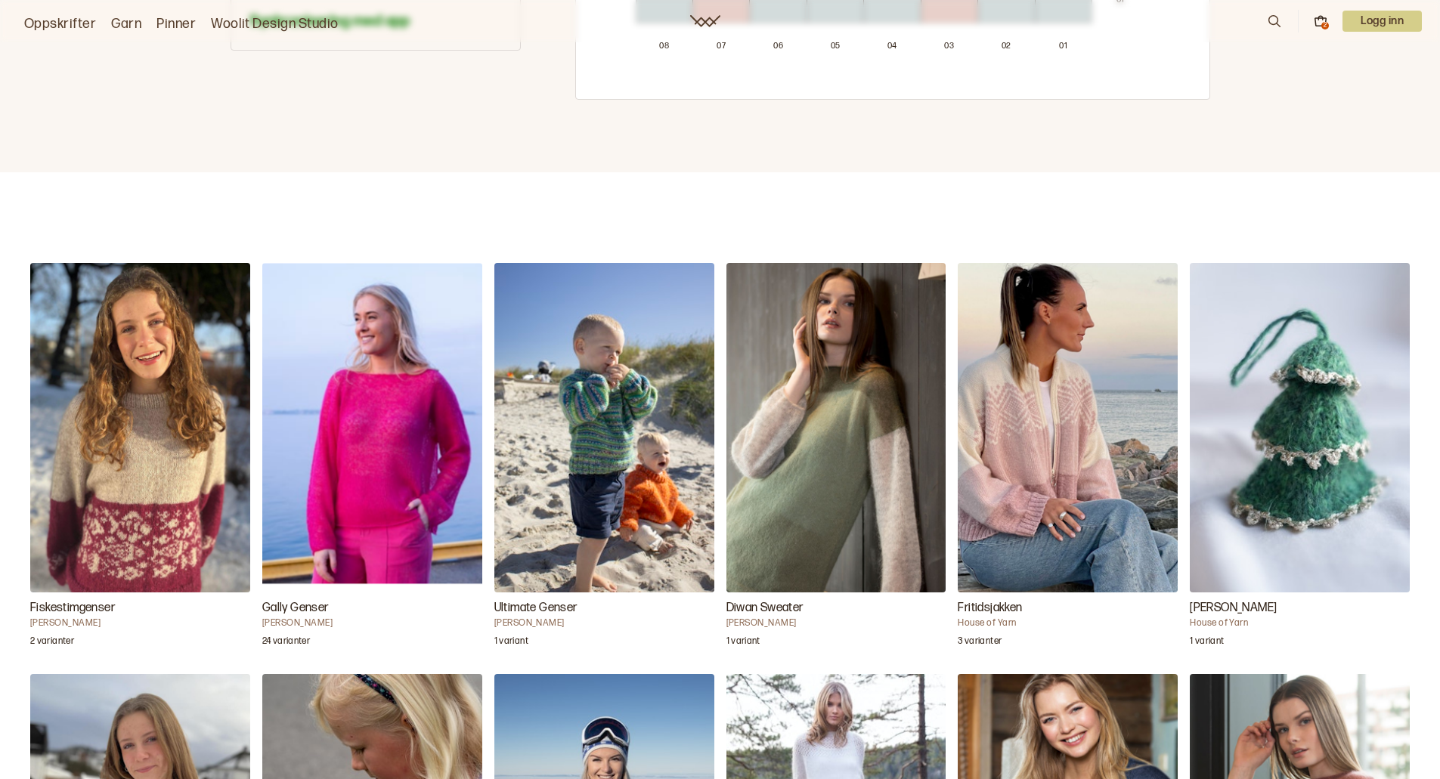
scroll to position [1512, 0]
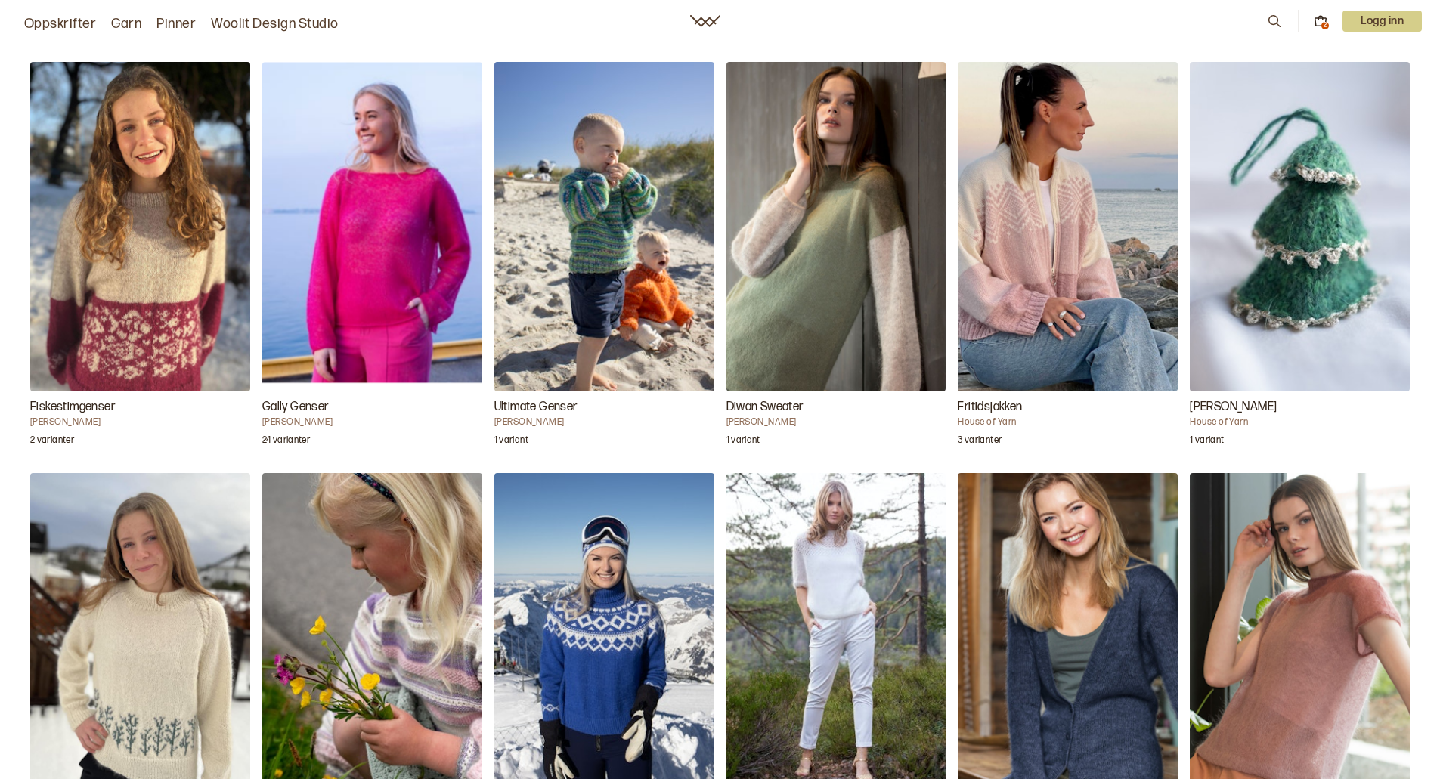
click at [800, 298] on img "Diwan Sweater" at bounding box center [836, 227] width 220 height 330
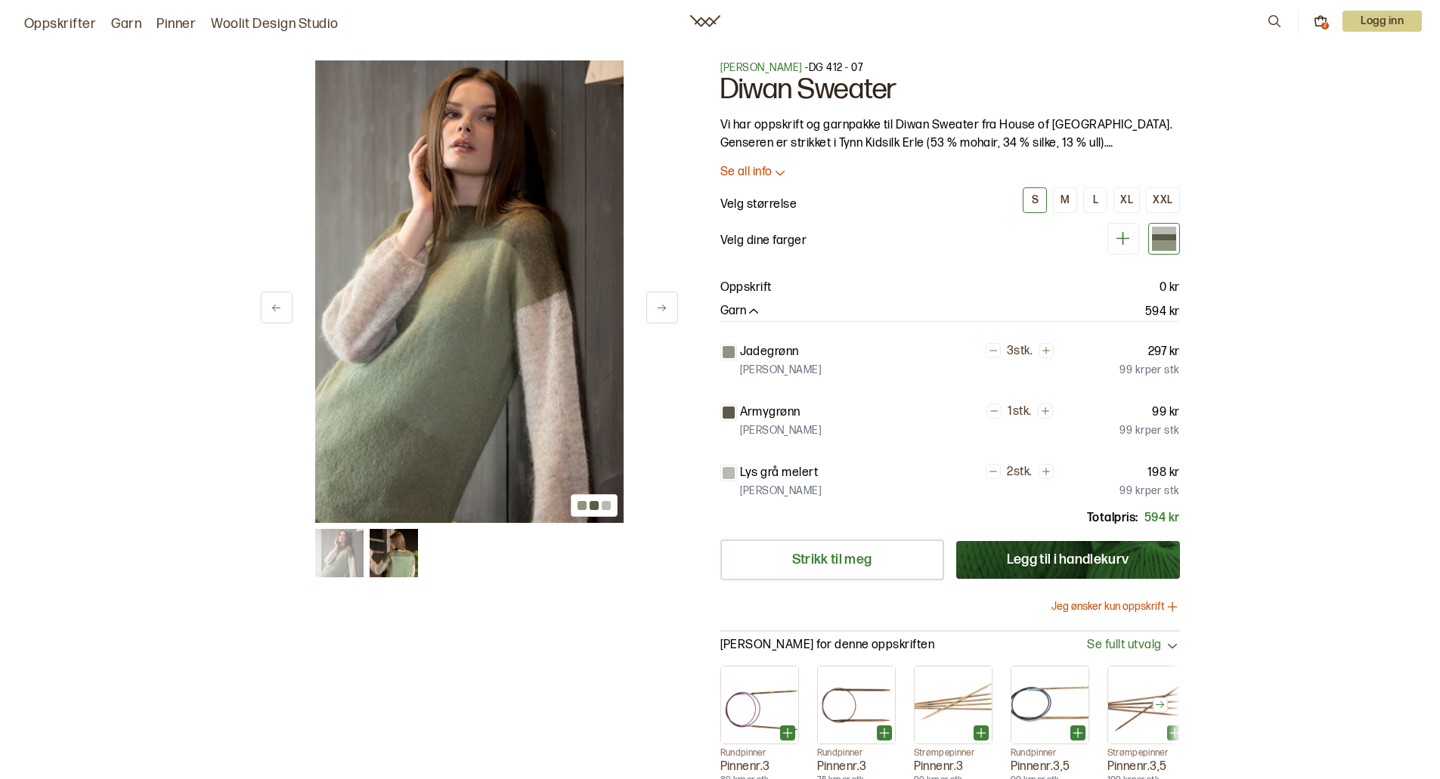
click at [661, 311] on icon at bounding box center [661, 307] width 11 height 11
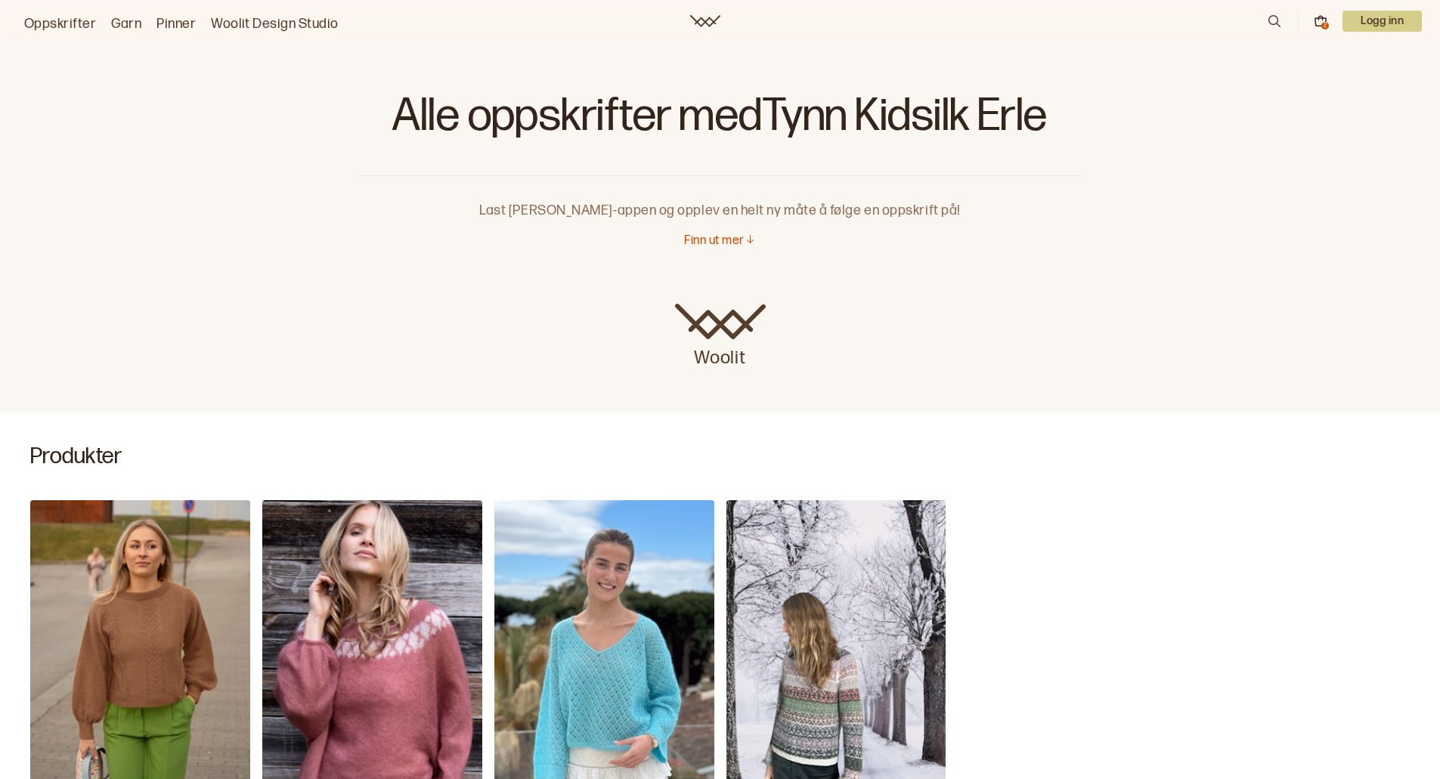
click at [169, 626] on img "Annine genser" at bounding box center [140, 665] width 220 height 330
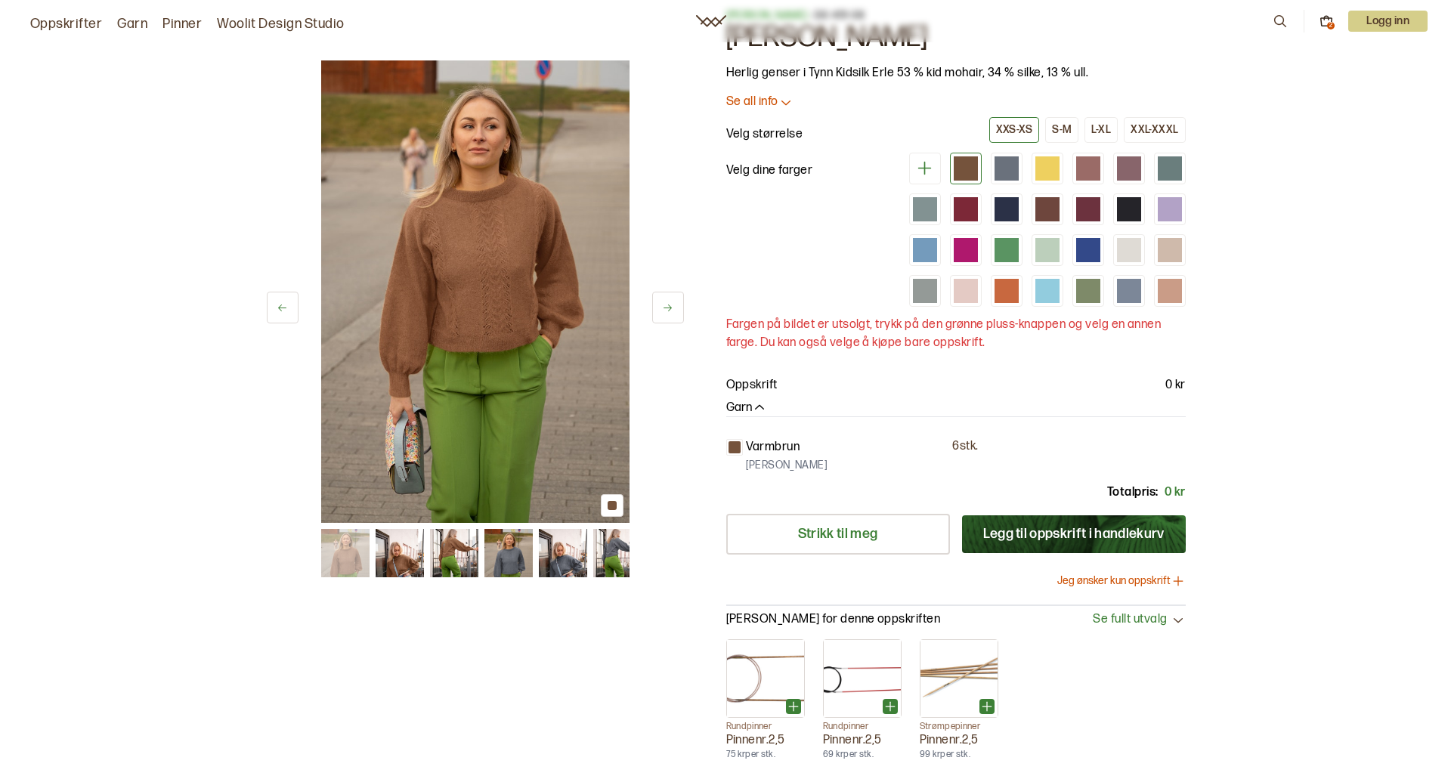
scroll to position [76, 0]
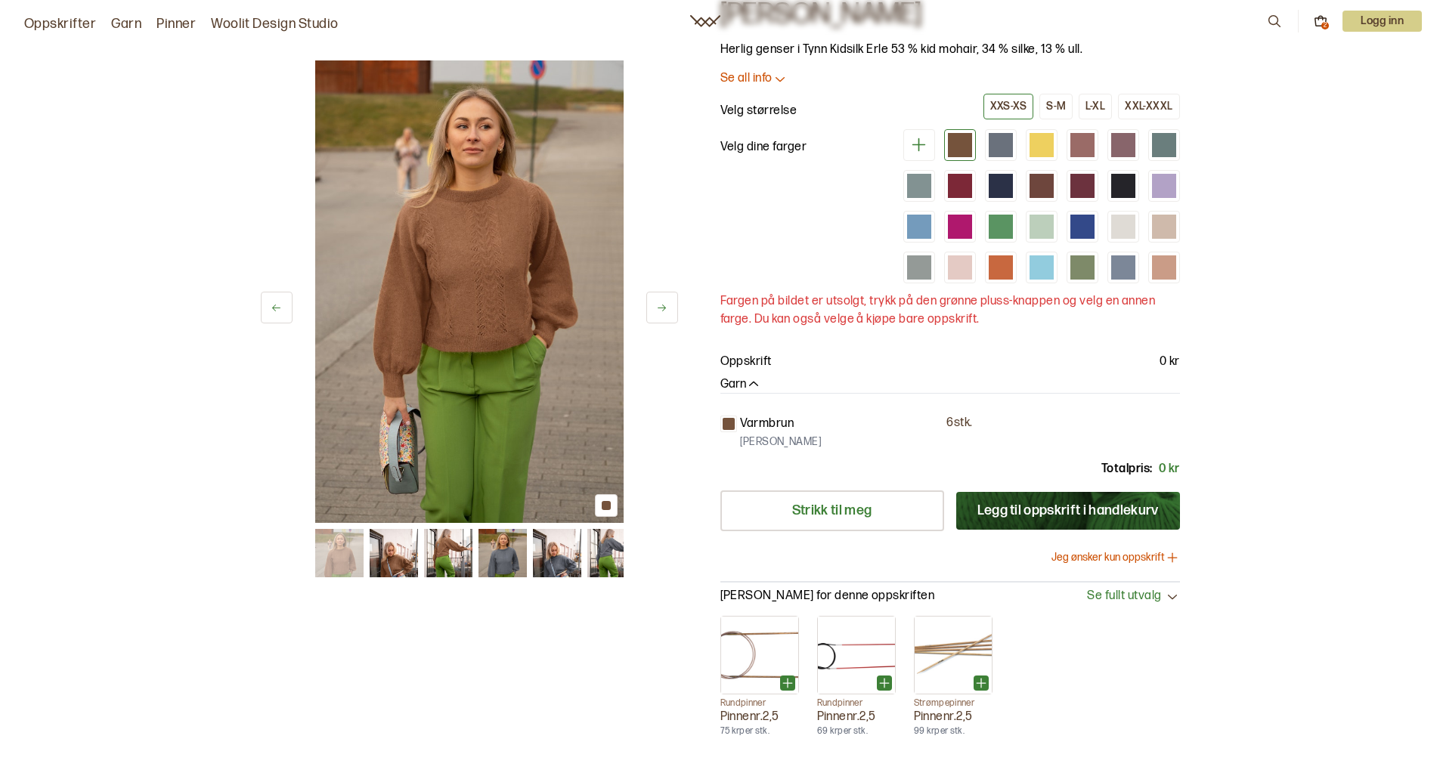
click at [1098, 557] on button "Jeg ønsker kun oppskrift" at bounding box center [1115, 557] width 128 height 15
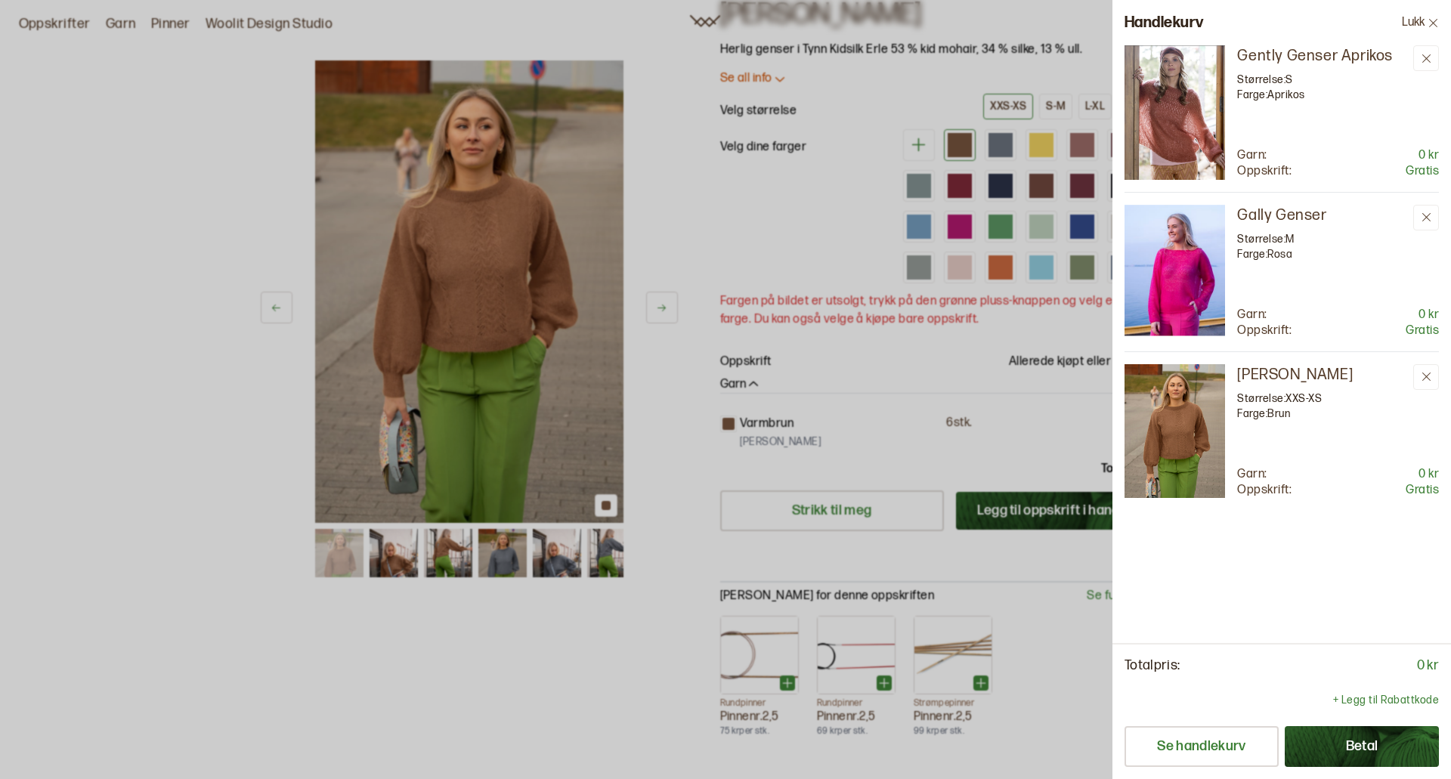
click at [1359, 743] on button "Betal" at bounding box center [1362, 746] width 154 height 41
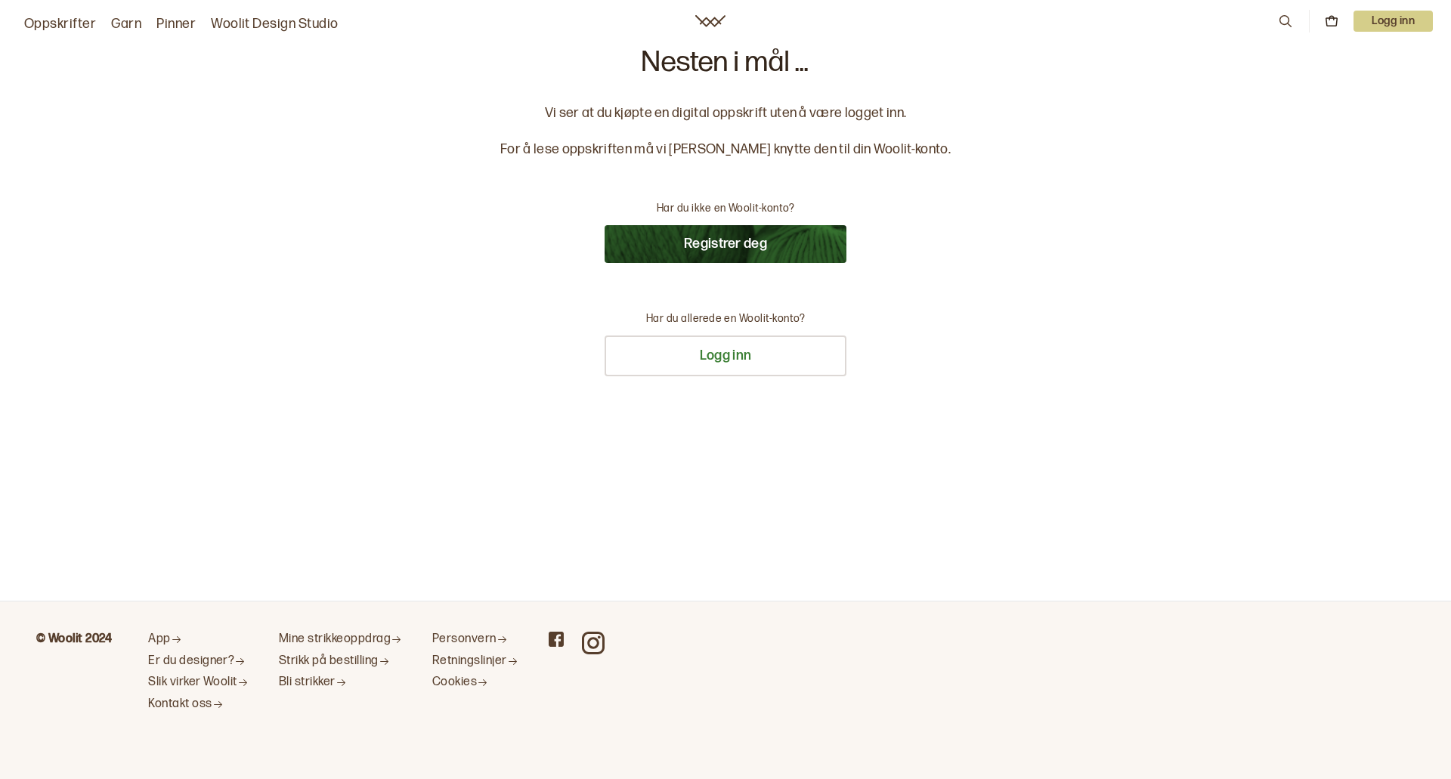
click at [708, 240] on button "Registrer deg" at bounding box center [726, 244] width 242 height 38
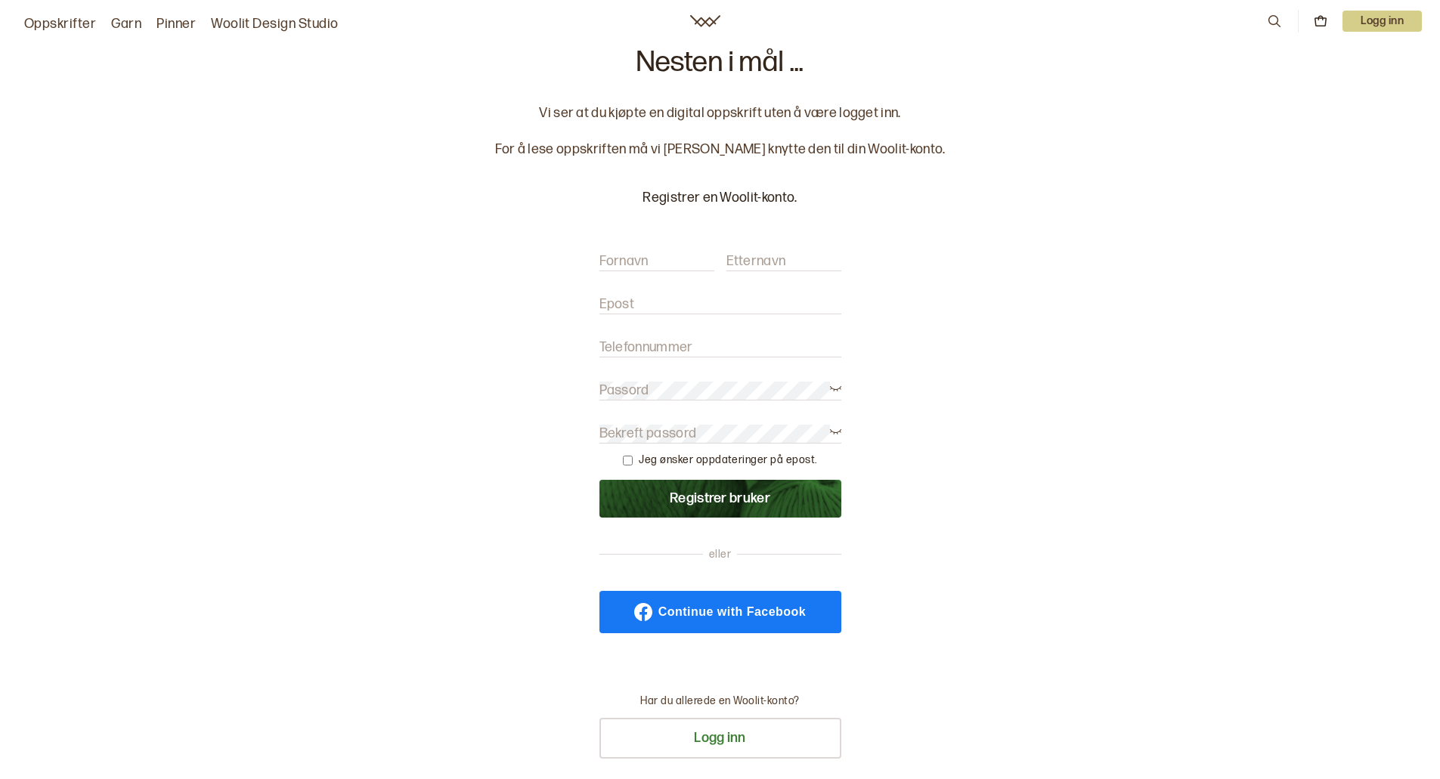
click at [636, 255] on label "Fornavn" at bounding box center [623, 261] width 49 height 18
click at [636, 255] on input "Fornavn" at bounding box center [656, 261] width 115 height 19
type input "[PERSON_NAME]"
type input "Kolstad"
type input "reidunkolstad@gmail.com"
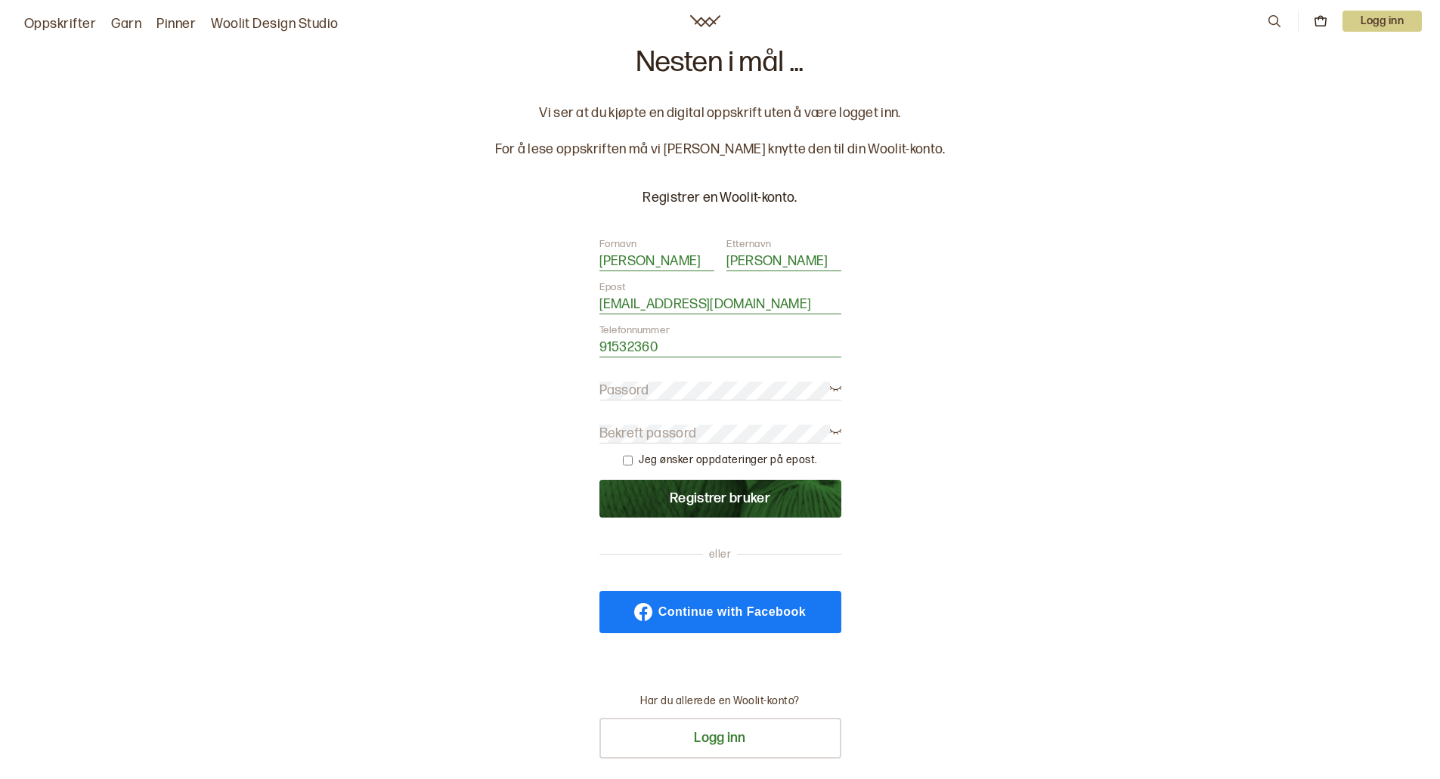
type input "91532360"
click at [733, 500] on button "Registrer bruker" at bounding box center [720, 499] width 242 height 38
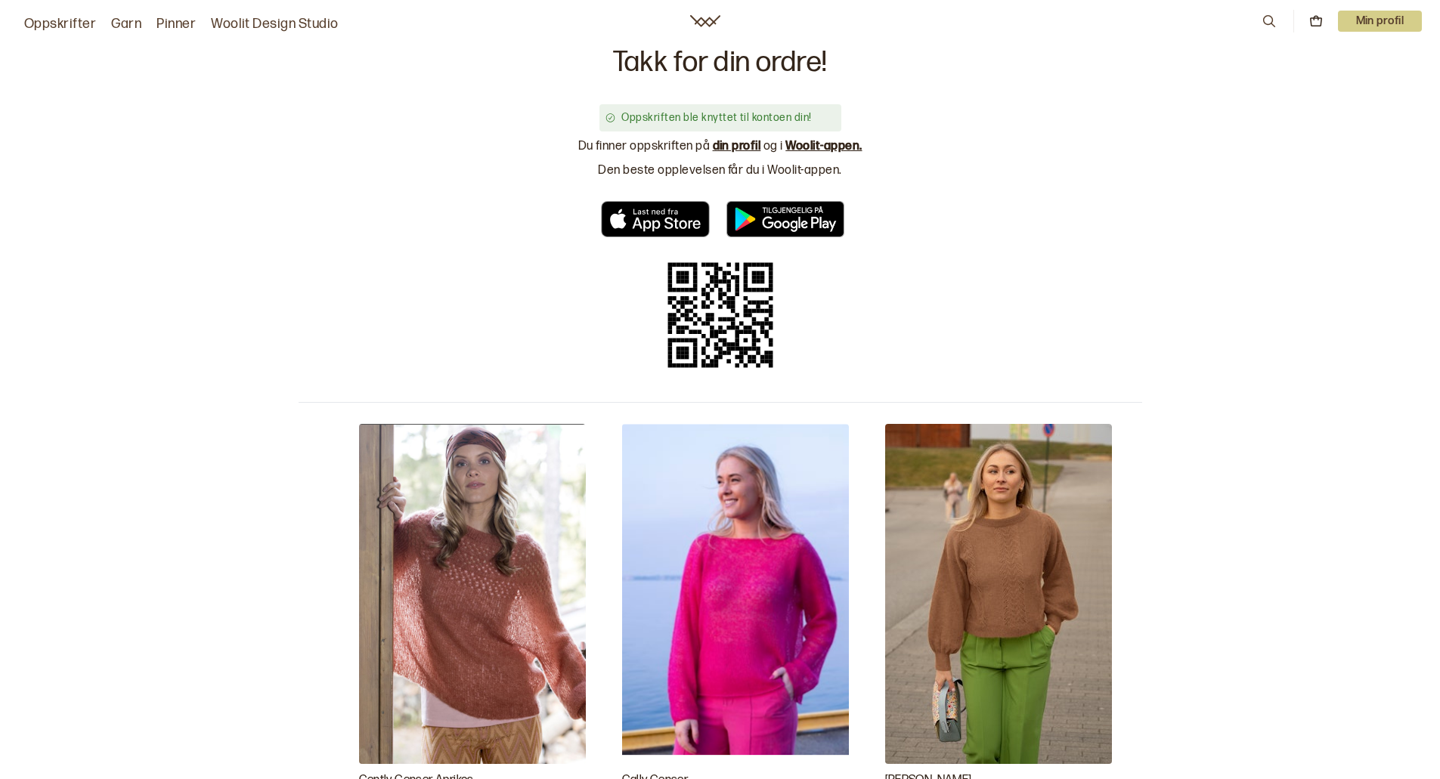
click at [731, 144] on link "din profil" at bounding box center [737, 146] width 48 height 14
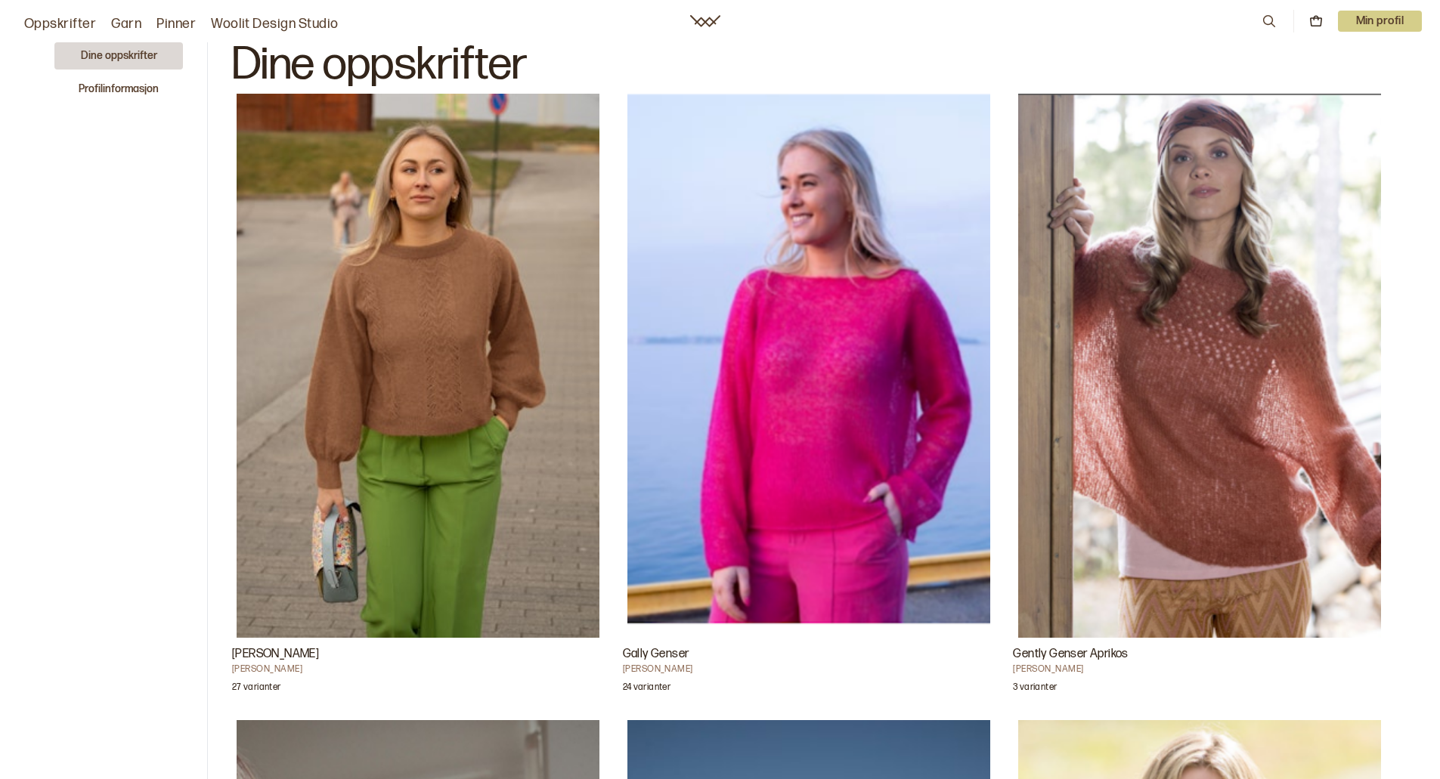
click at [440, 330] on img "Annine genser" at bounding box center [418, 366] width 363 height 544
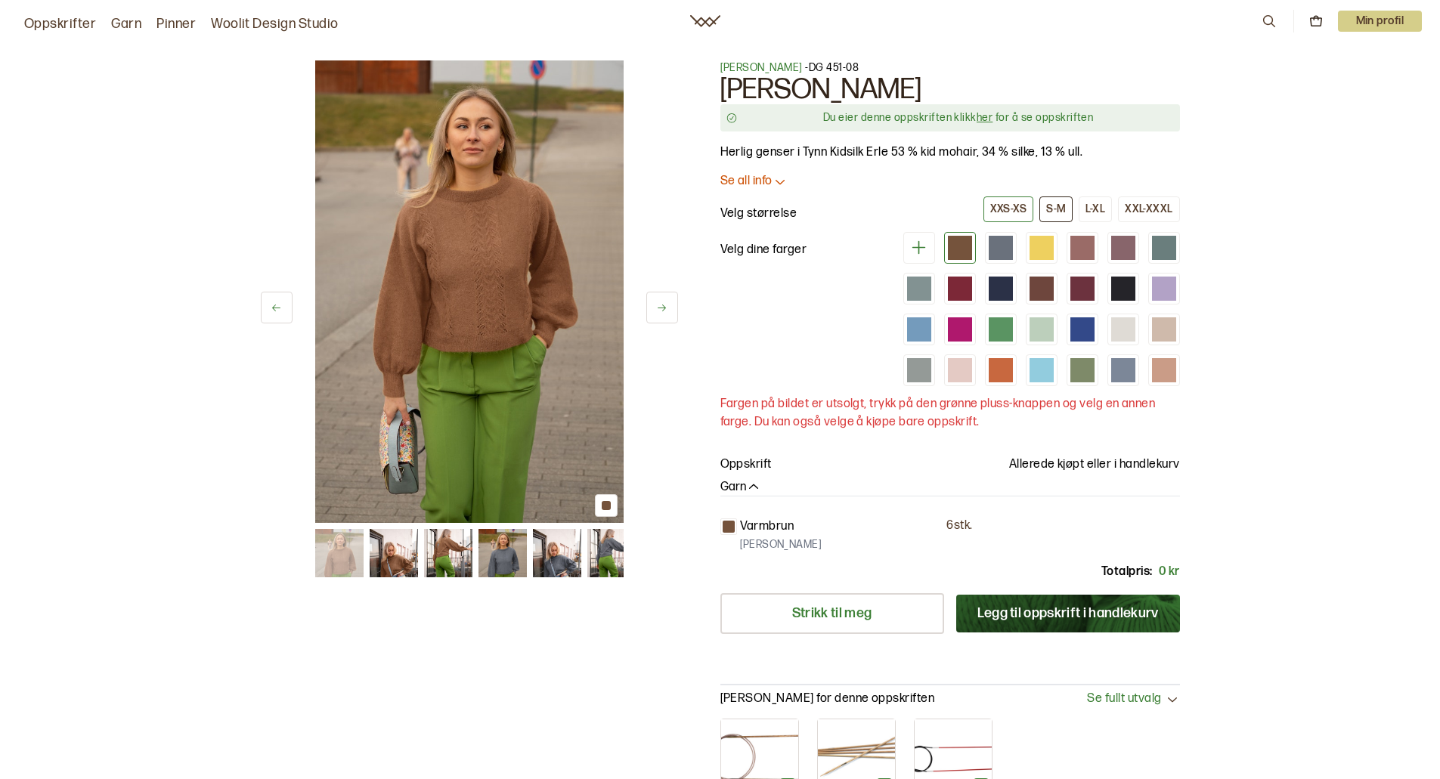
click at [1059, 205] on div "S-M" at bounding box center [1056, 210] width 20 height 14
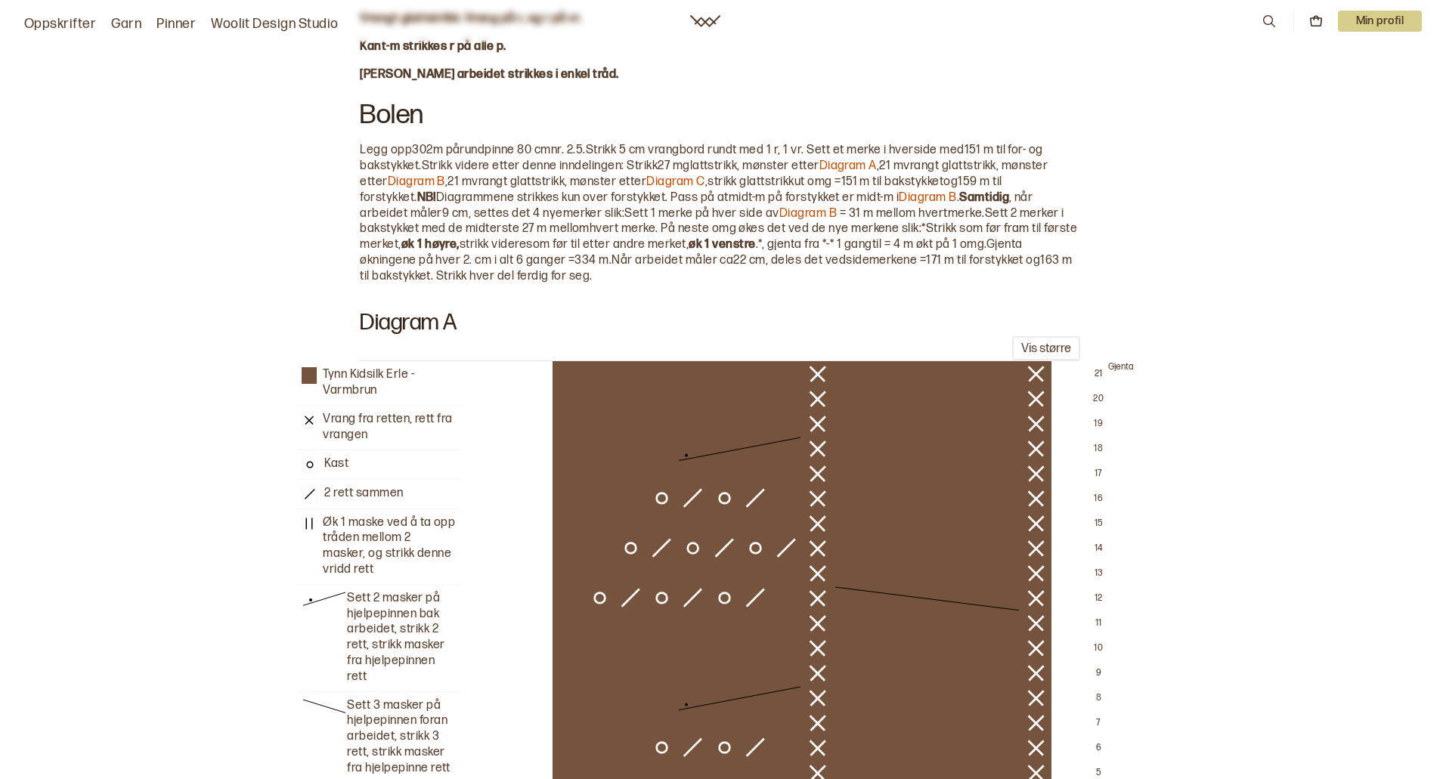
scroll to position [1134, 0]
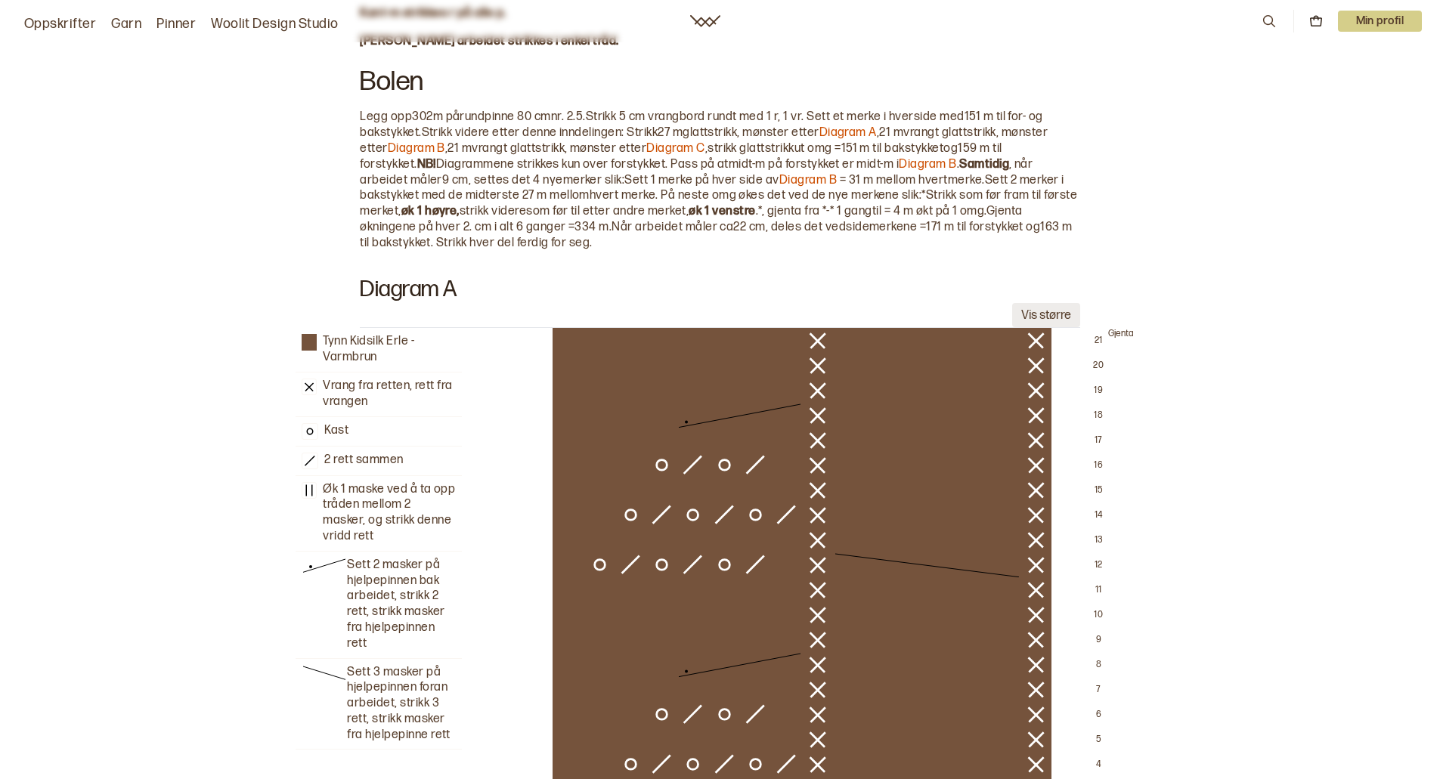
click at [1031, 314] on button "Vis større" at bounding box center [1046, 315] width 68 height 25
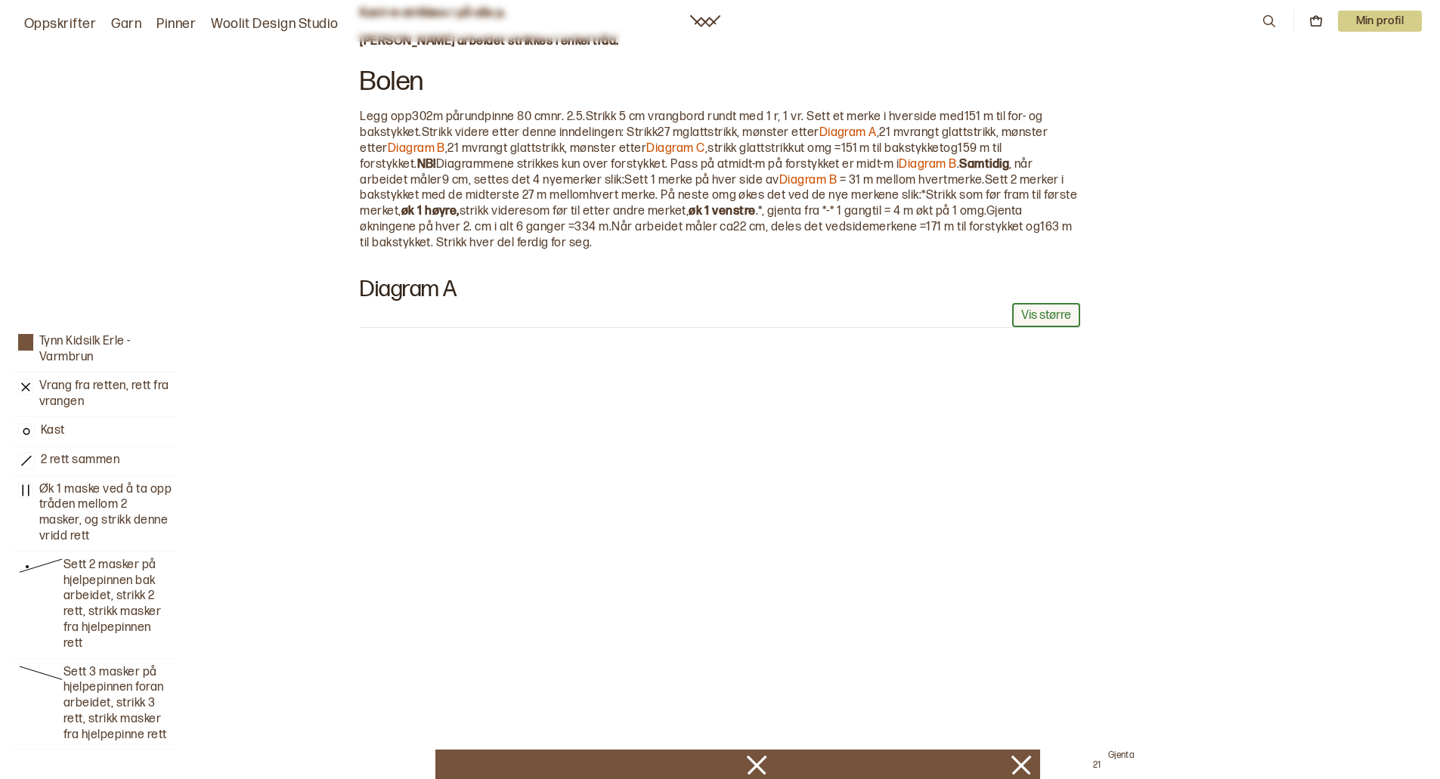
click at [1031, 314] on button "Vis større" at bounding box center [1046, 315] width 68 height 25
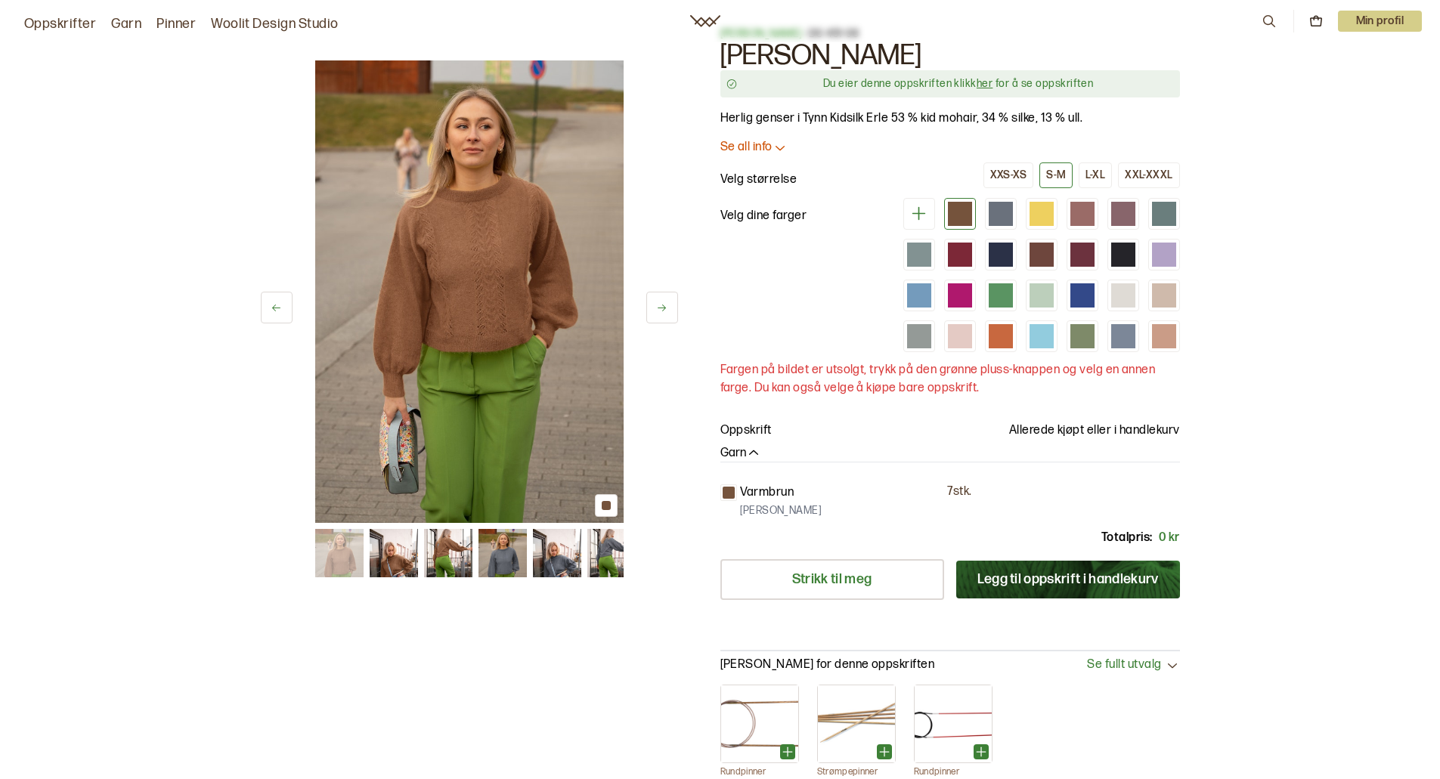
scroll to position [0, 0]
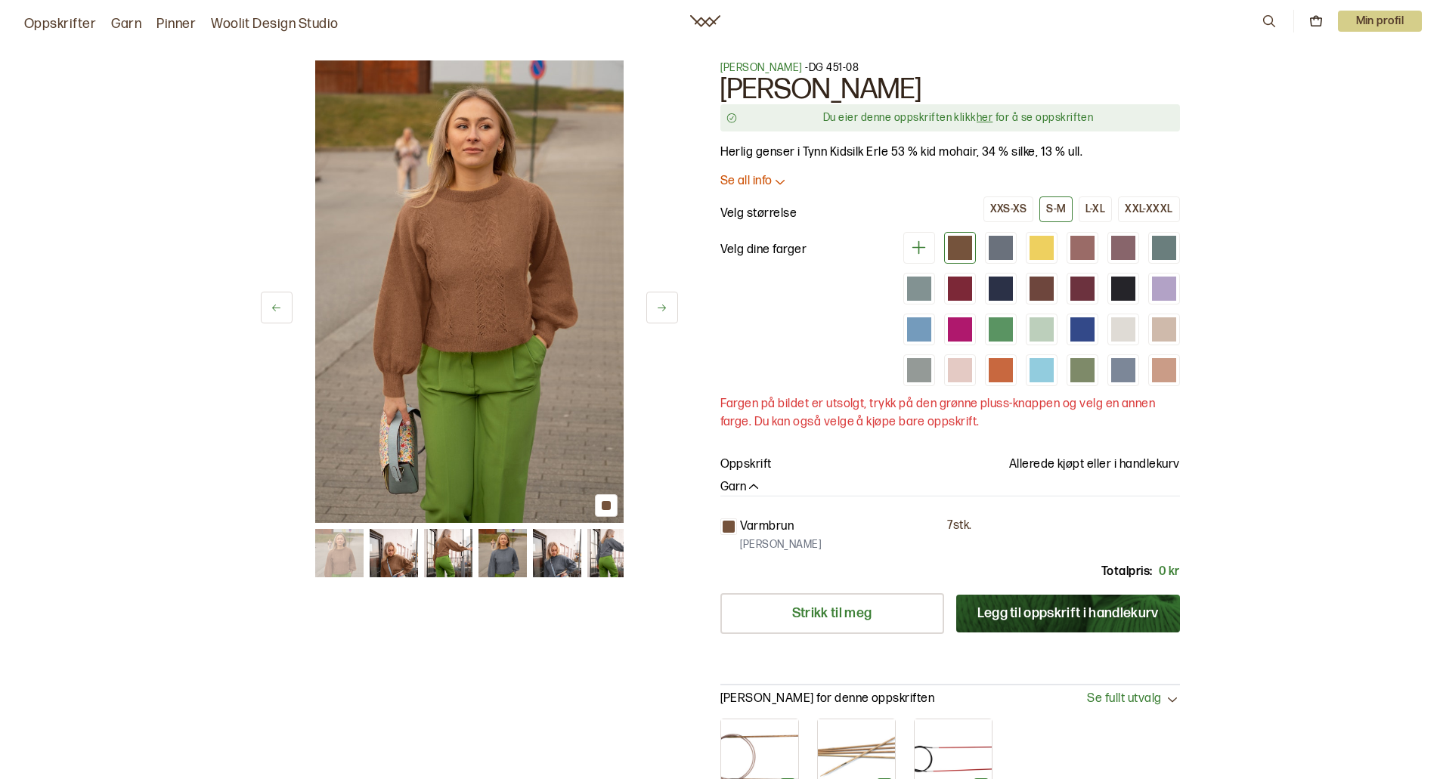
click at [655, 307] on button at bounding box center [662, 308] width 32 height 32
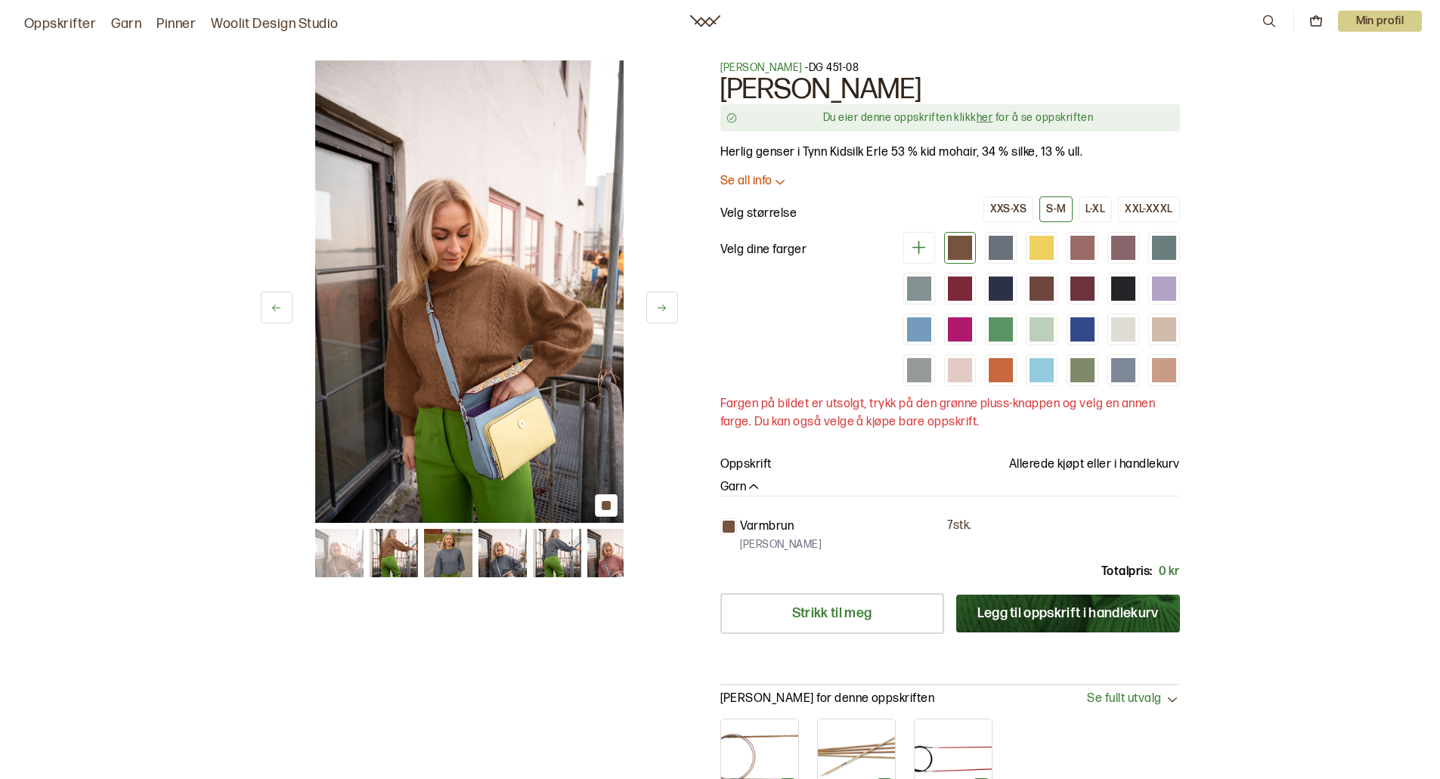
click at [655, 307] on button at bounding box center [662, 308] width 32 height 32
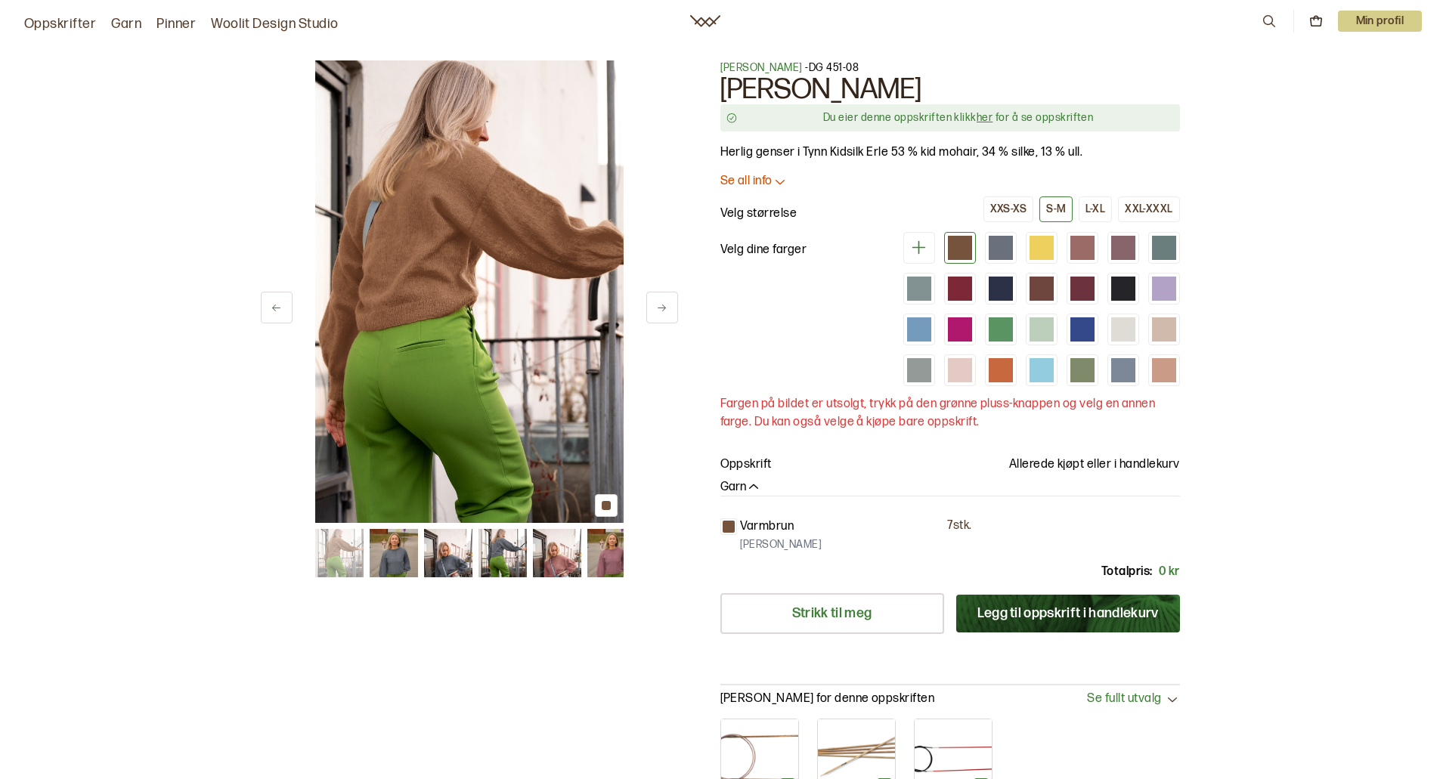
click at [655, 307] on button at bounding box center [662, 308] width 32 height 32
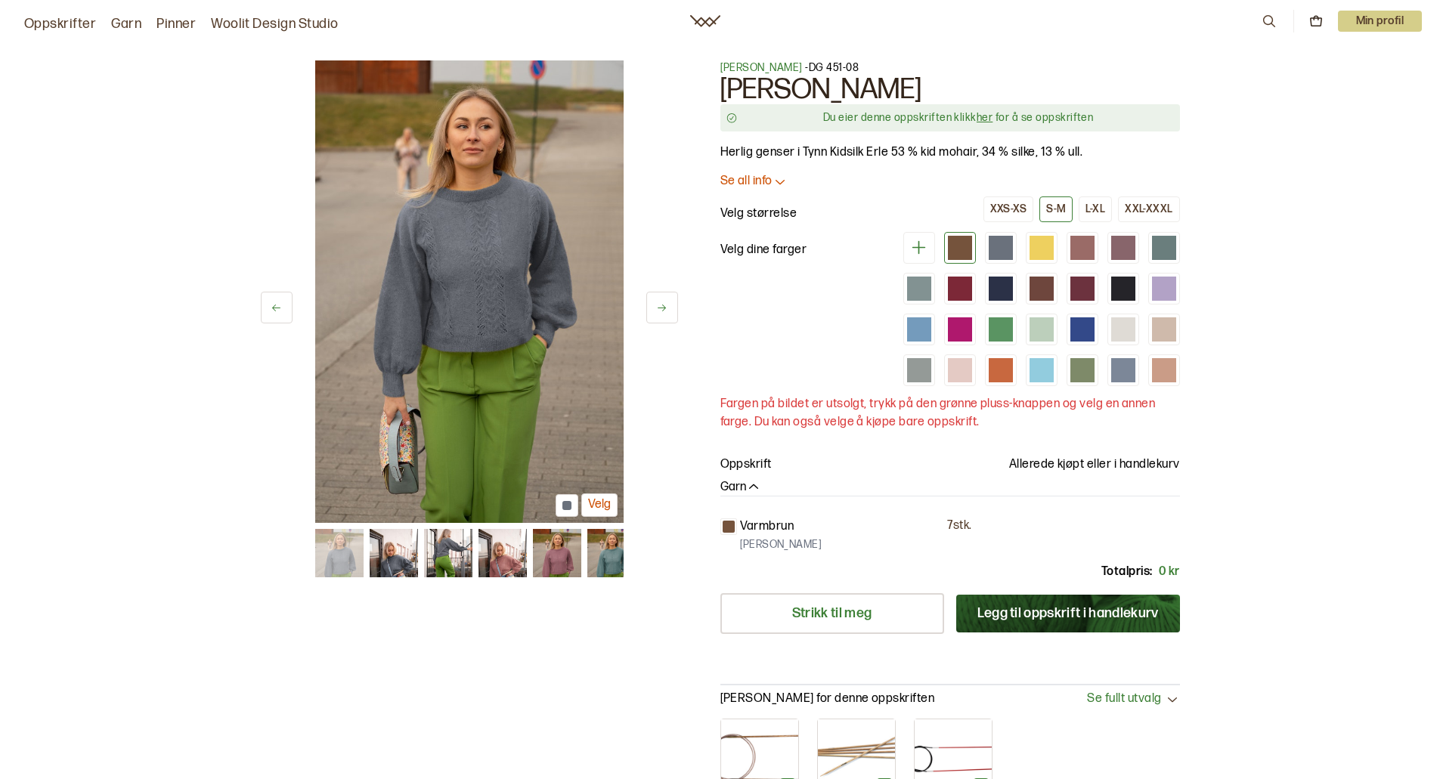
click at [655, 307] on button at bounding box center [662, 308] width 32 height 32
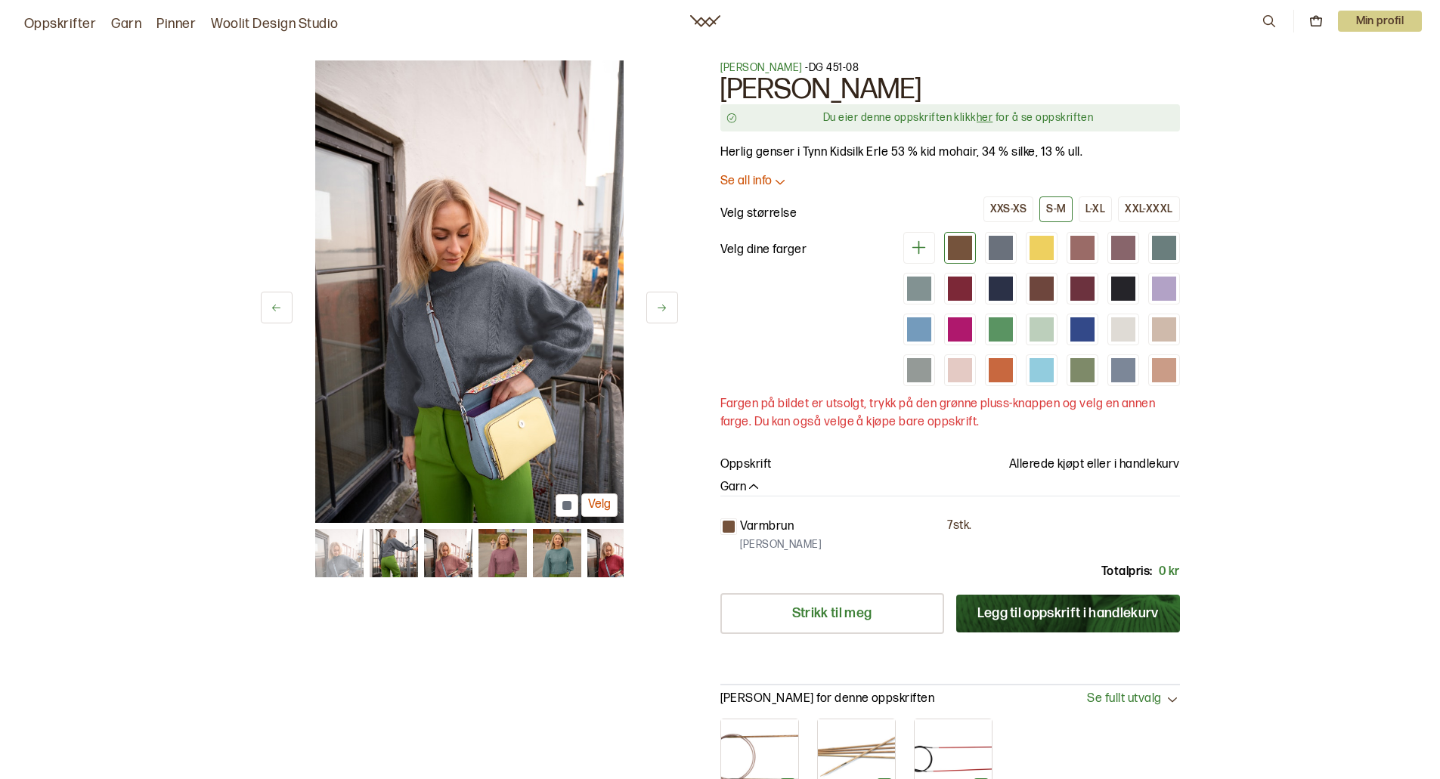
click at [655, 307] on button at bounding box center [662, 308] width 32 height 32
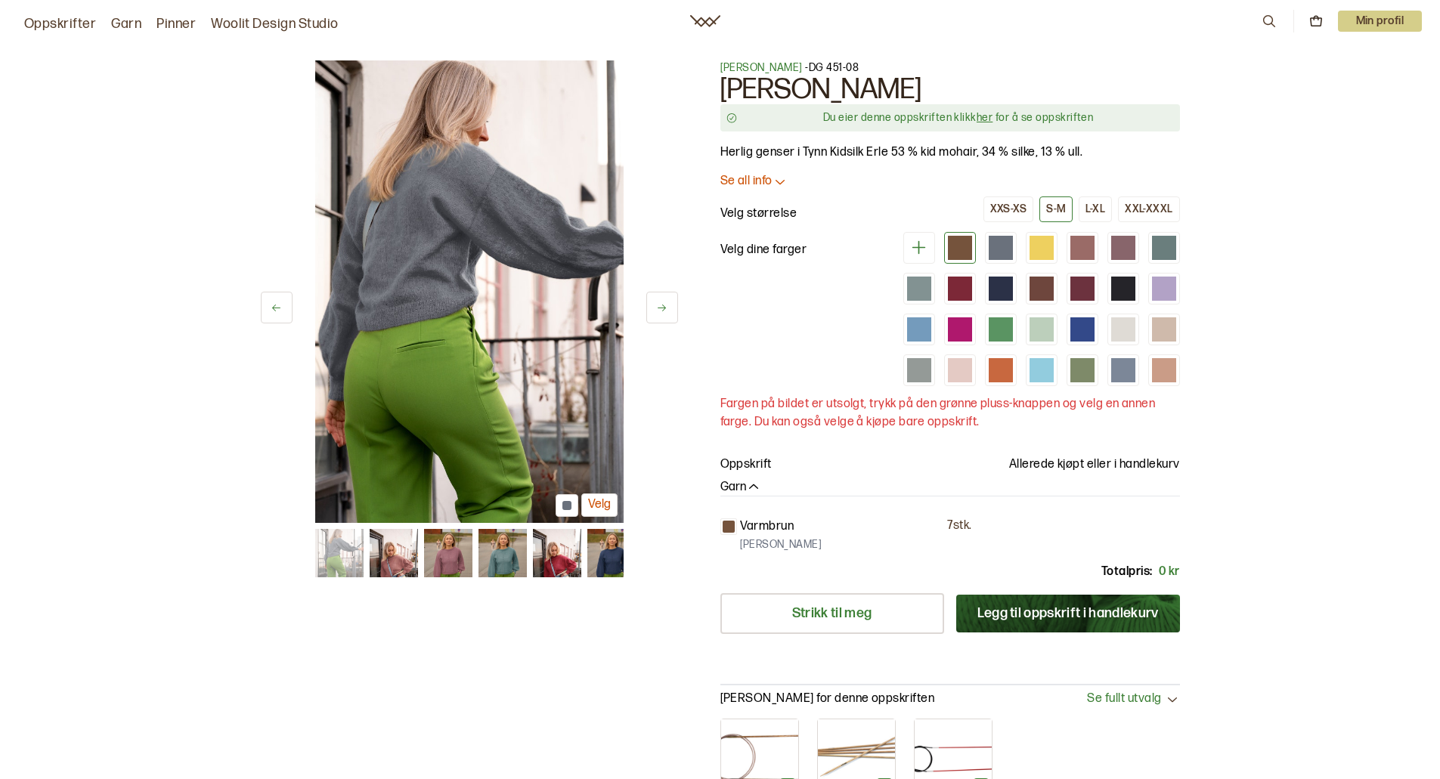
click at [655, 307] on button at bounding box center [662, 308] width 32 height 32
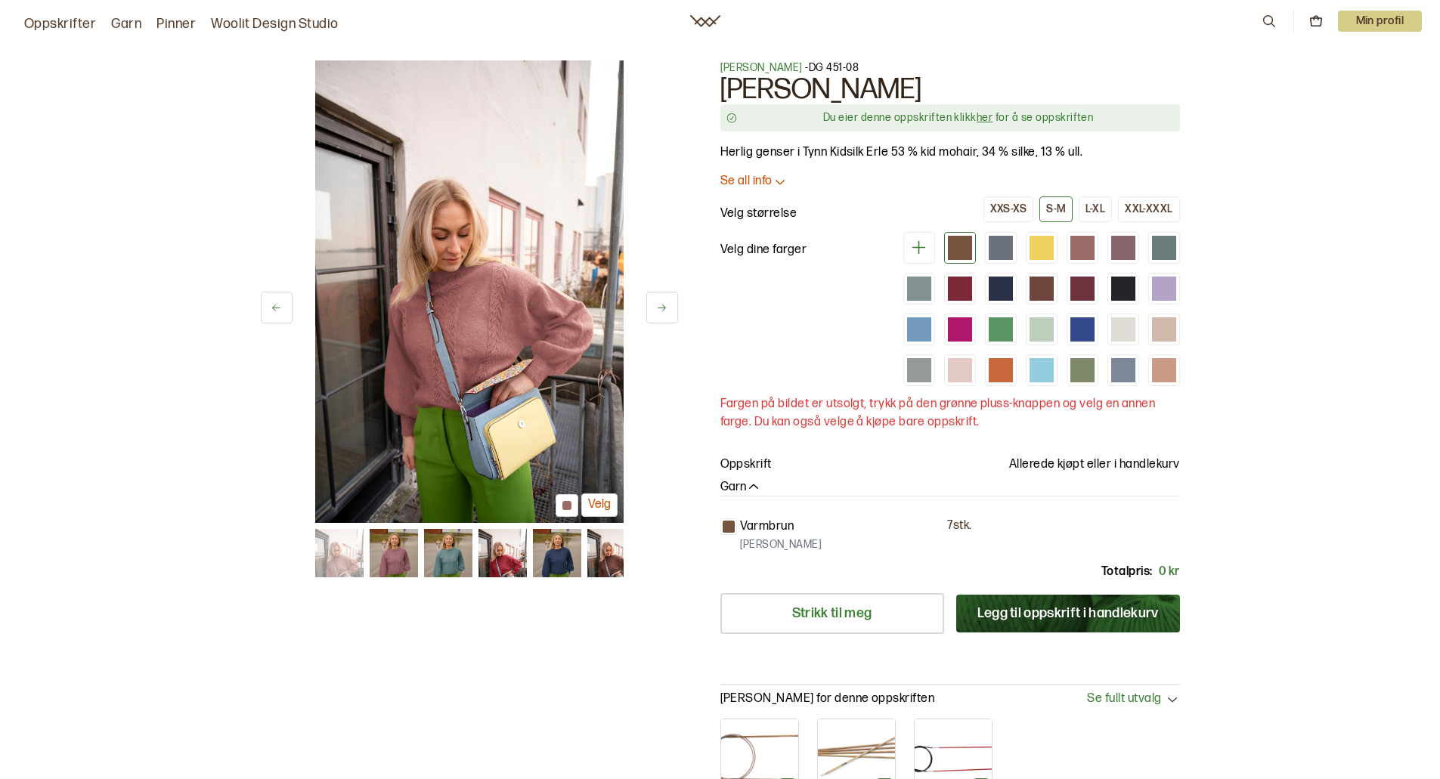
click at [655, 307] on button at bounding box center [662, 308] width 32 height 32
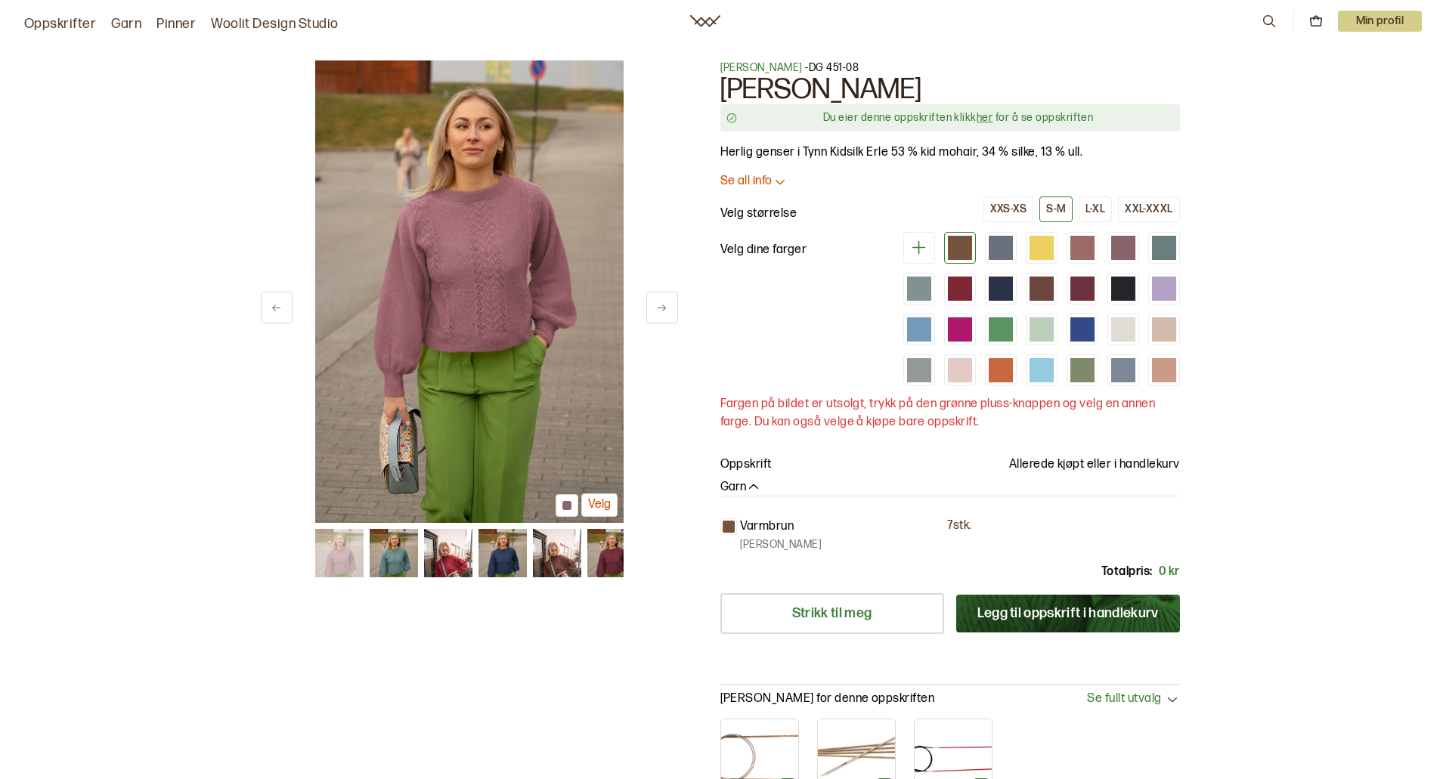
click at [655, 307] on button at bounding box center [662, 308] width 32 height 32
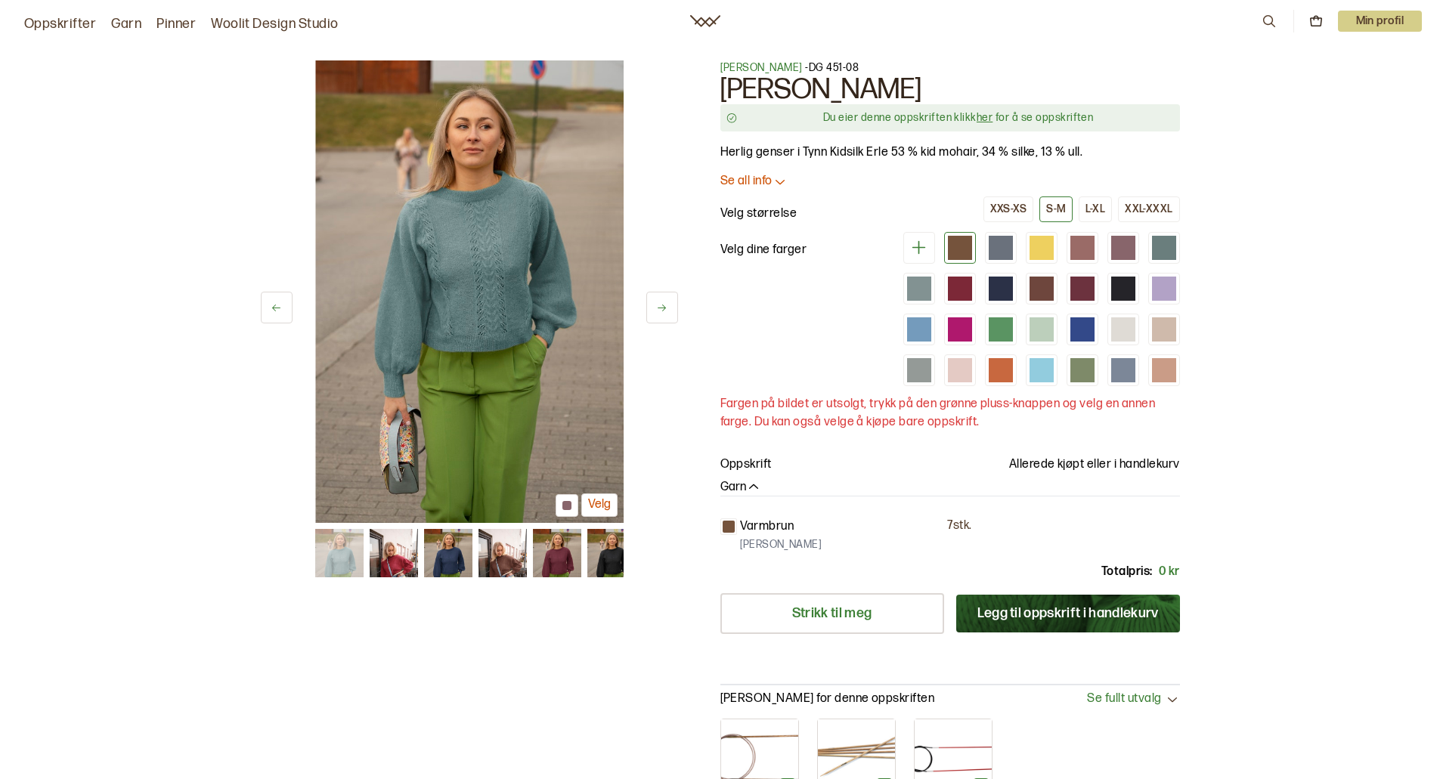
click at [655, 307] on button at bounding box center [662, 308] width 32 height 32
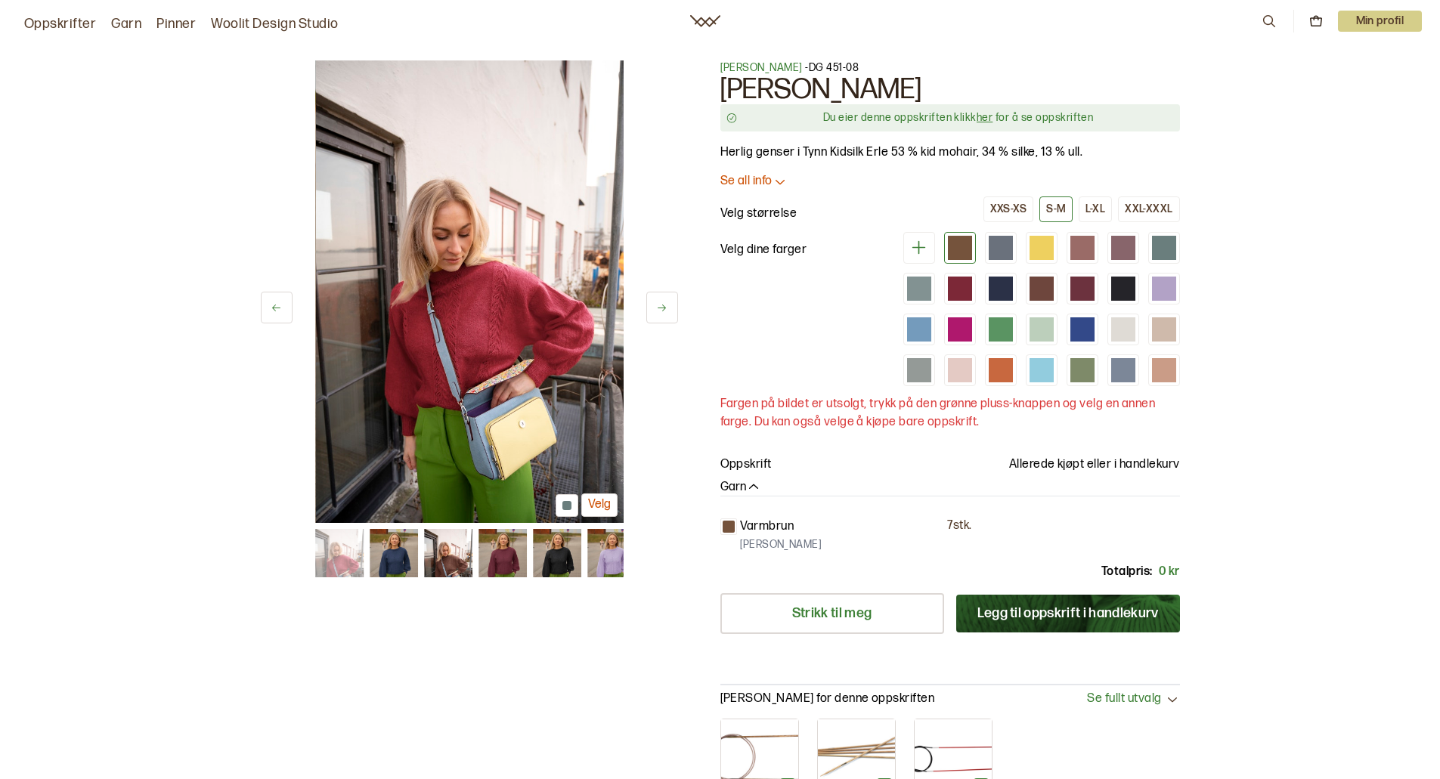
click at [655, 307] on button at bounding box center [662, 308] width 32 height 32
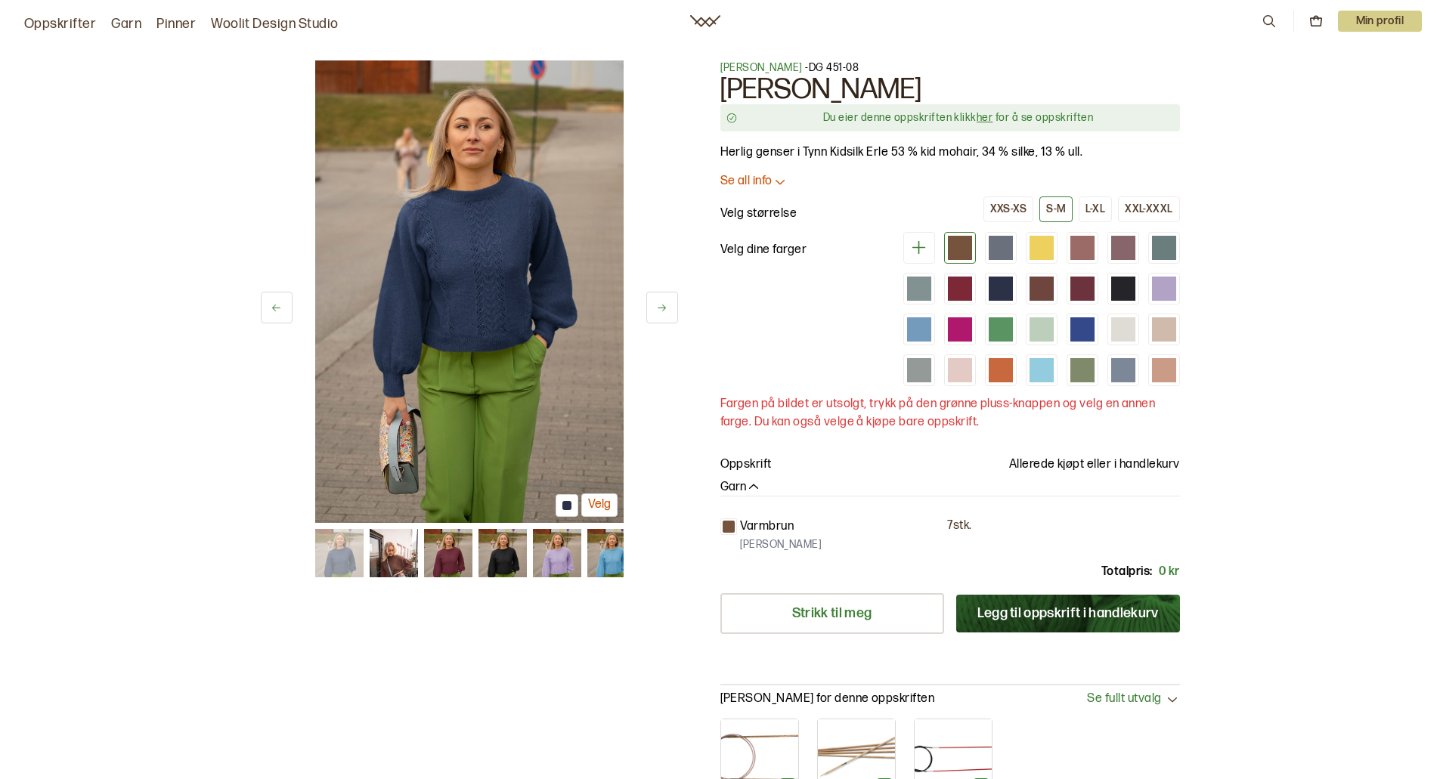
click at [655, 307] on button at bounding box center [662, 308] width 32 height 32
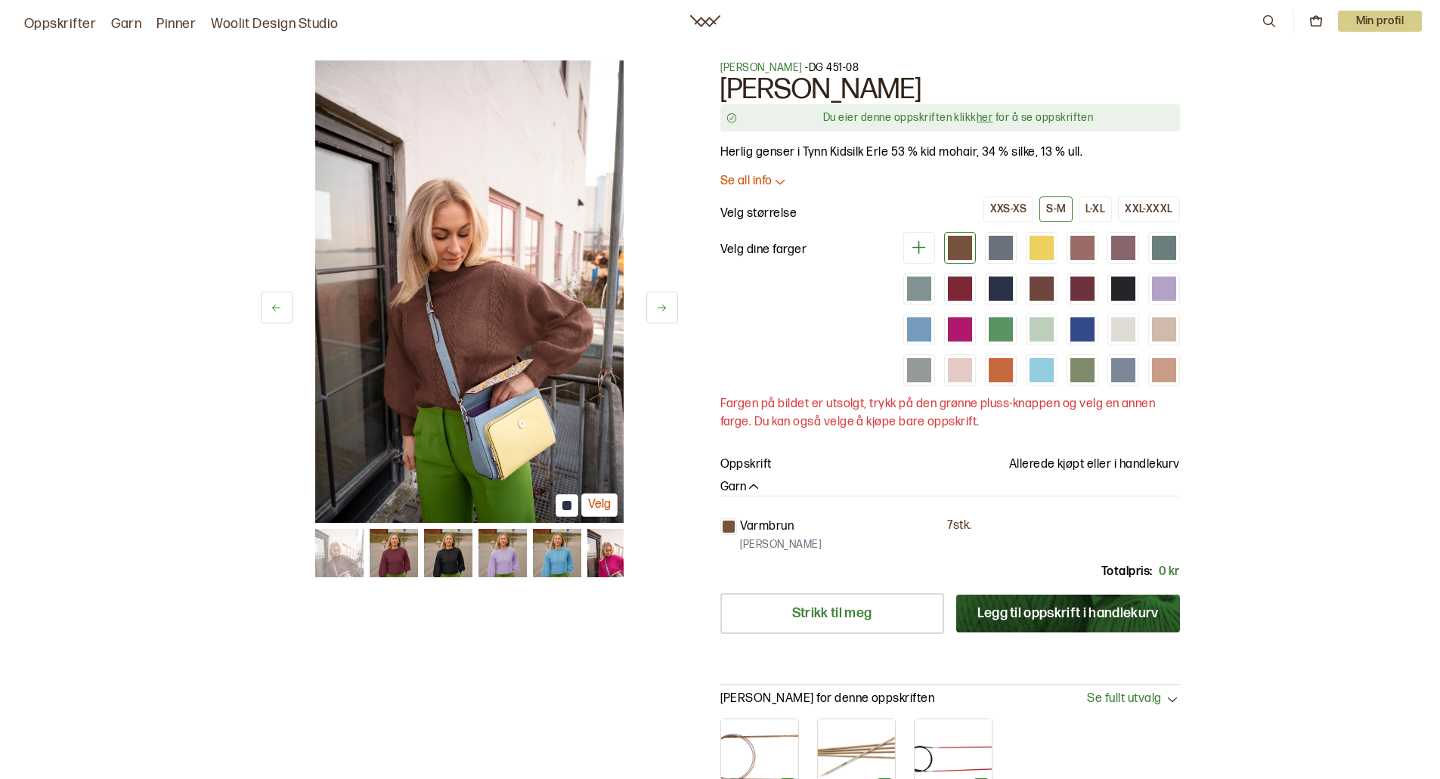
click at [655, 307] on button at bounding box center [662, 308] width 32 height 32
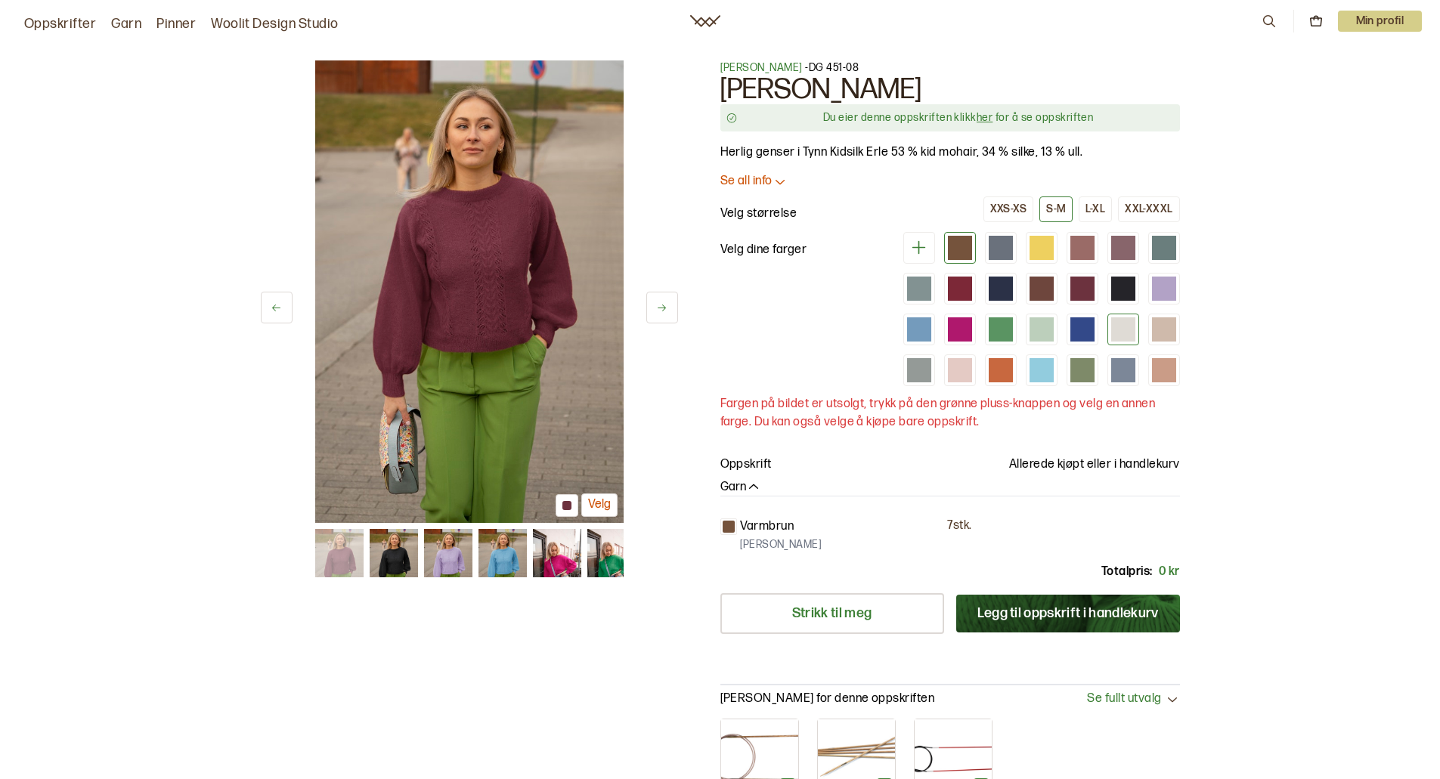
click at [1125, 334] on div at bounding box center [1123, 329] width 24 height 24
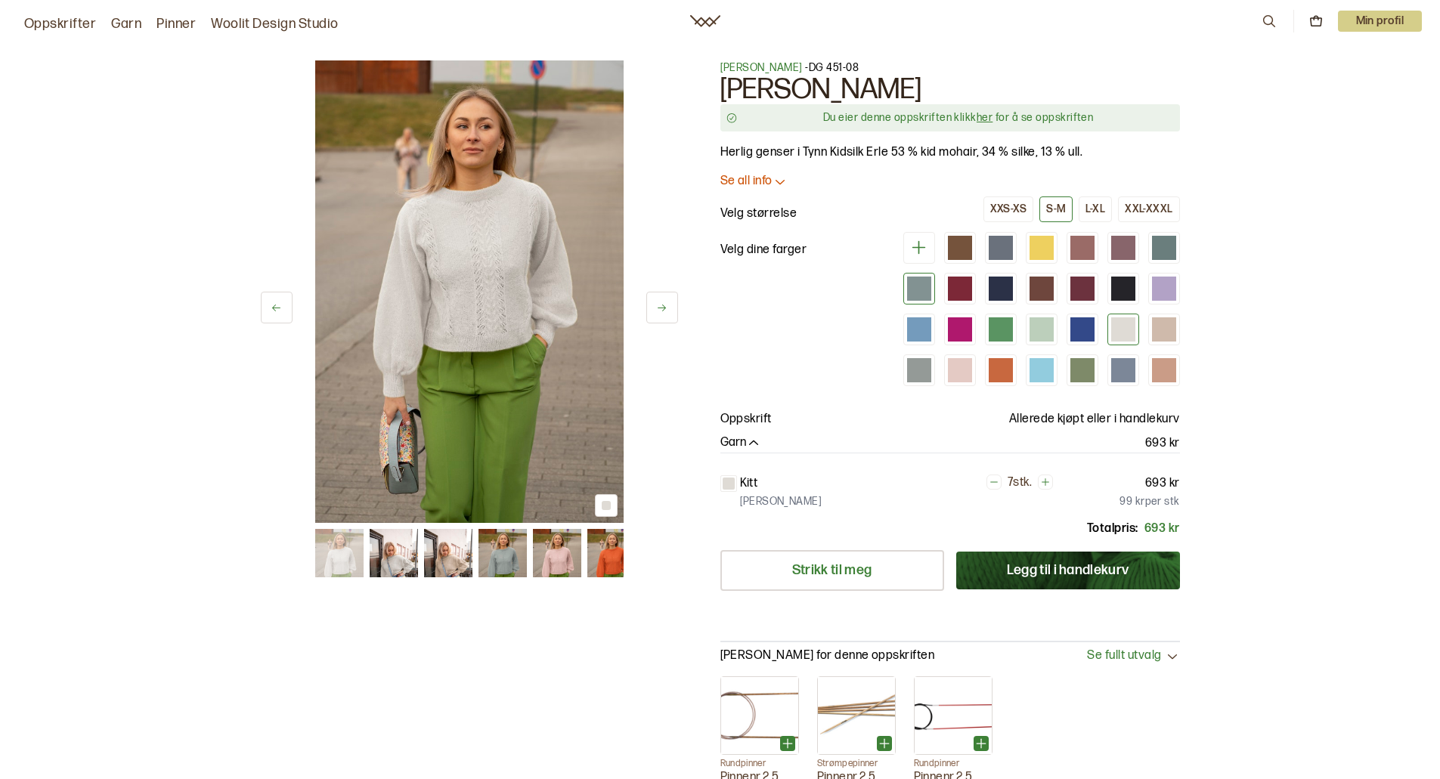
click at [915, 292] on div at bounding box center [919, 289] width 24 height 24
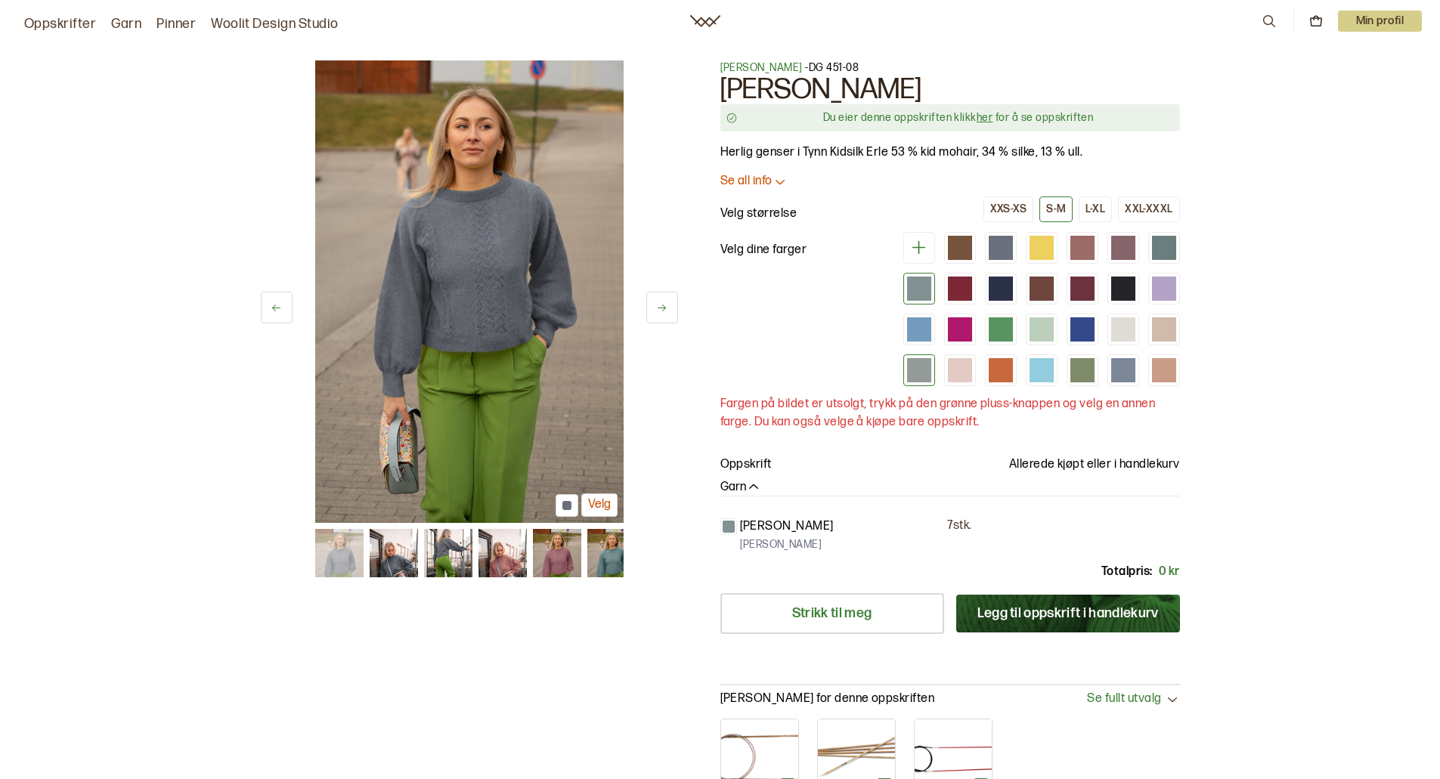
click at [924, 366] on div at bounding box center [919, 370] width 24 height 24
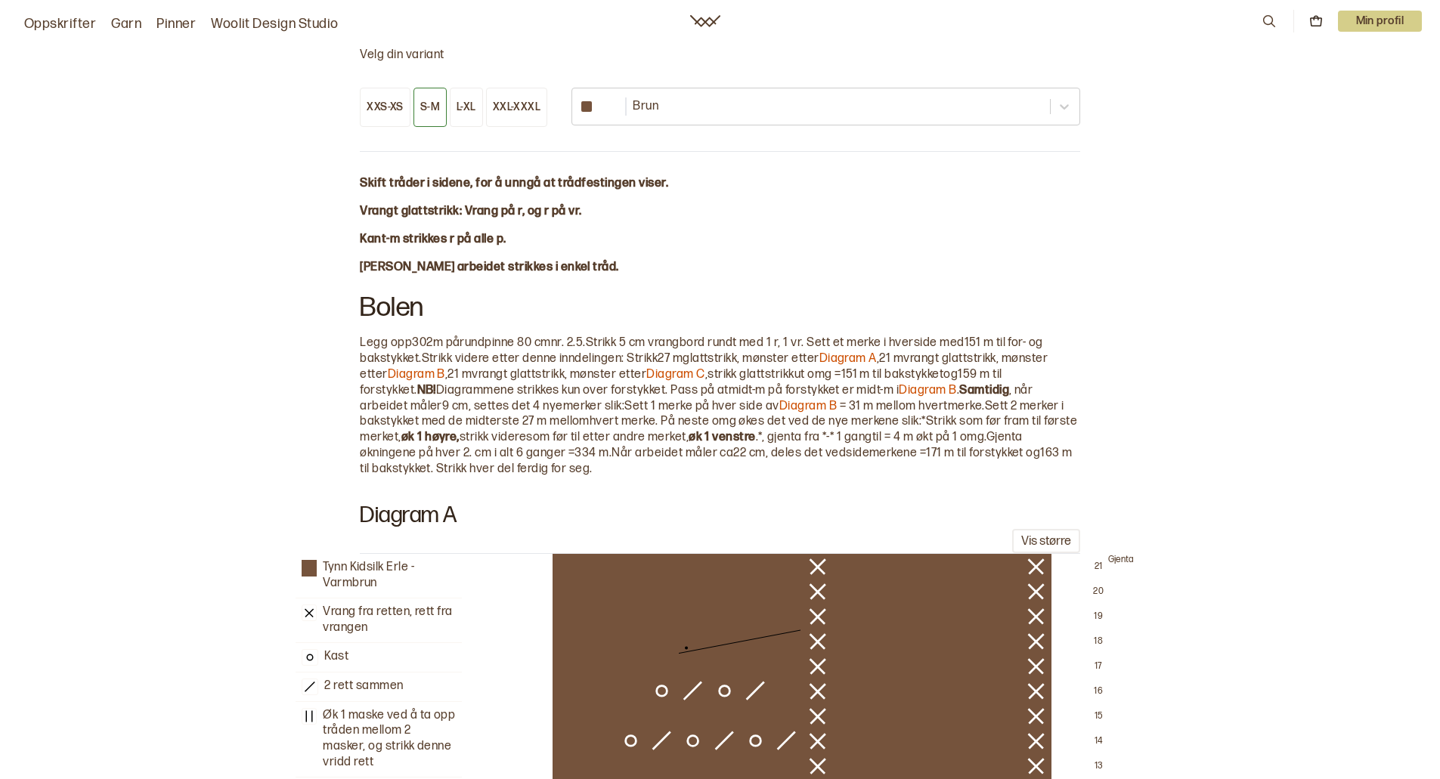
scroll to position [907, 0]
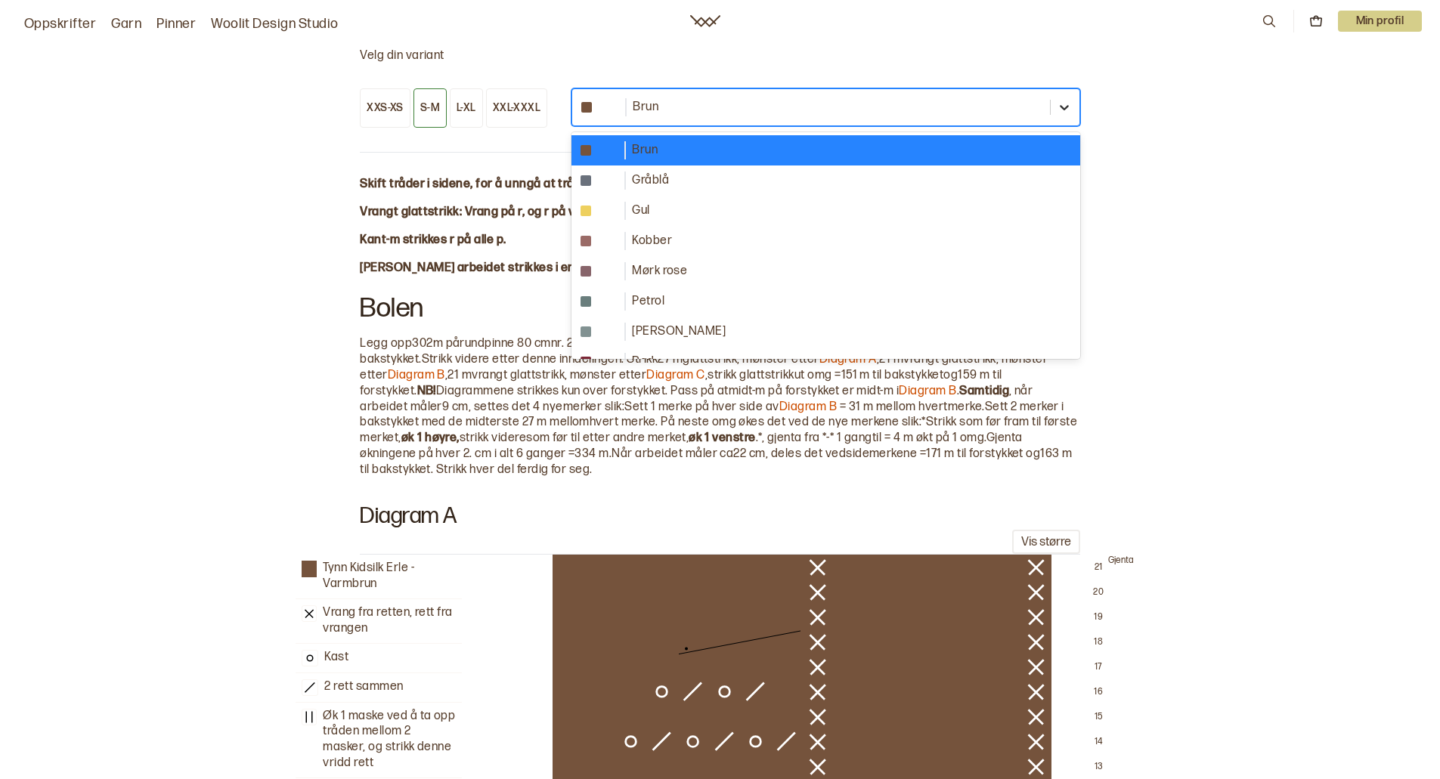
click at [1061, 108] on icon at bounding box center [1064, 107] width 15 height 15
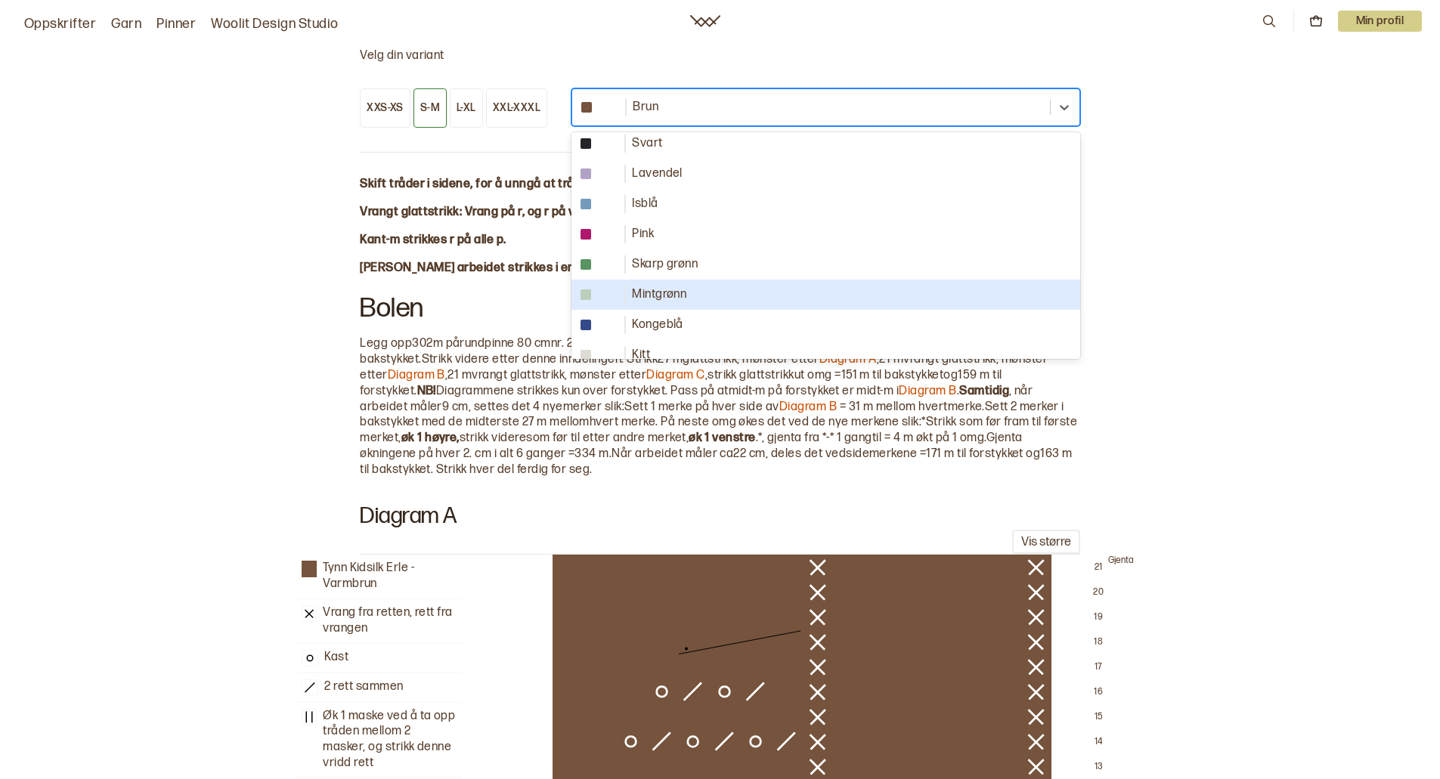
scroll to position [302, 0]
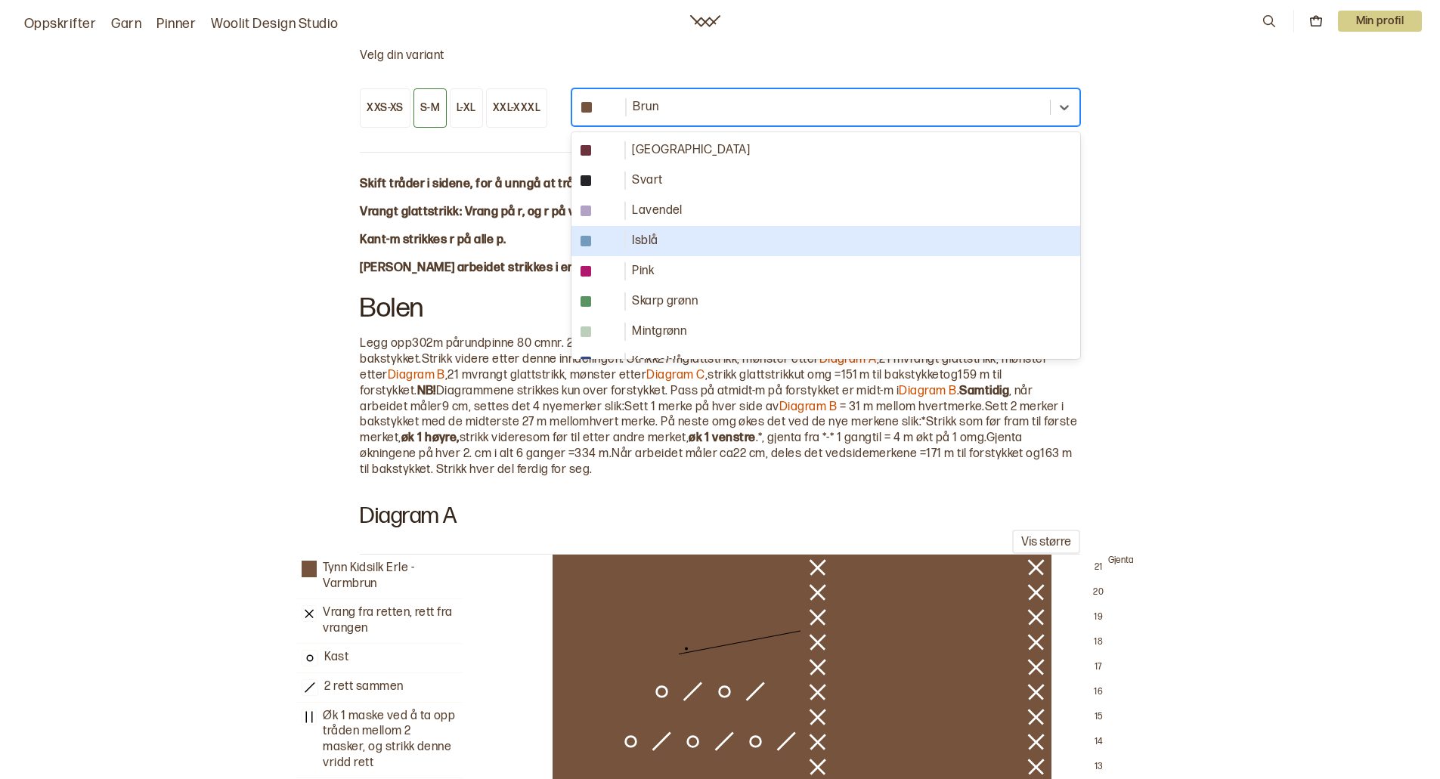
click at [867, 240] on div "Isblå" at bounding box center [825, 241] width 491 height 18
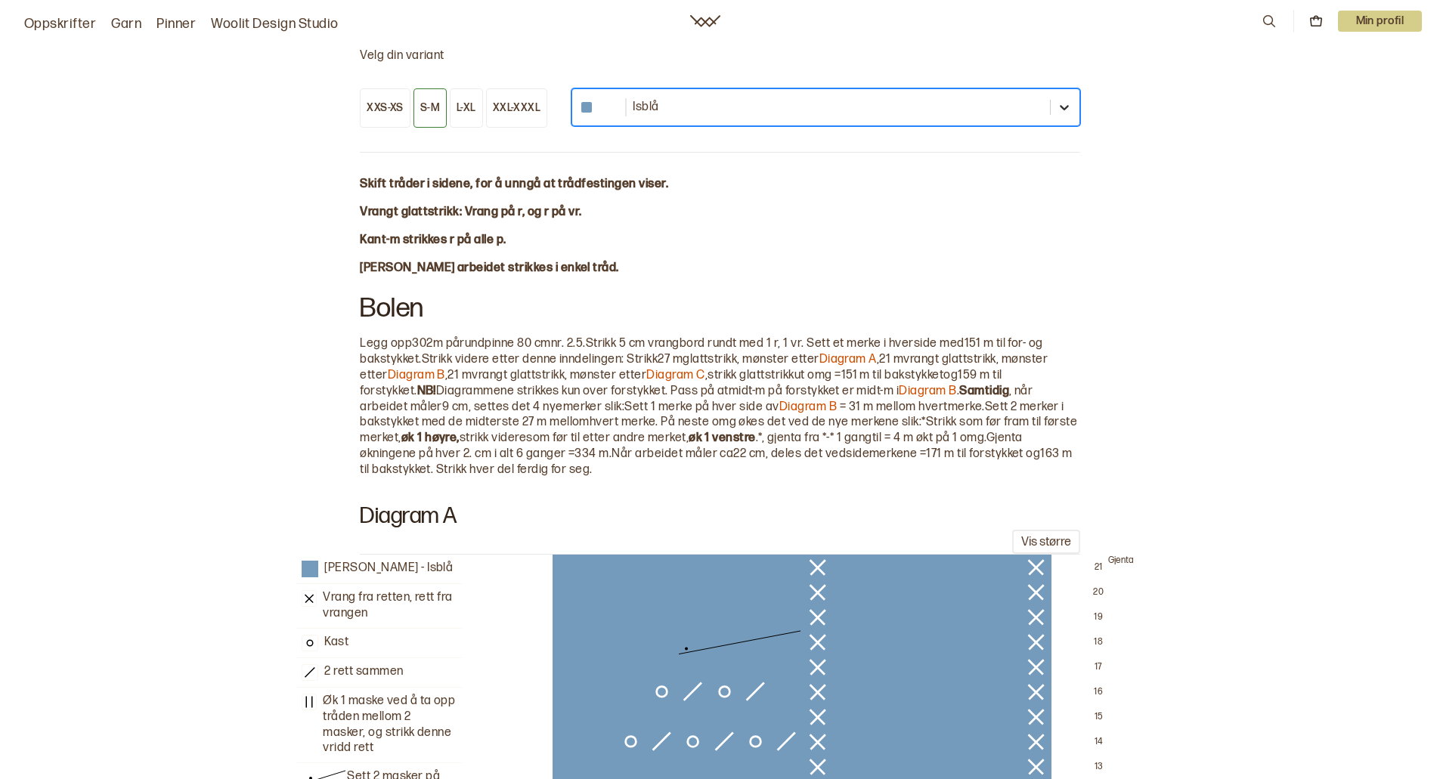
click at [1063, 107] on icon at bounding box center [1064, 107] width 15 height 15
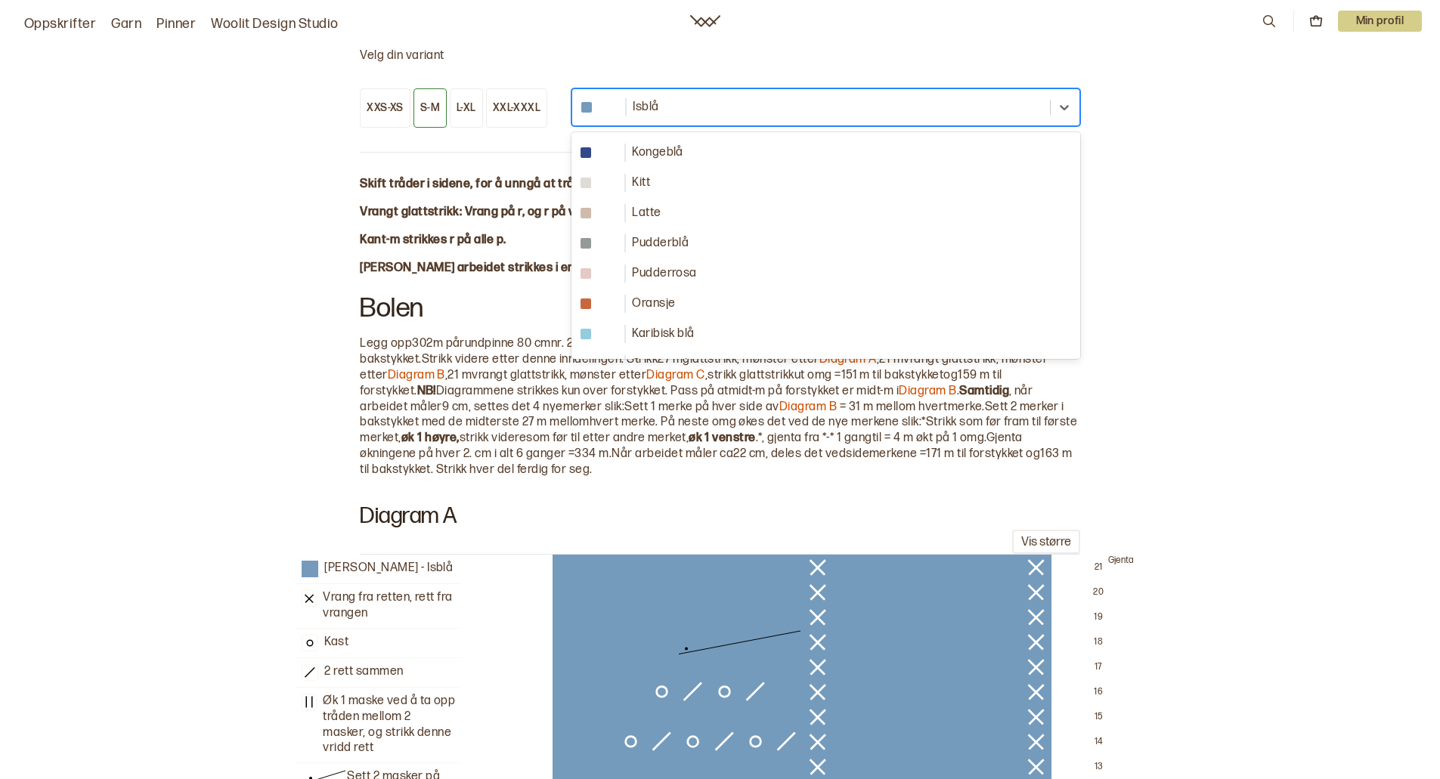
scroll to position [508, 0]
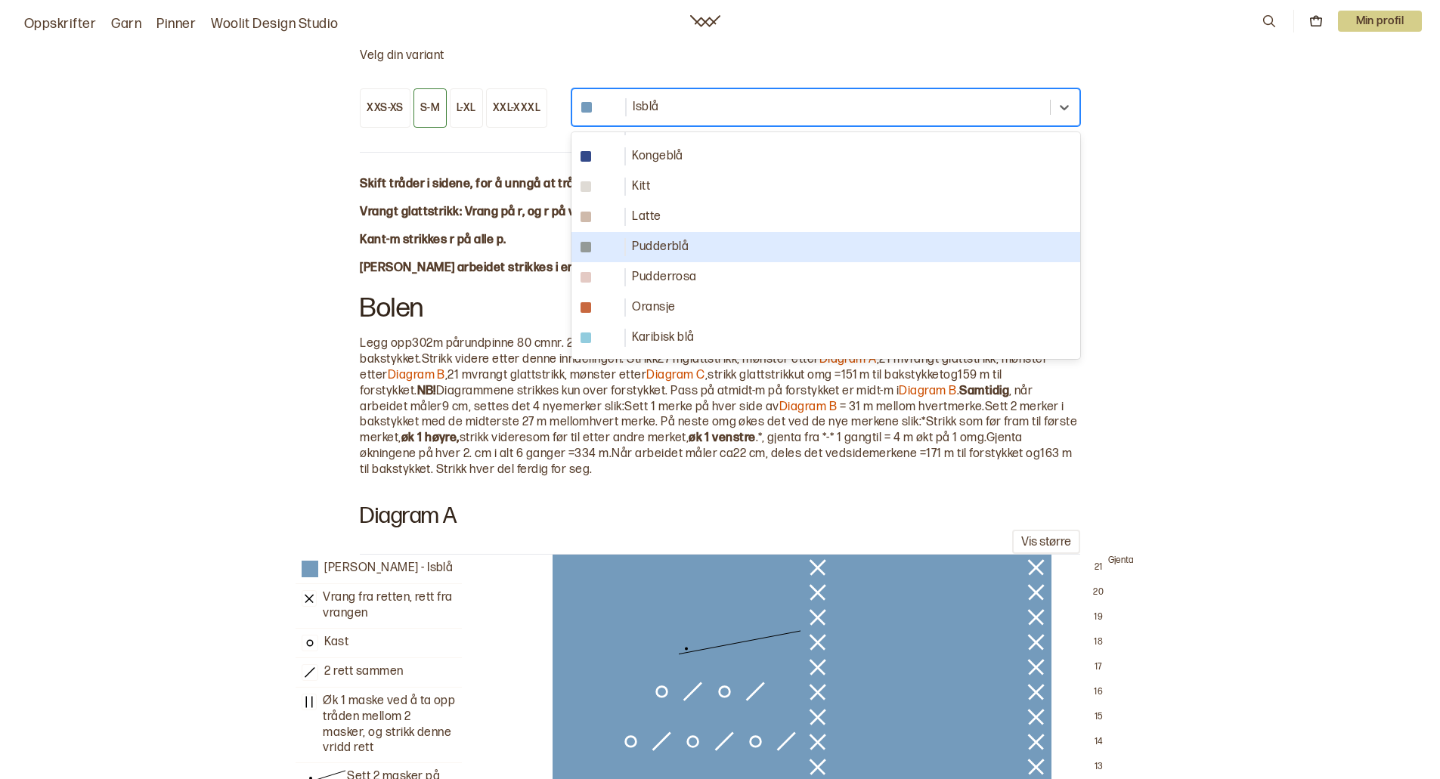
click at [639, 249] on div "Pudderblå" at bounding box center [825, 247] width 491 height 18
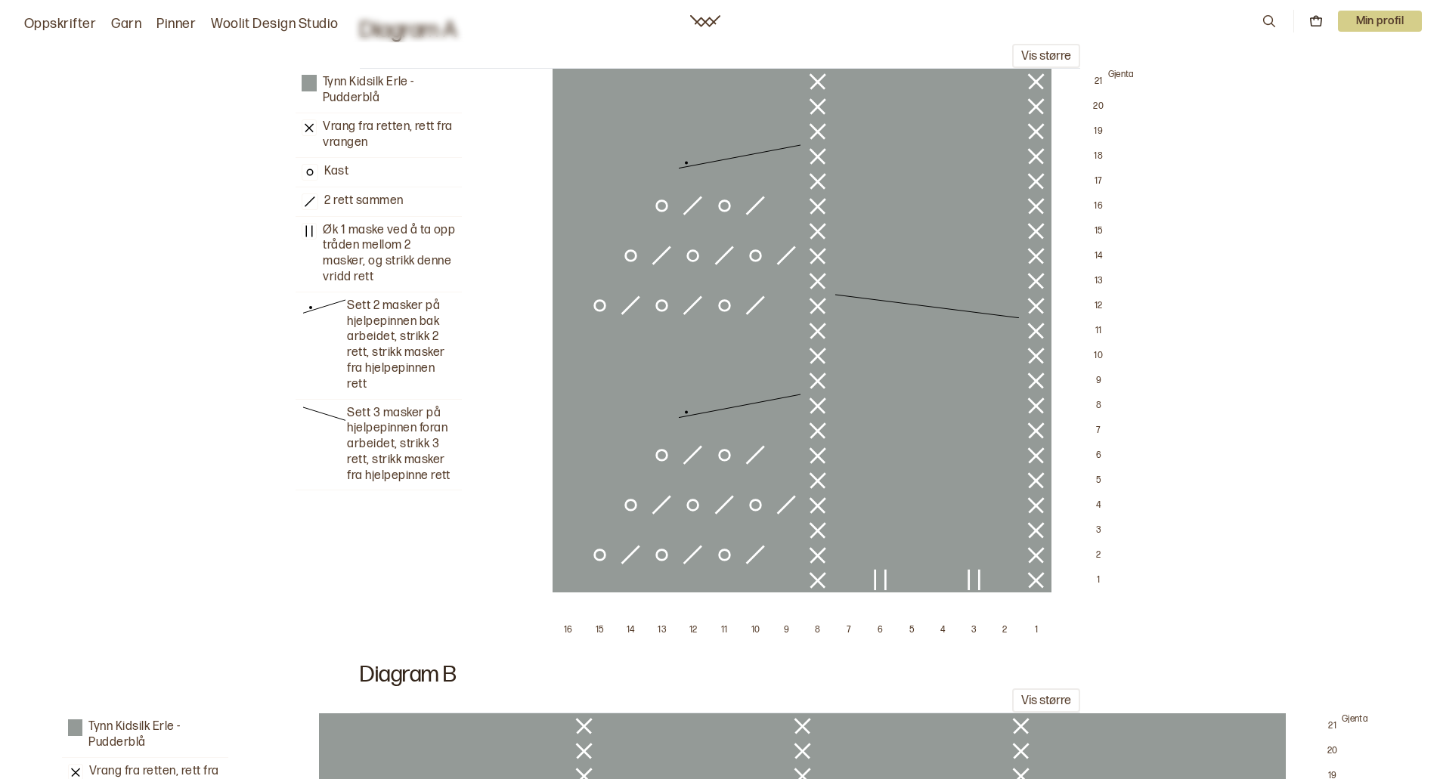
scroll to position [1436, 0]
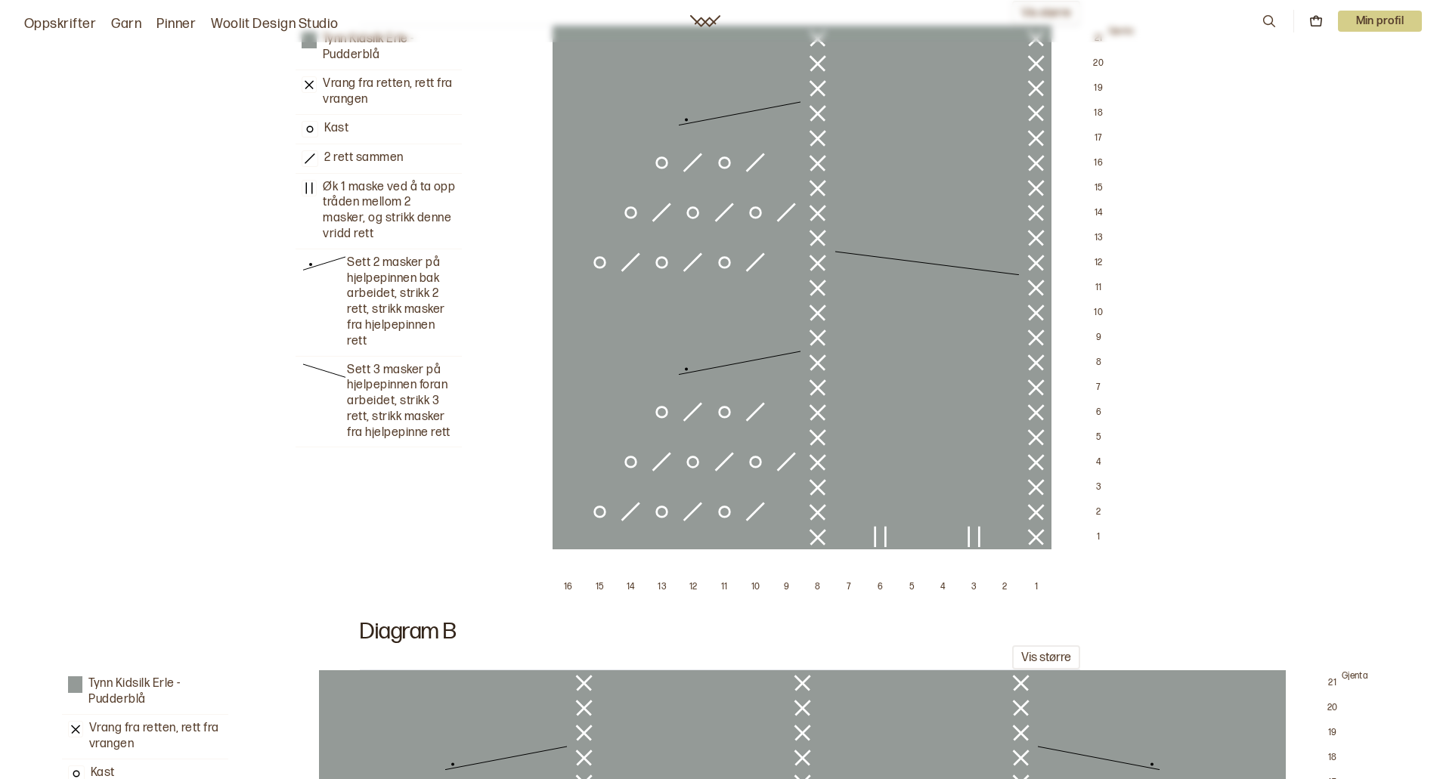
click at [1283, 422] on div "Tynn Kidsilk Erle - Pudderblå Vrang fra retten, rett fra vrangen Kast 2 rett sa…" at bounding box center [714, 316] width 1404 height 580
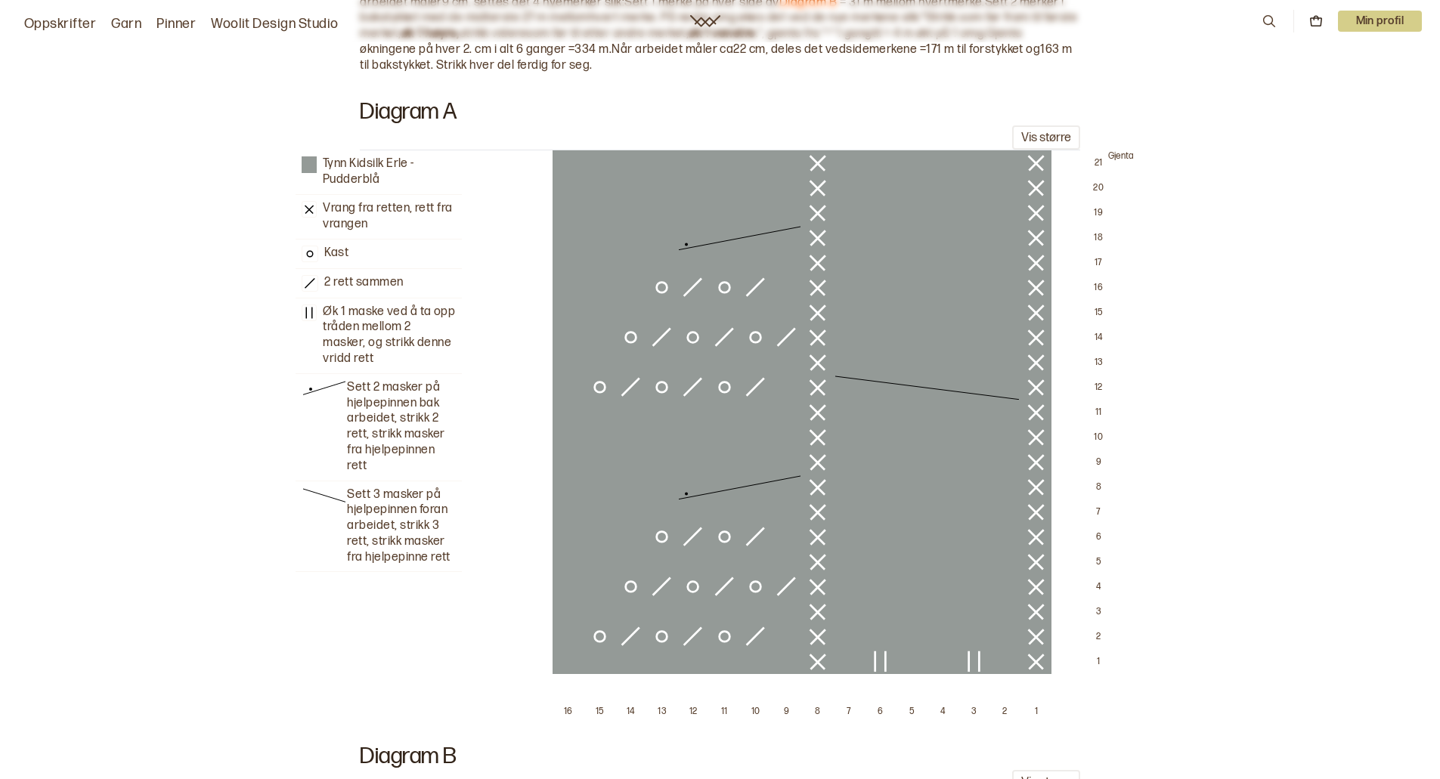
scroll to position [1285, 0]
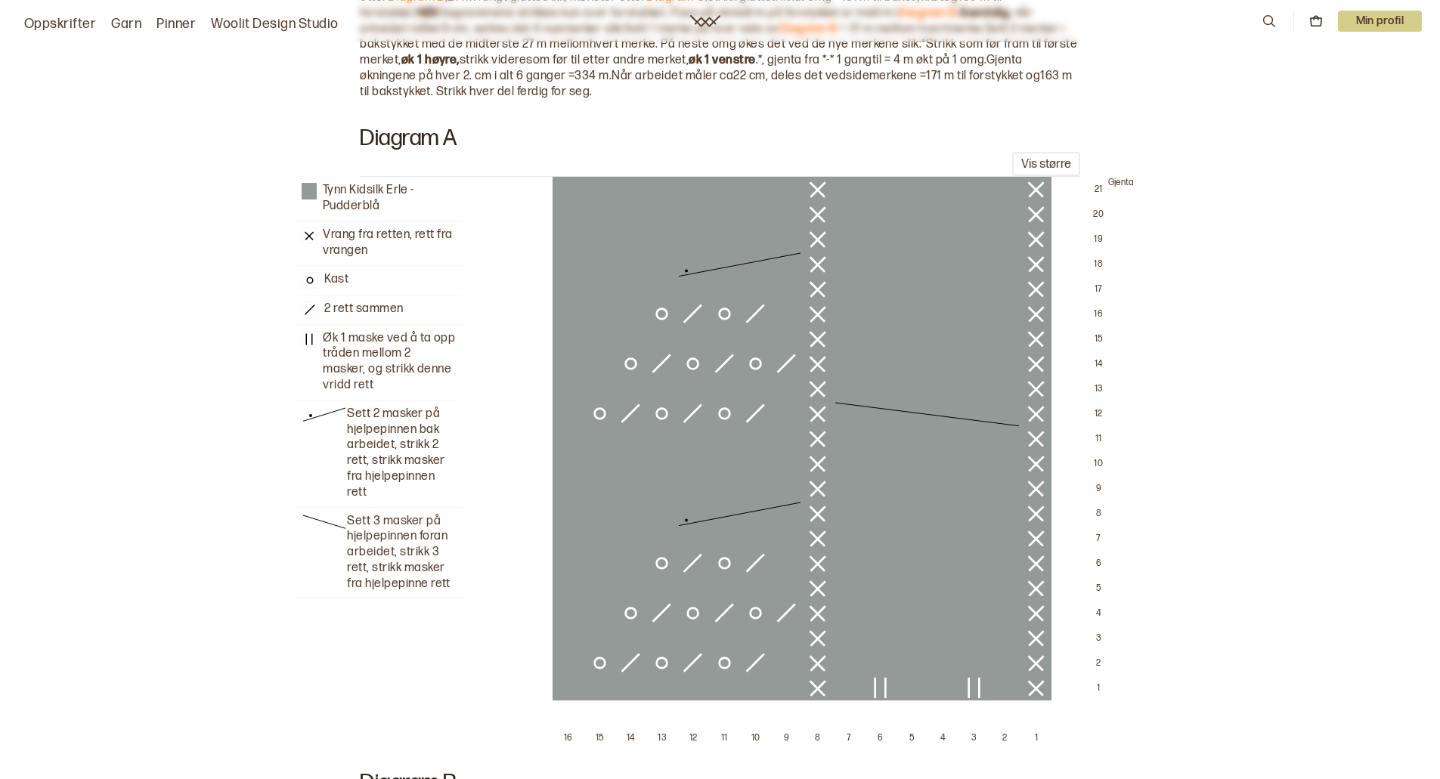
click at [1180, 471] on div "Tynn Kidsilk Erle - Pudderblå Vrang fra retten, rett fra vrangen Kast 2 rett sa…" at bounding box center [714, 467] width 1404 height 580
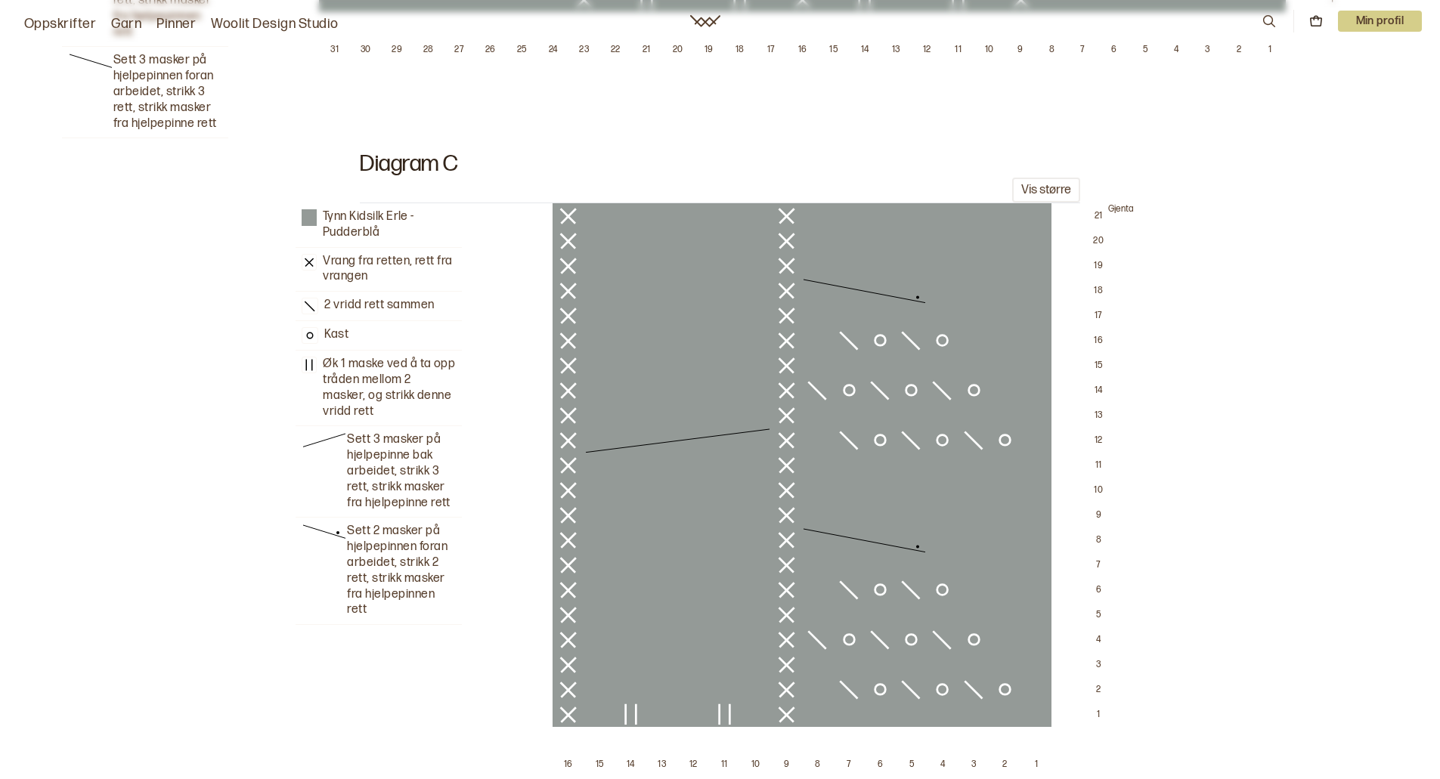
scroll to position [2645, 0]
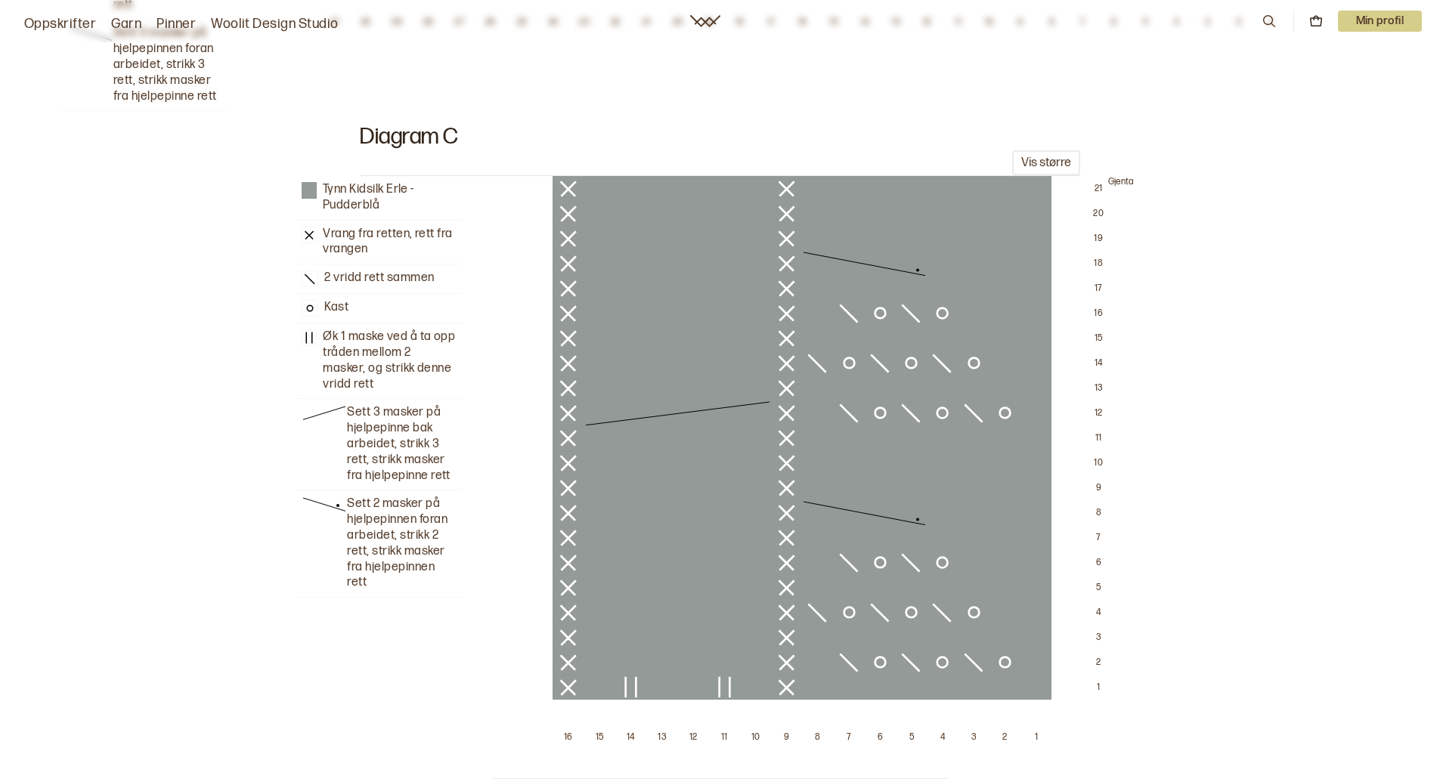
click at [1221, 414] on div "Tynn Kidsilk Erle - Pudderblå Vrang fra retten, rett fra vrangen 2 vridd rett s…" at bounding box center [714, 466] width 1404 height 580
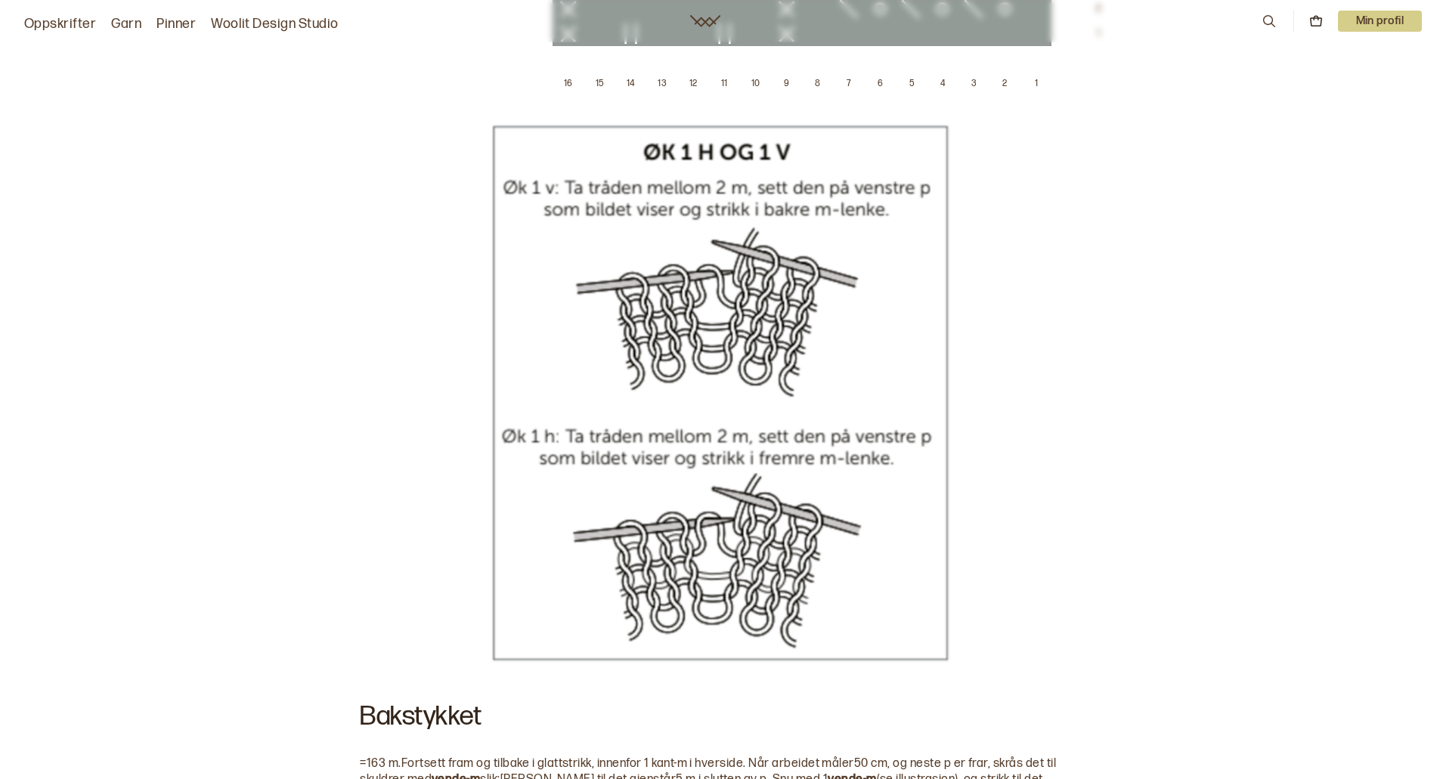
scroll to position [3326, 0]
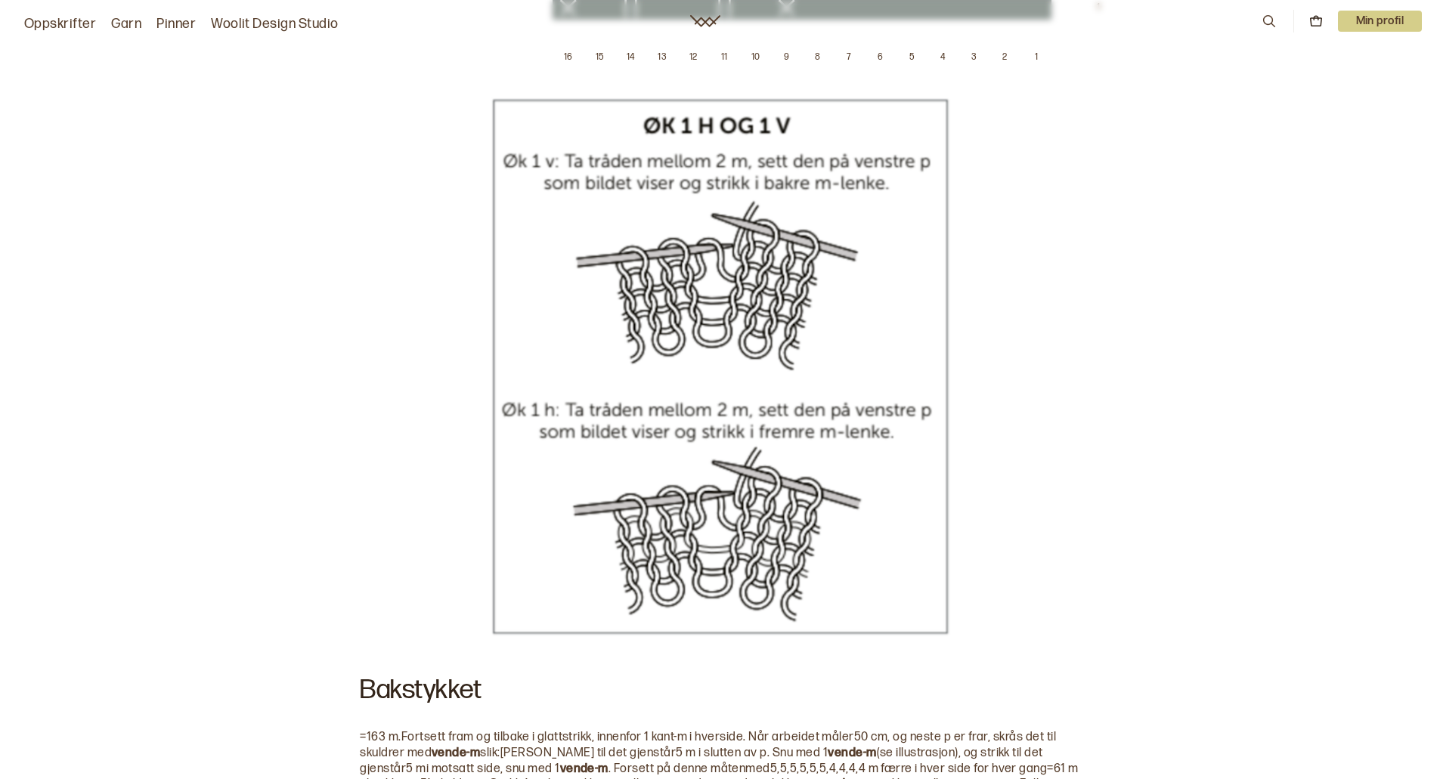
click at [1040, 408] on div at bounding box center [720, 367] width 1402 height 582
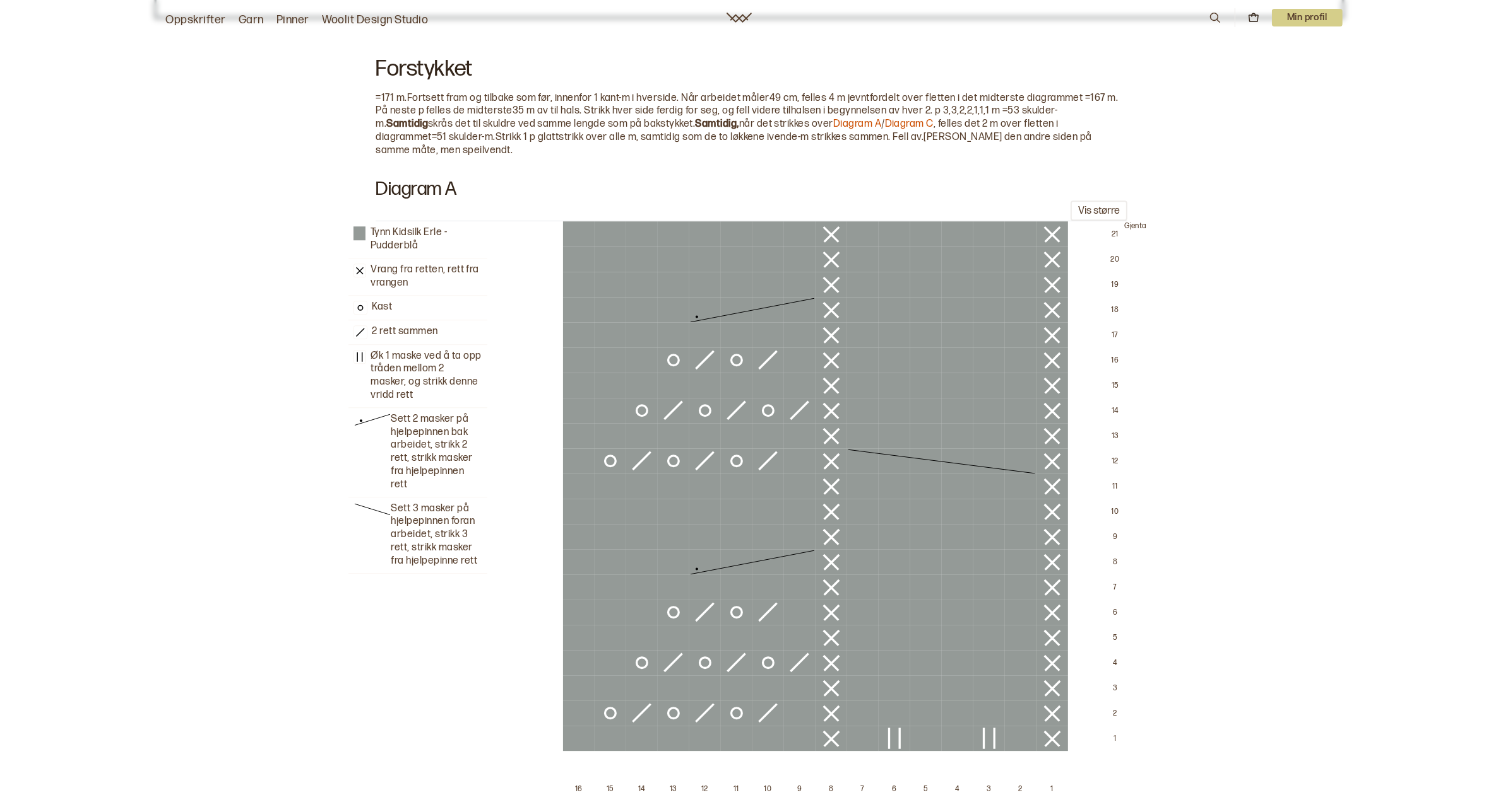
scroll to position [4263, 0]
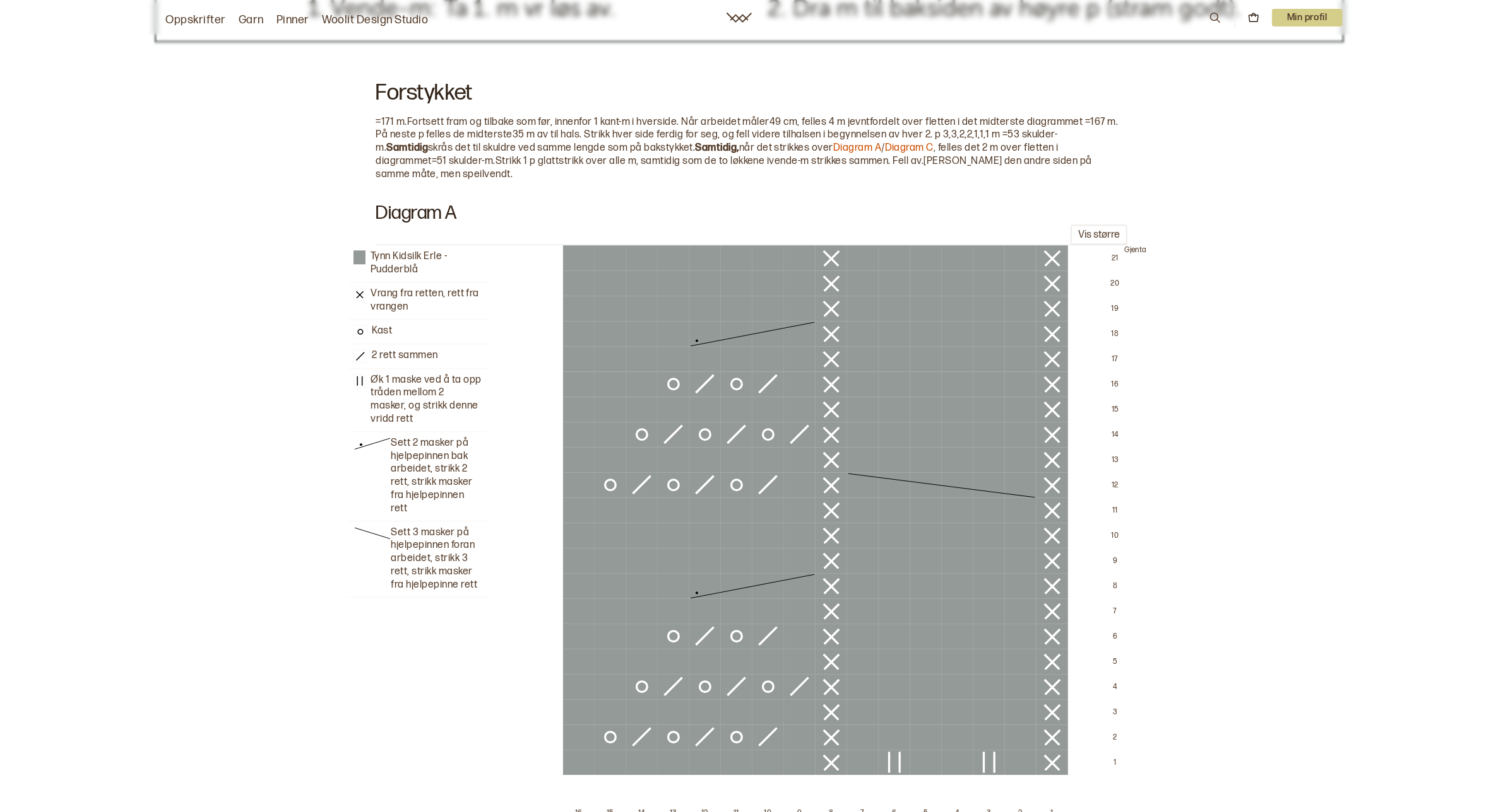
click at [1211, 510] on div "Tynn Kidsilk Erle - Pudderblå Vrang fra retten, rett fra vrangen Kast 2 rett sa…" at bounding box center [746, 538] width 1472 height 587
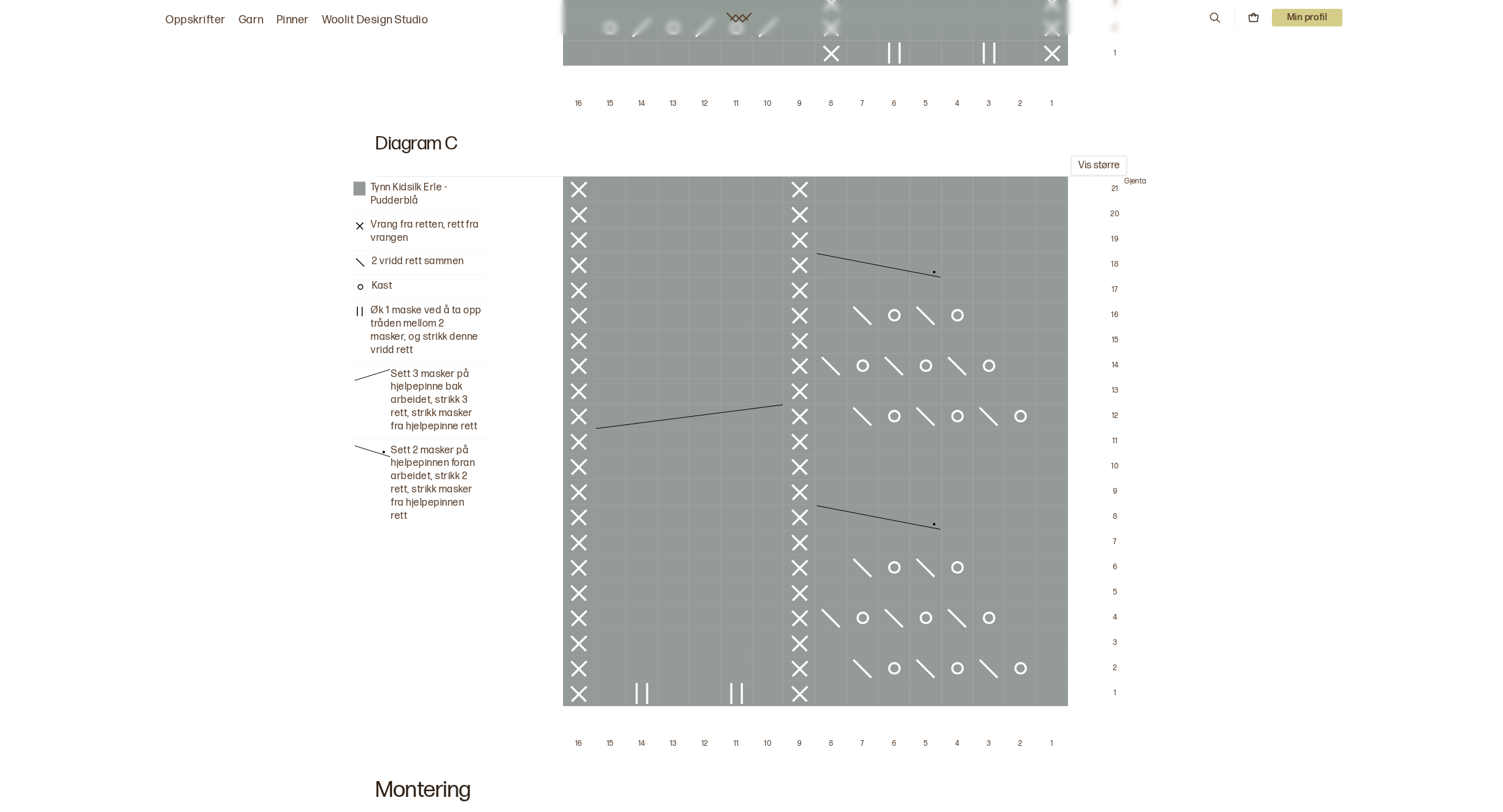
scroll to position [5051, 0]
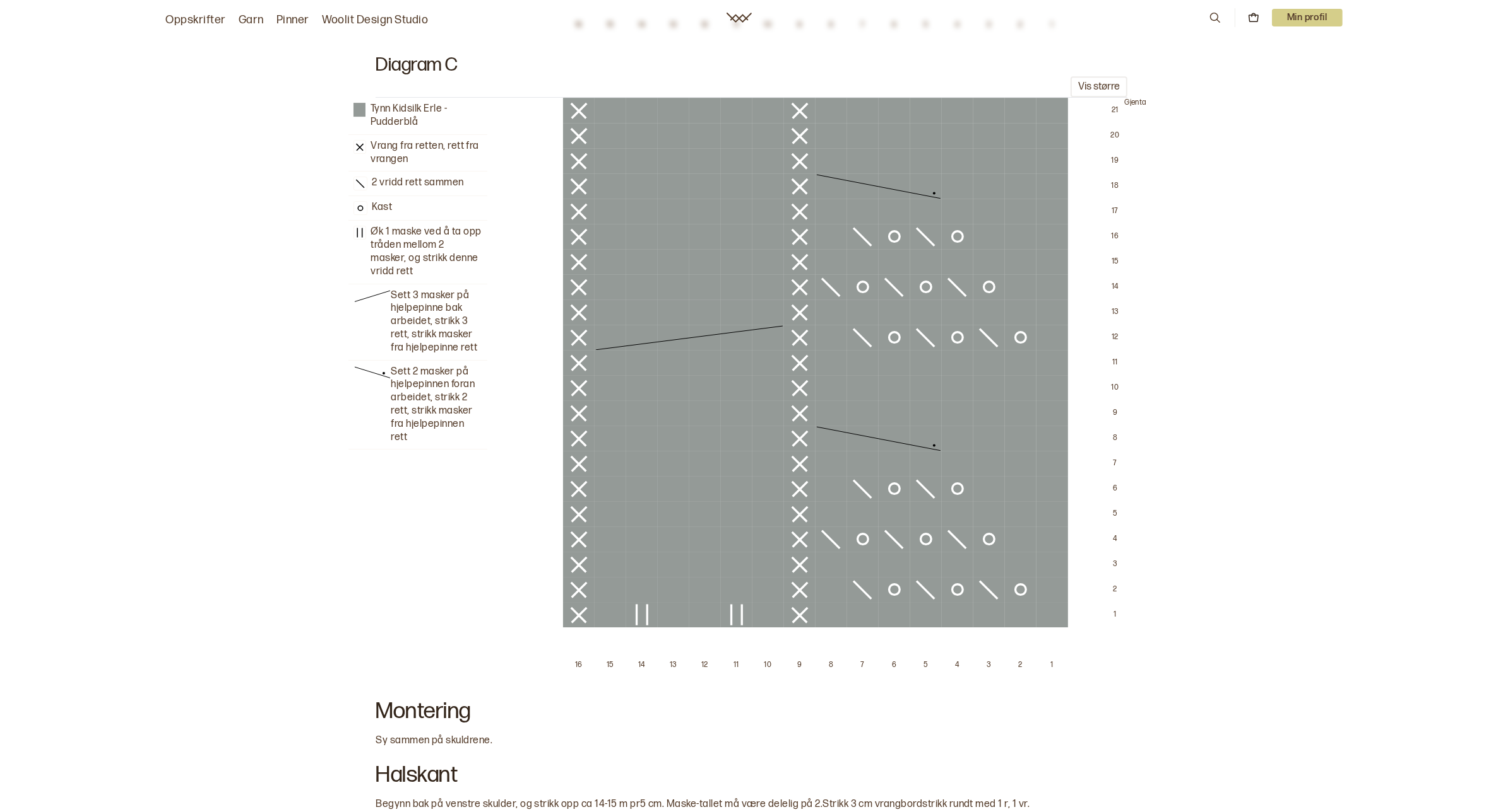
click at [1190, 438] on div "Tynn Kidsilk Erle - Pudderblå Vrang fra retten, rett fra vrangen 2 vridd rett s…" at bounding box center [746, 391] width 1472 height 587
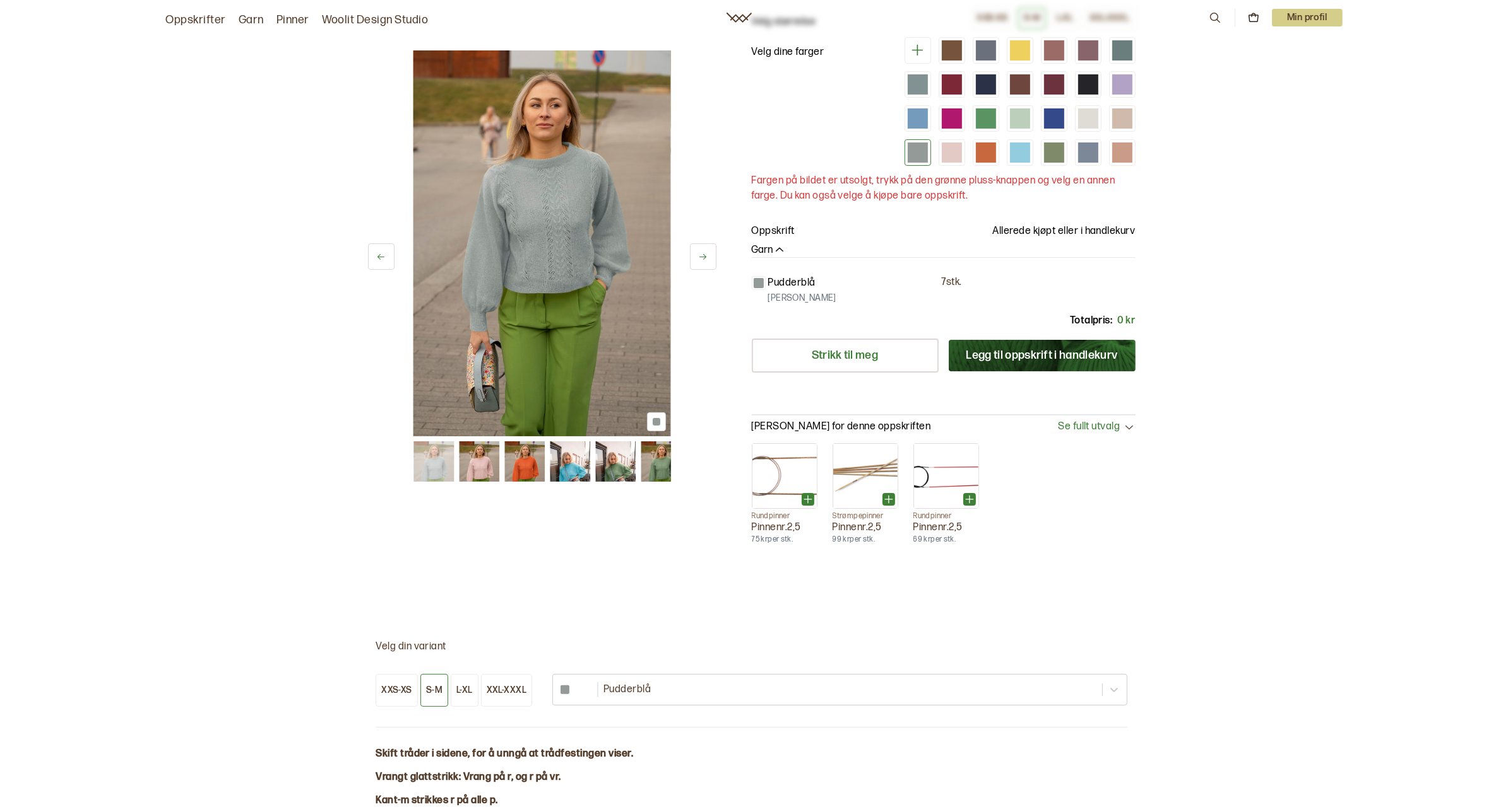
scroll to position [158, 0]
click at [1211, 14] on p "Min profil" at bounding box center [1307, 18] width 71 height 18
click at [1211, 50] on span "Profil" at bounding box center [1264, 51] width 23 height 12
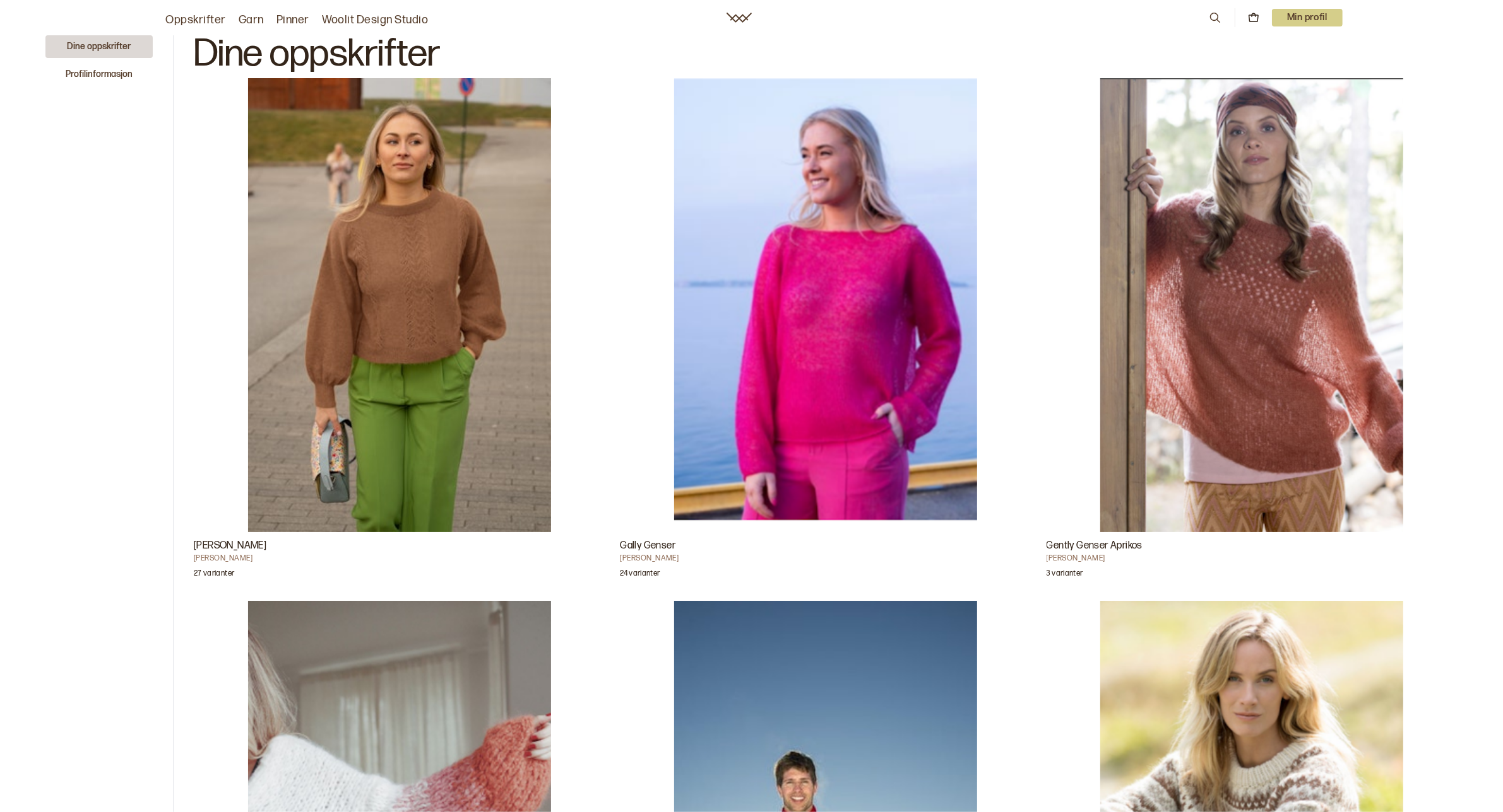
click at [847, 324] on img "Gally Genser" at bounding box center [825, 305] width 303 height 454
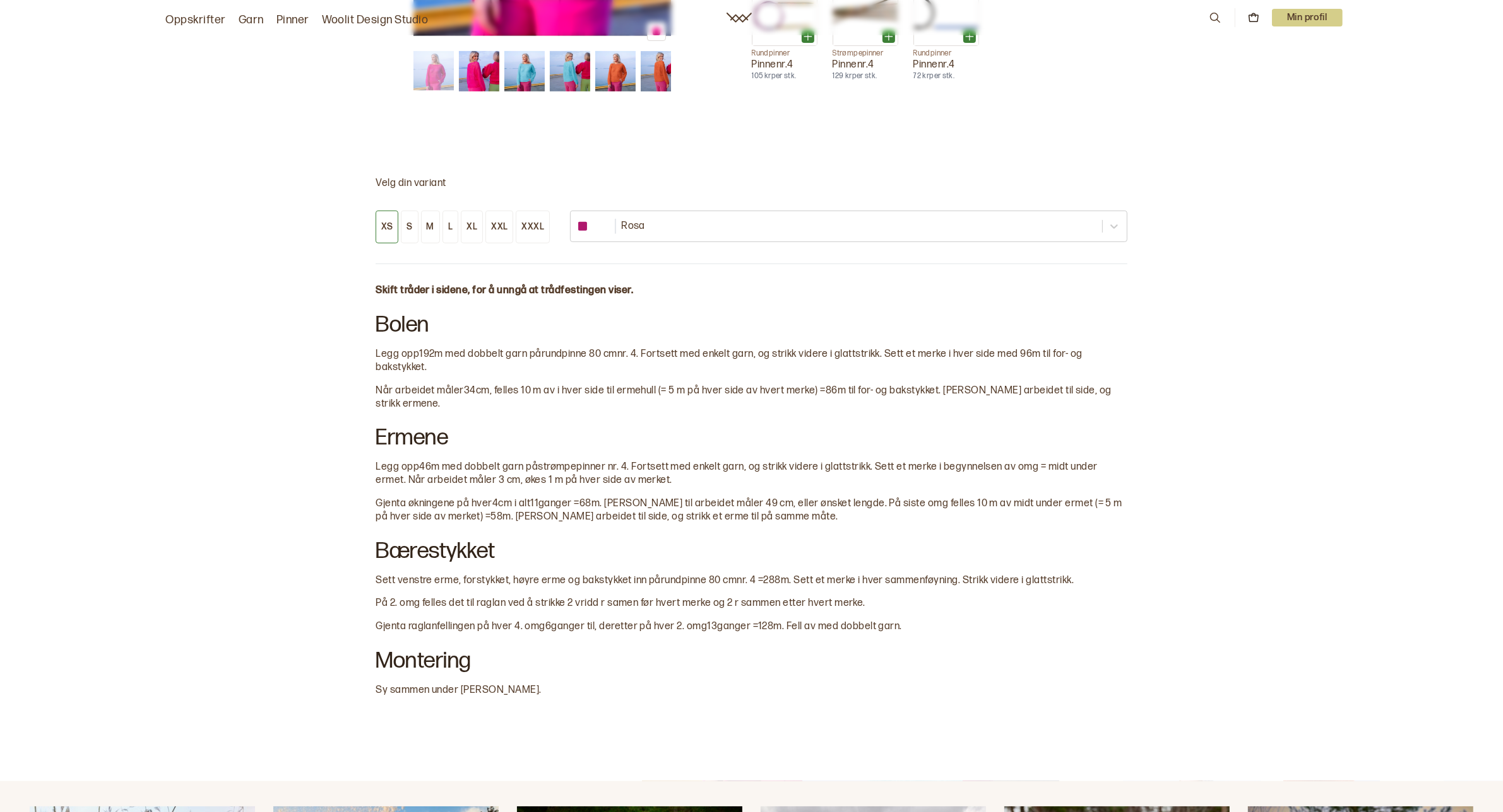
scroll to position [552, 0]
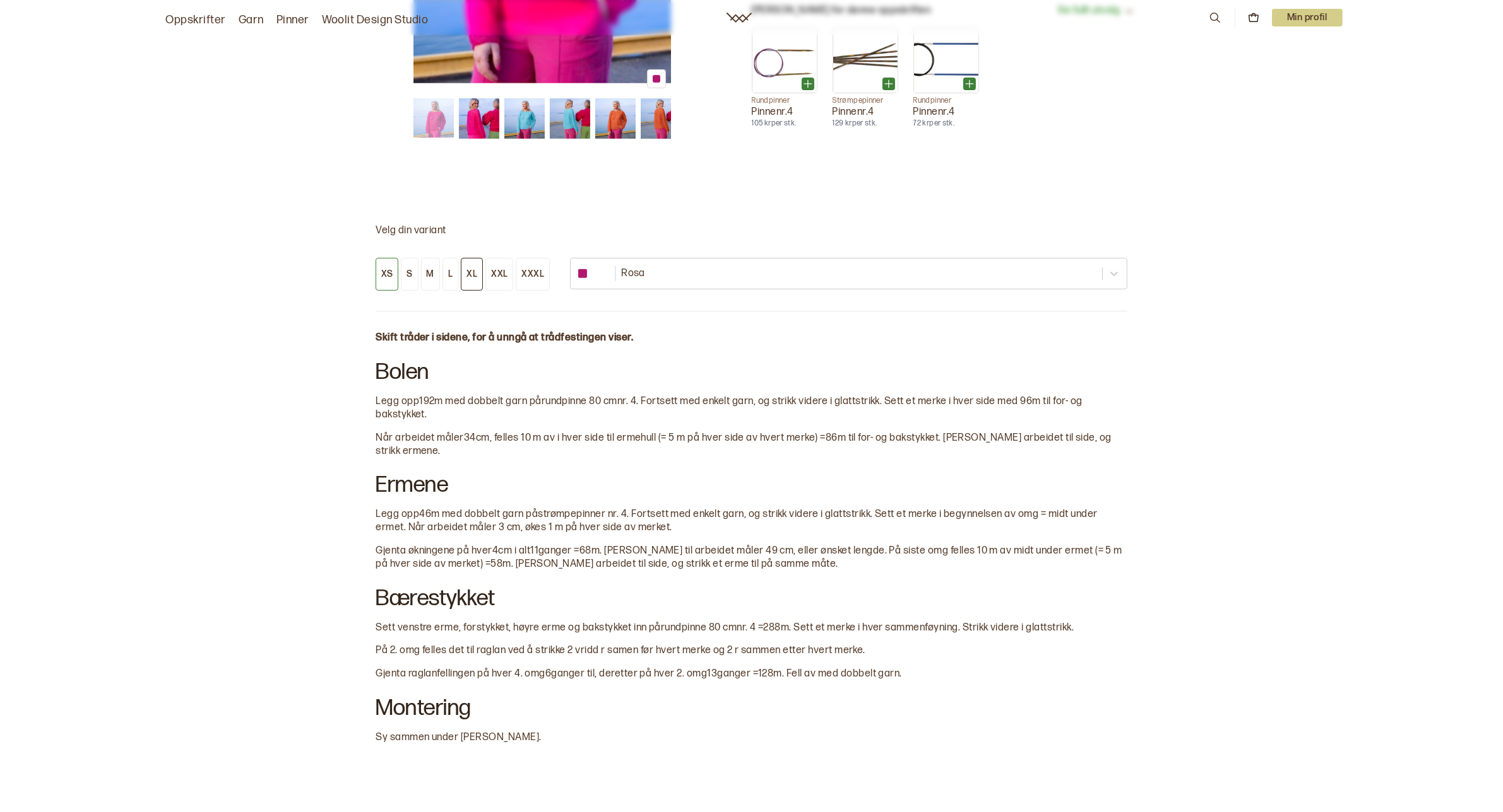
click at [467, 271] on div "XL" at bounding box center [472, 275] width 11 height 12
click at [430, 275] on div "M" at bounding box center [430, 275] width 8 height 12
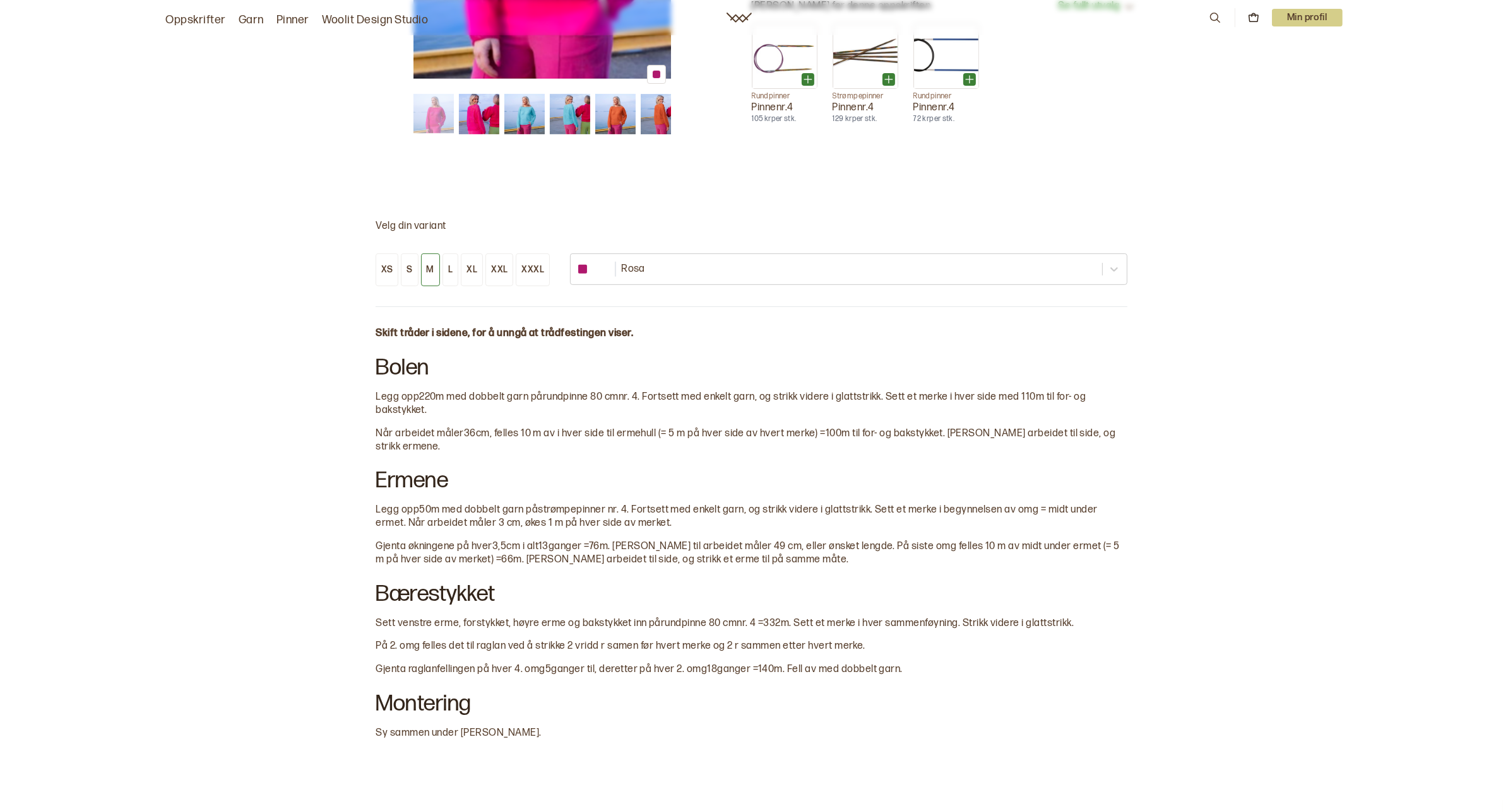
scroll to position [631, 0]
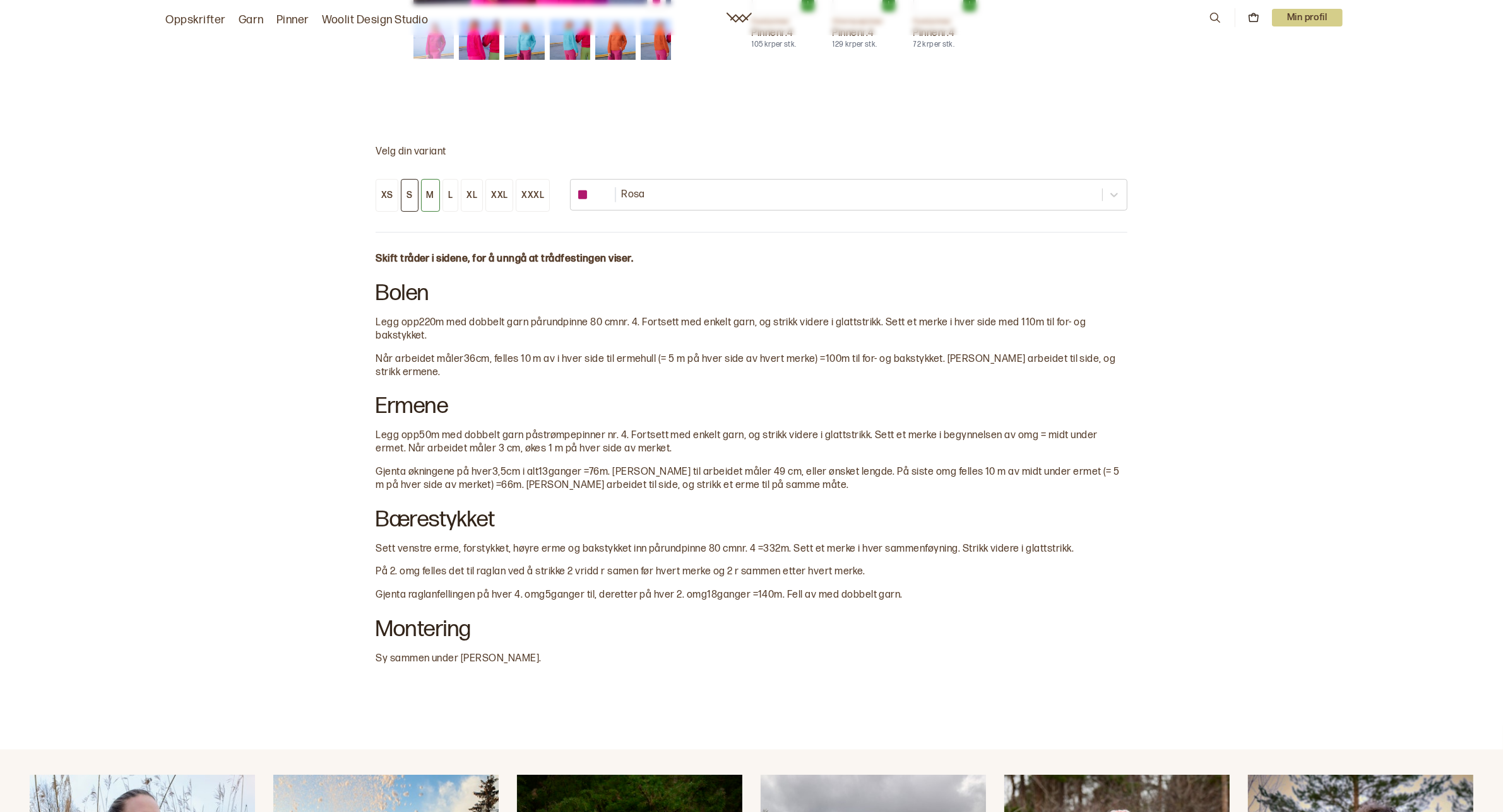
click at [408, 193] on div "S" at bounding box center [409, 195] width 6 height 12
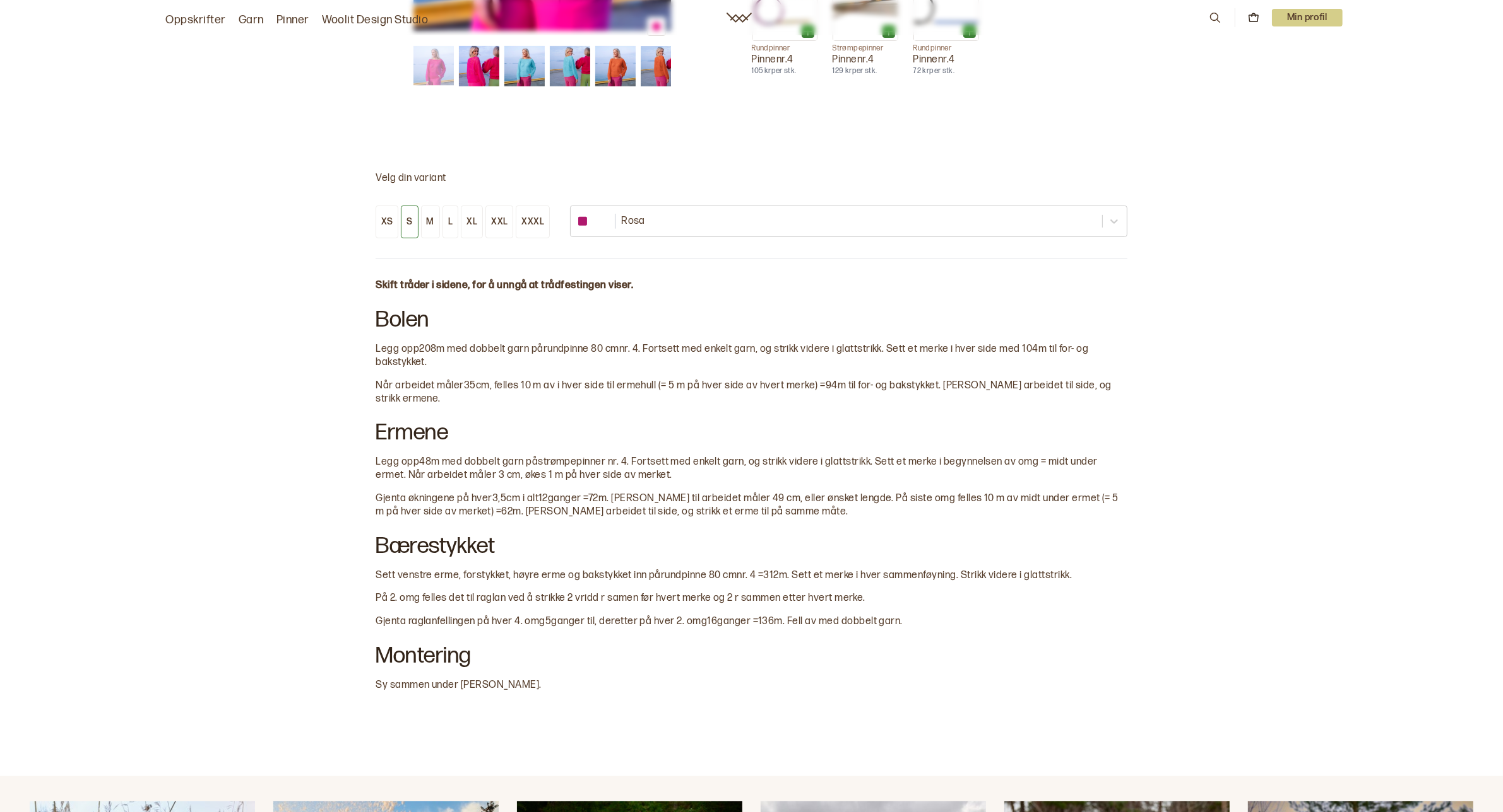
scroll to position [631, 0]
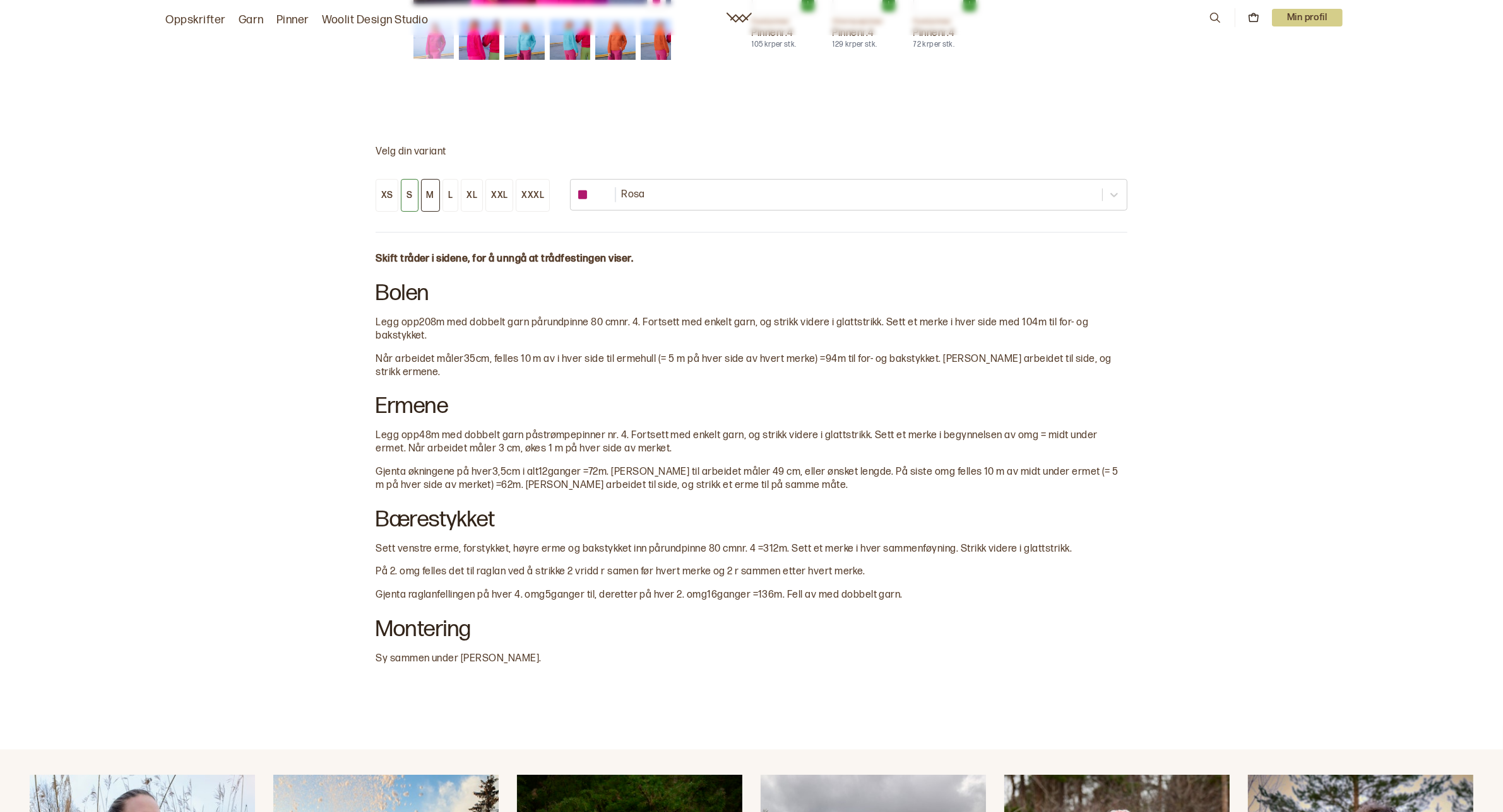
click at [433, 194] on div "M" at bounding box center [430, 195] width 8 height 12
click at [453, 193] on button "L" at bounding box center [450, 195] width 16 height 33
